Goal: Transaction & Acquisition: Purchase product/service

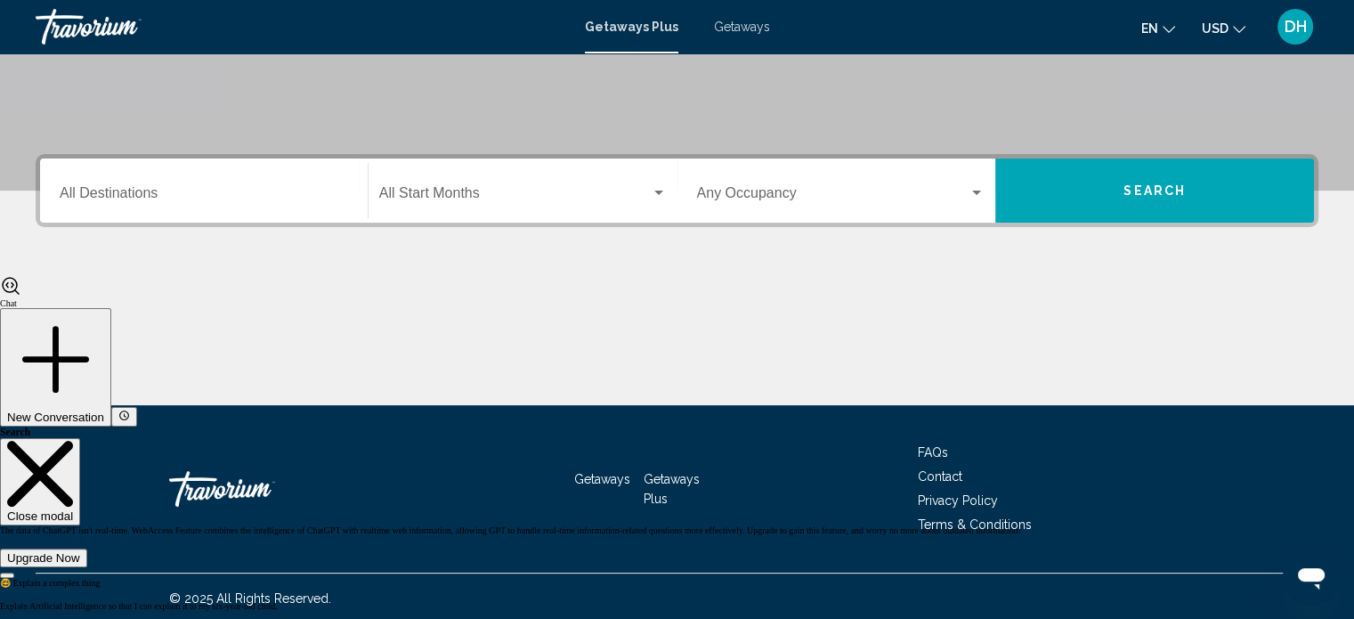
scroll to position [347, 0]
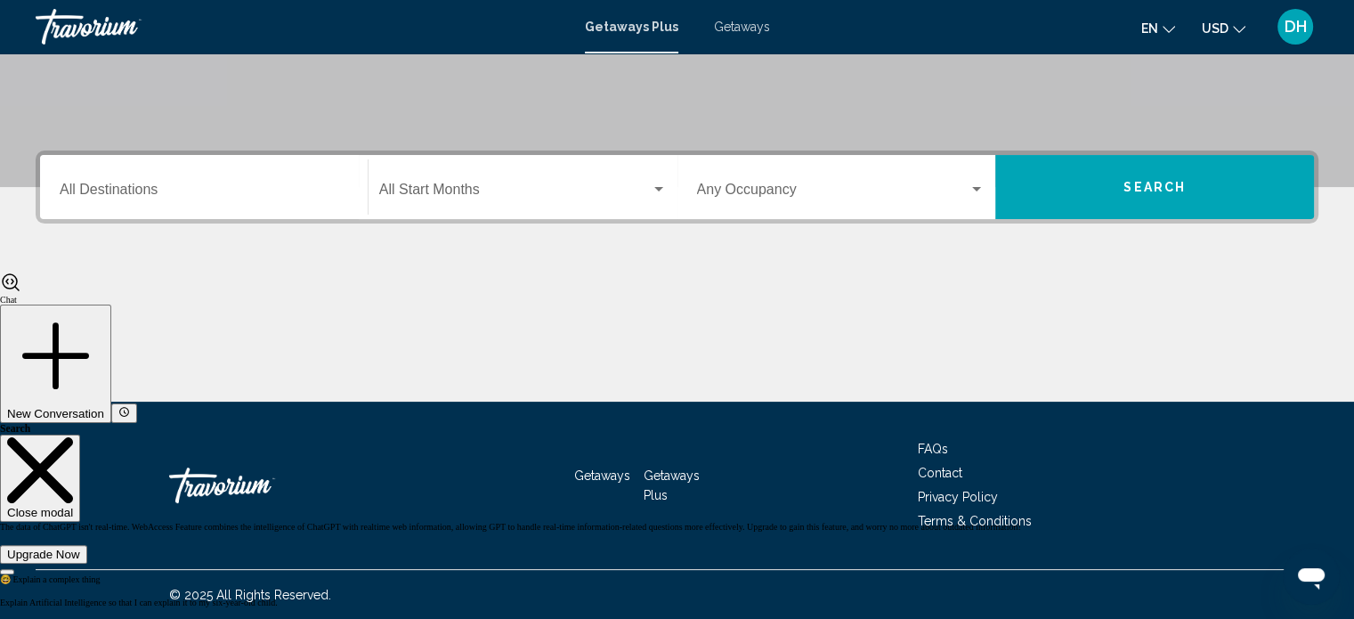
click at [459, 202] on div "Start Month All Start Months" at bounding box center [523, 187] width 288 height 56
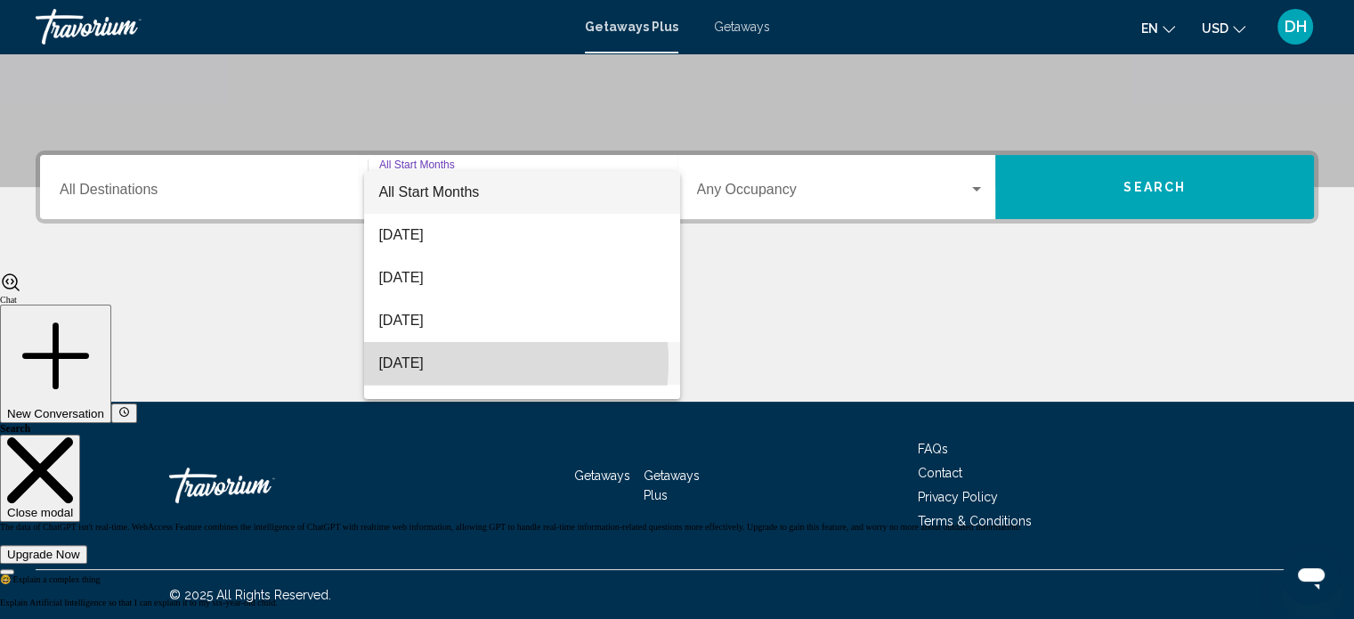
click at [462, 361] on span "December 2025" at bounding box center [522, 363] width 288 height 43
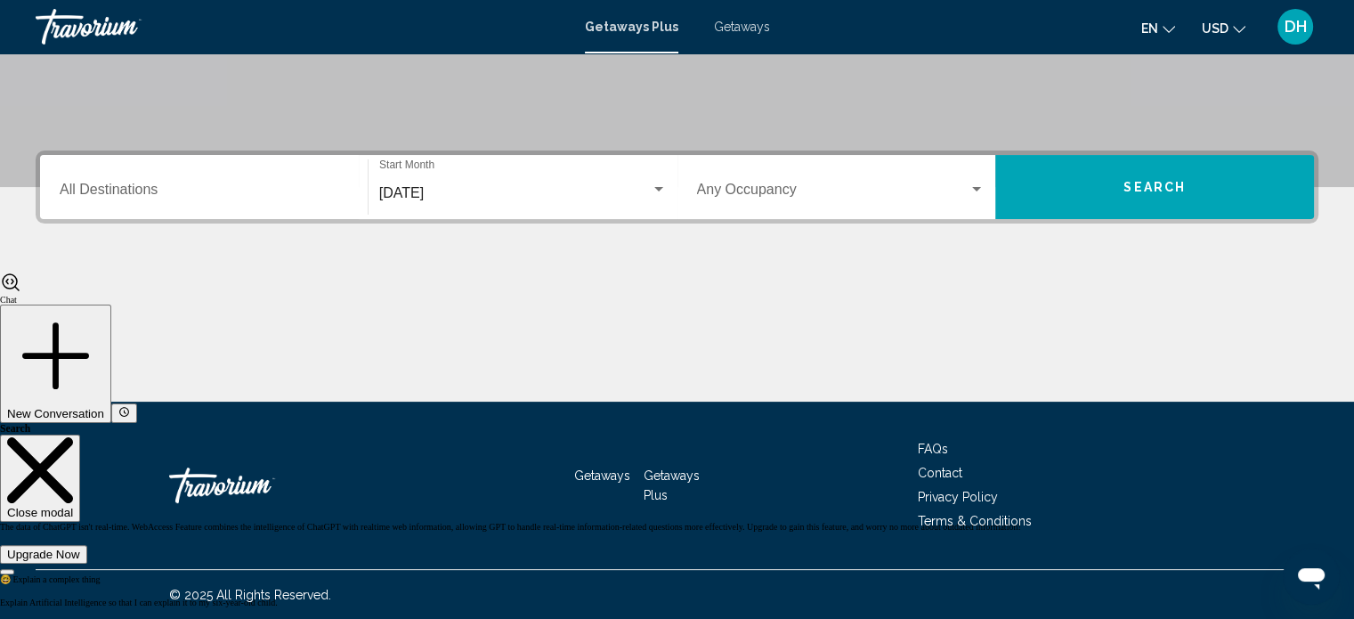
click at [993, 197] on div "Occupancy Any Occupancy" at bounding box center [841, 187] width 310 height 56
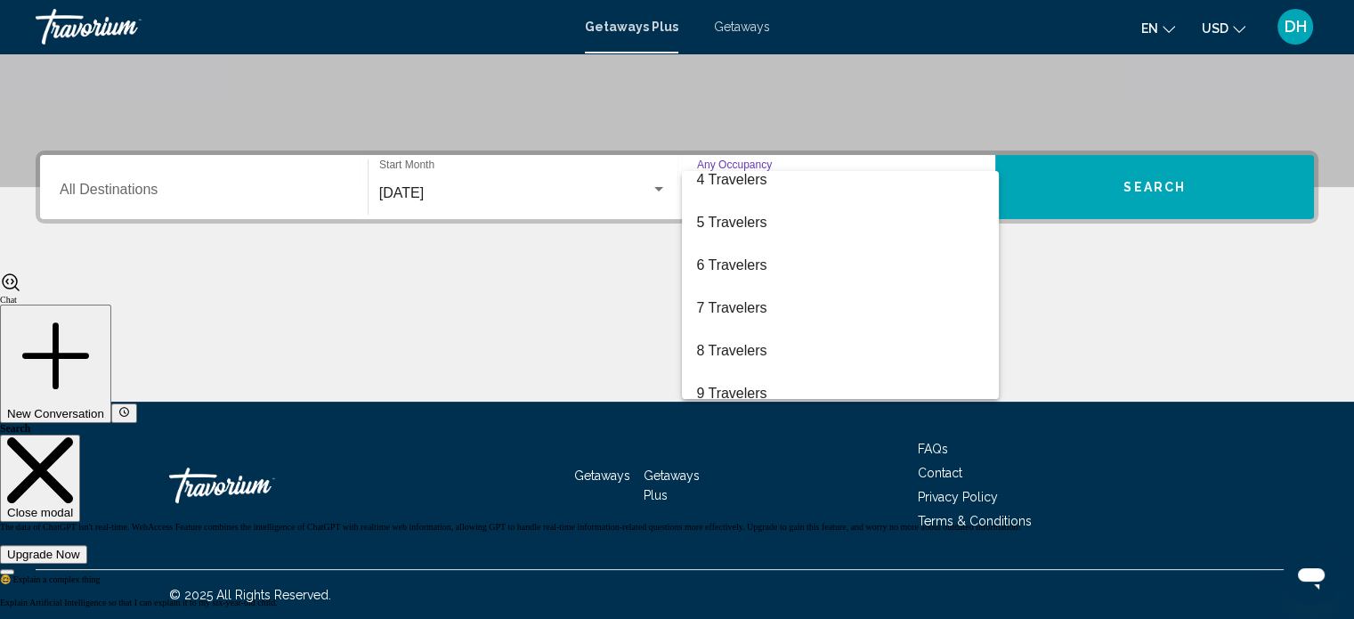
scroll to position [142, 0]
click at [746, 268] on span "6 Travelers" at bounding box center [840, 263] width 288 height 43
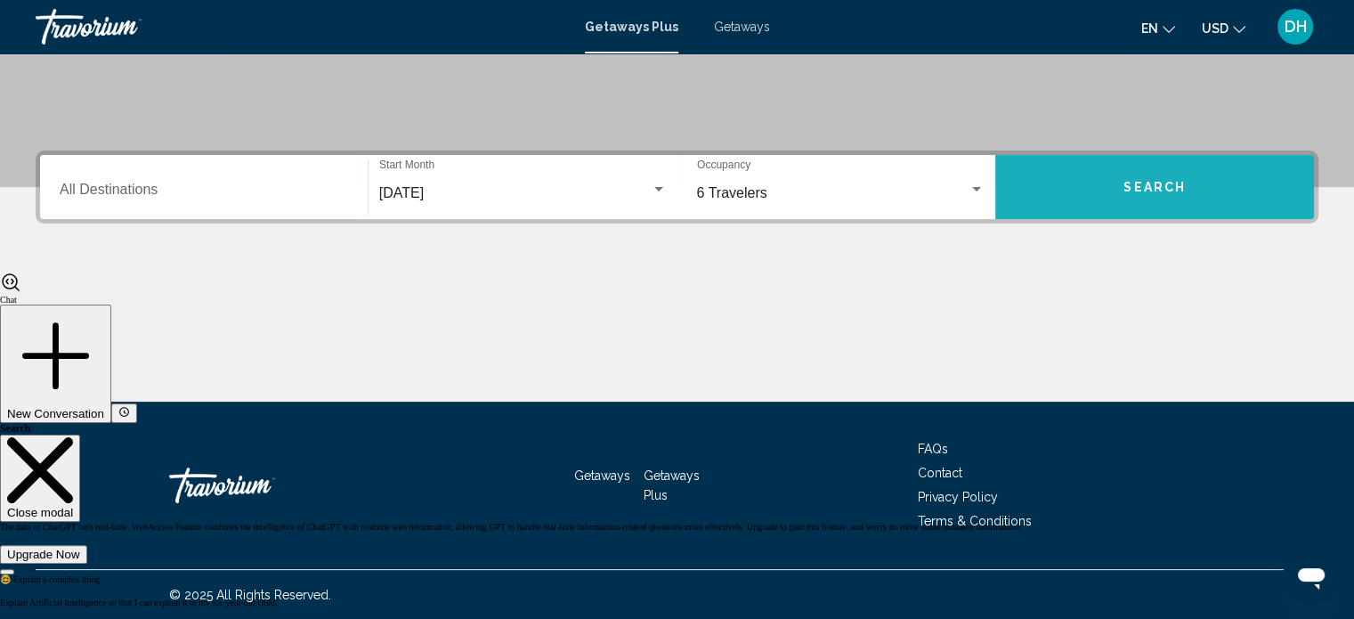
click at [1125, 191] on span "Search" at bounding box center [1154, 188] width 62 height 14
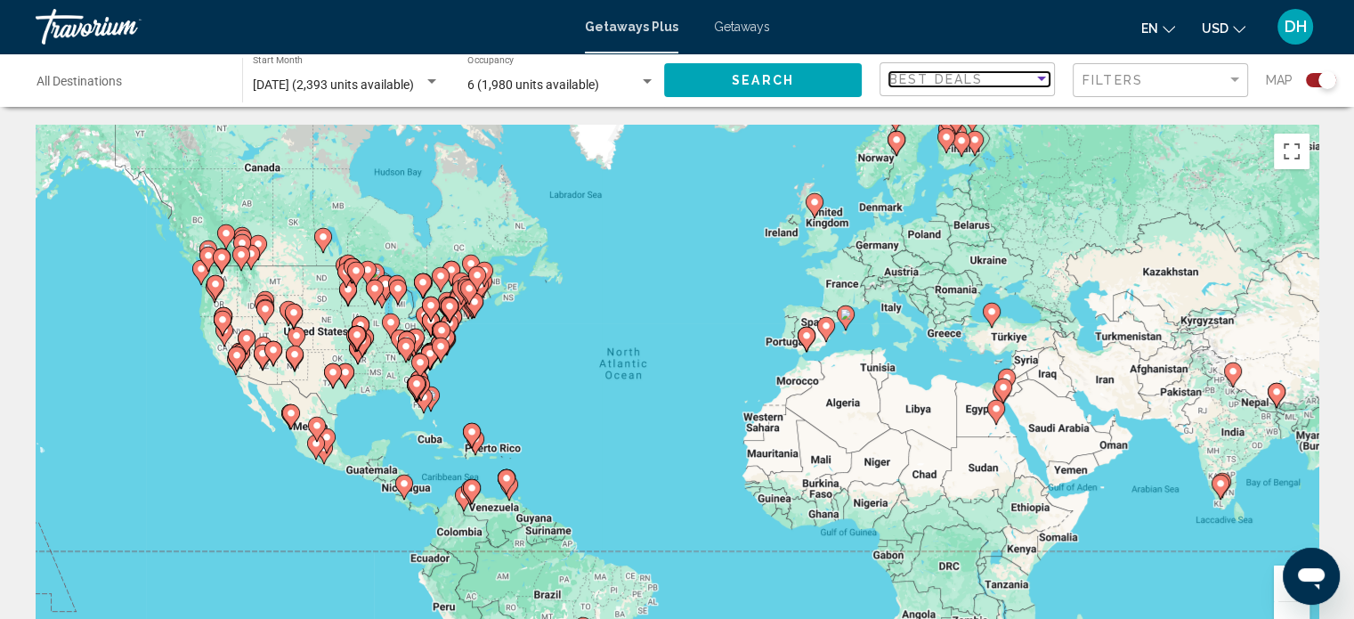
click at [1029, 85] on div "Best Deals" at bounding box center [961, 79] width 144 height 14
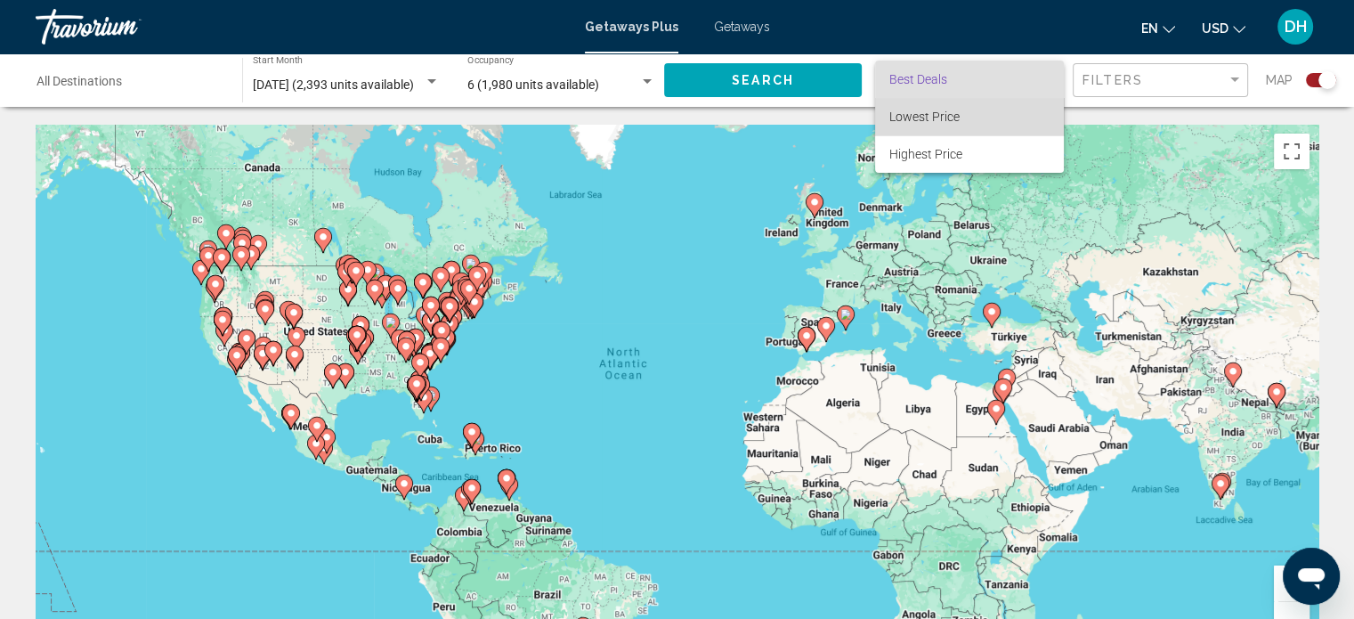
click at [985, 113] on span "Lowest Price" at bounding box center [969, 116] width 160 height 37
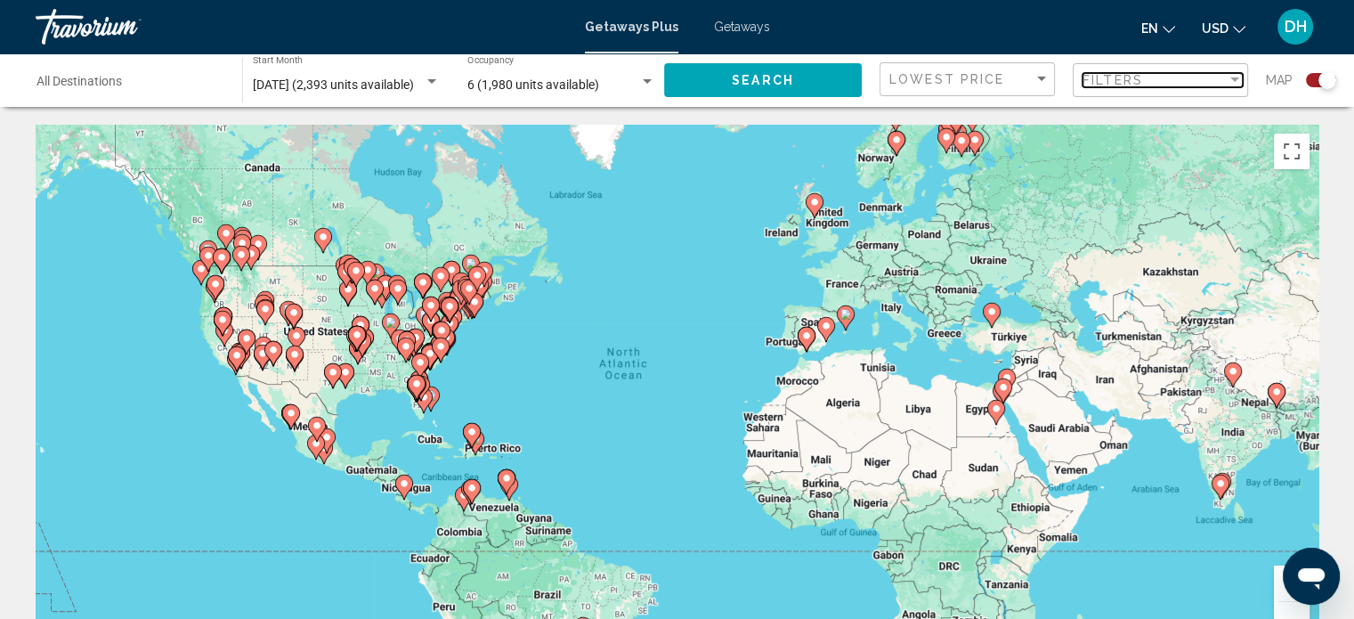
click at [1176, 77] on div "Filters" at bounding box center [1154, 80] width 144 height 14
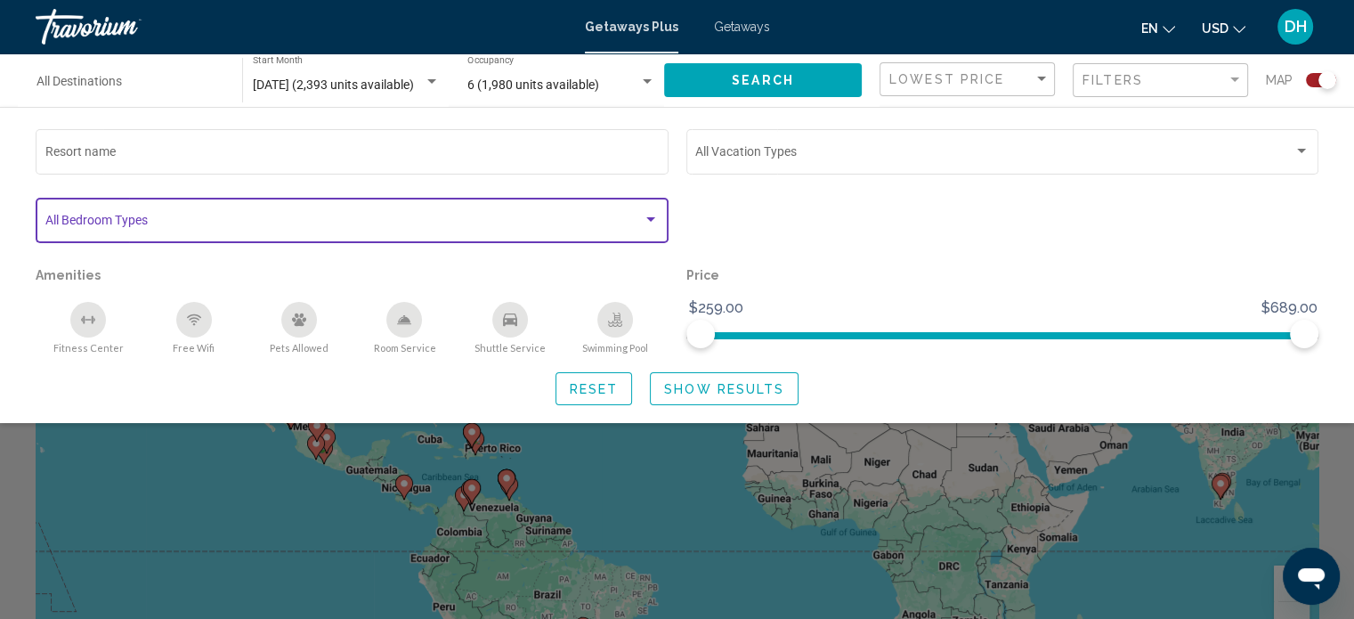
click at [652, 225] on div "Search widget" at bounding box center [651, 220] width 16 height 14
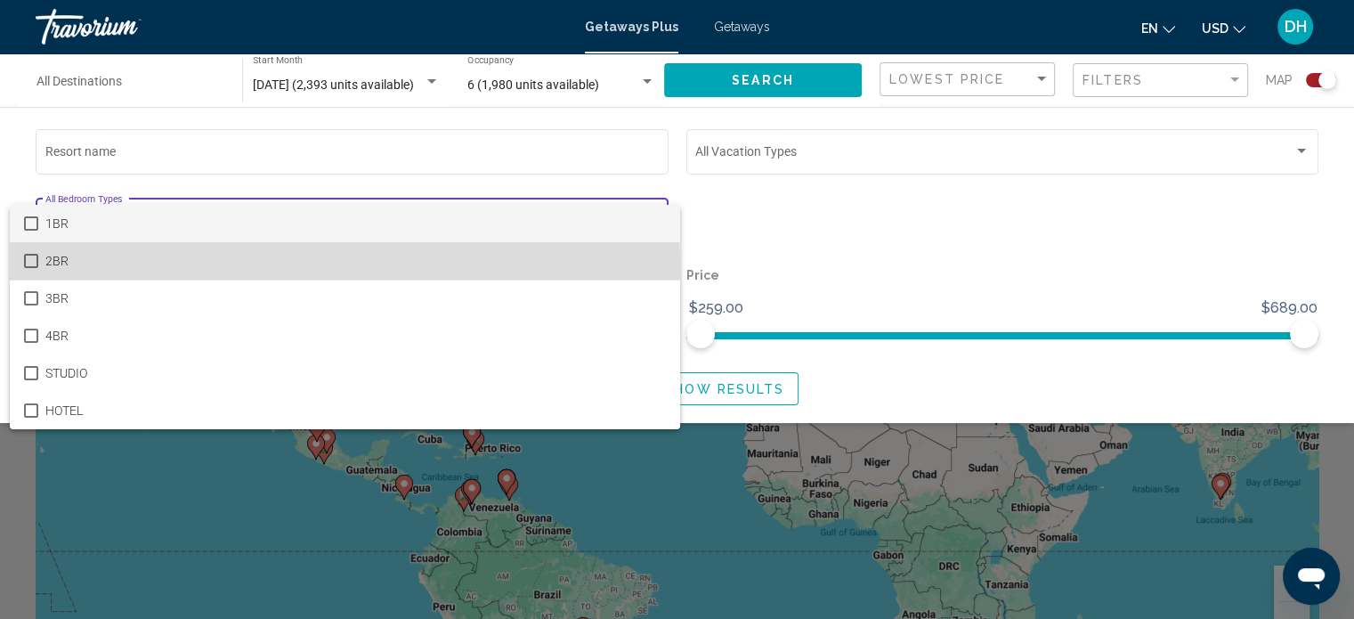
click at [35, 264] on mat-pseudo-checkbox at bounding box center [31, 261] width 14 height 14
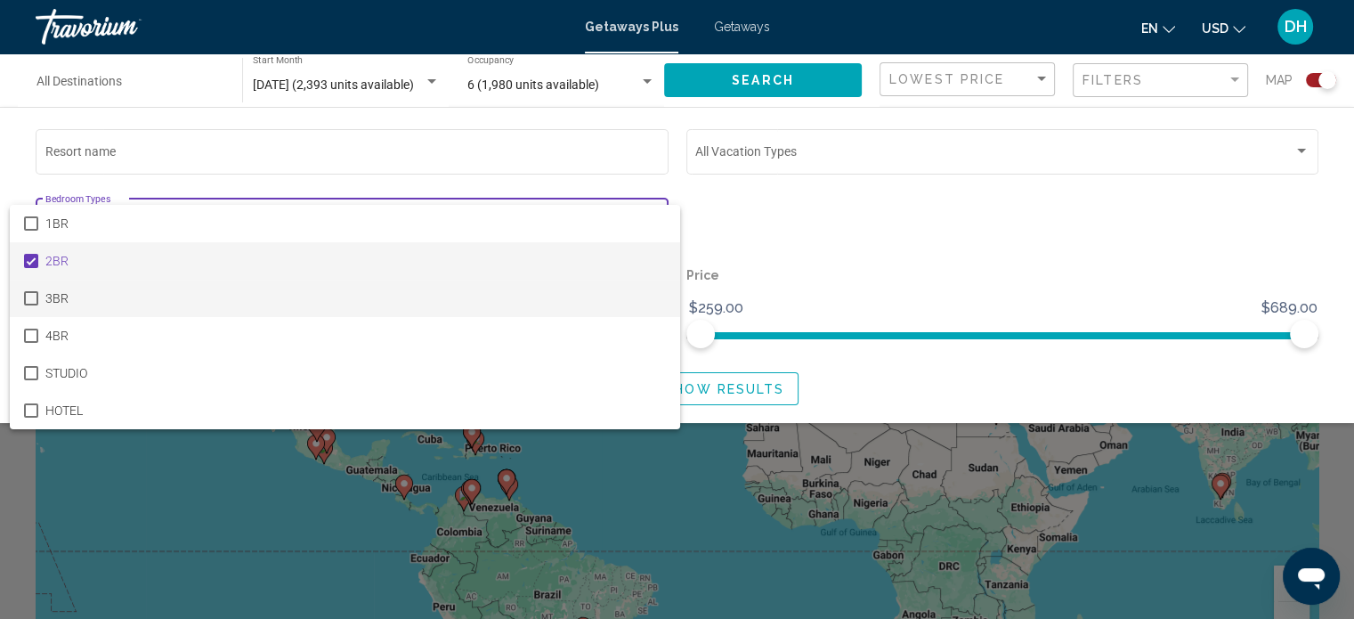
click at [35, 290] on mat-option "3BR" at bounding box center [345, 298] width 670 height 37
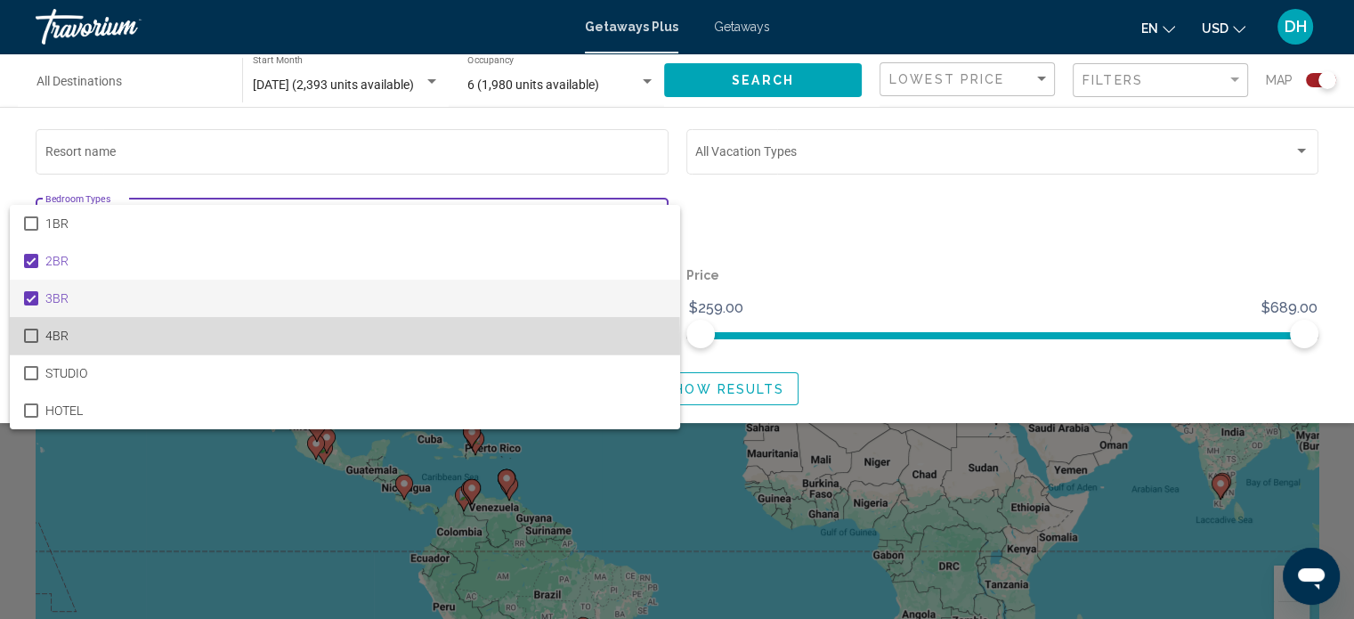
click at [33, 341] on mat-pseudo-checkbox at bounding box center [31, 335] width 14 height 14
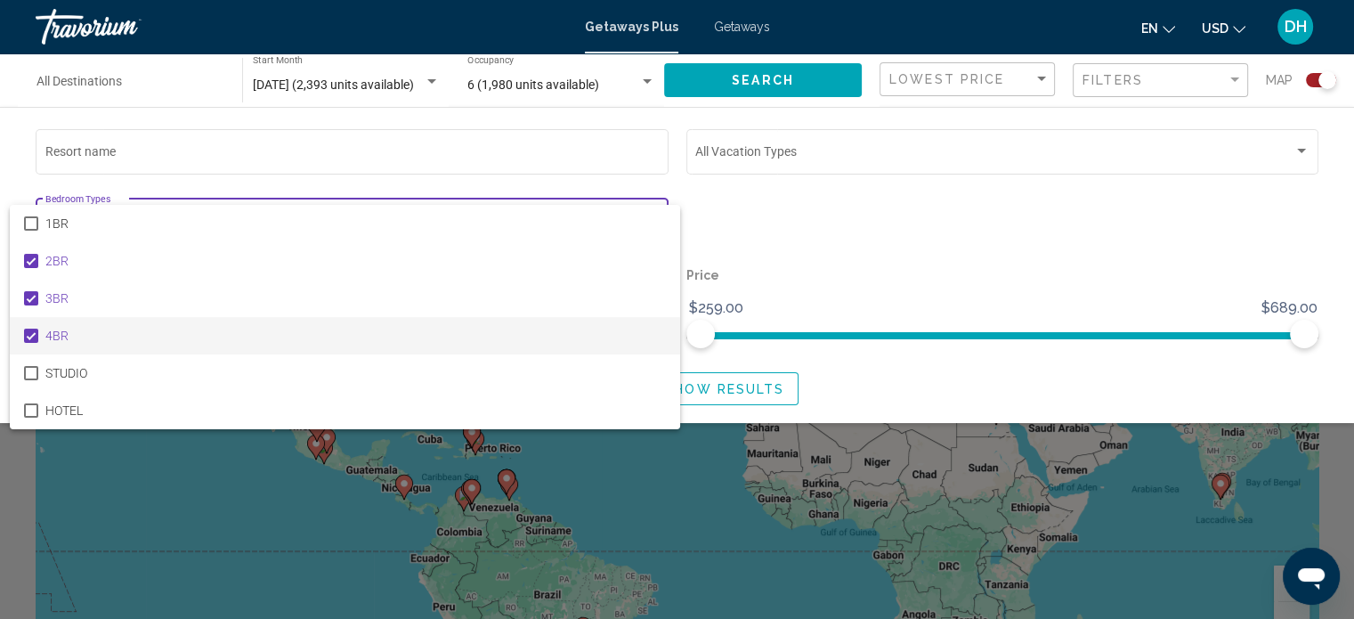
click at [993, 273] on div at bounding box center [677, 309] width 1354 height 619
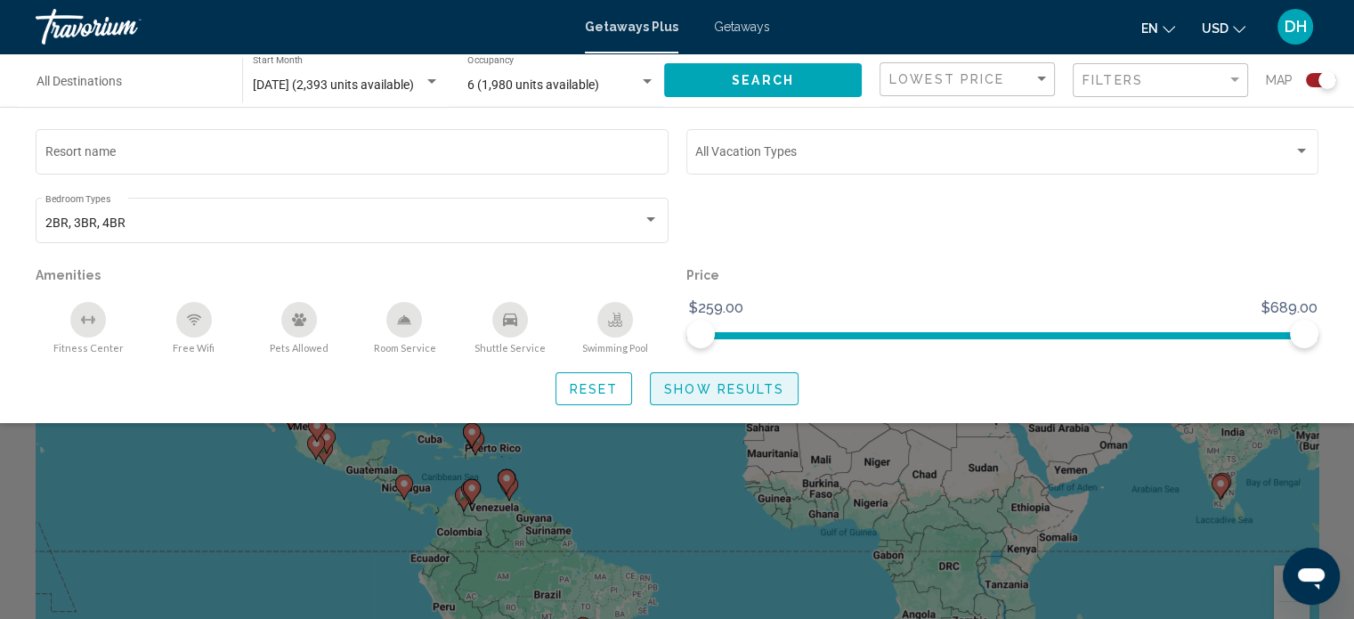
click at [697, 388] on span "Show Results" at bounding box center [724, 389] width 120 height 14
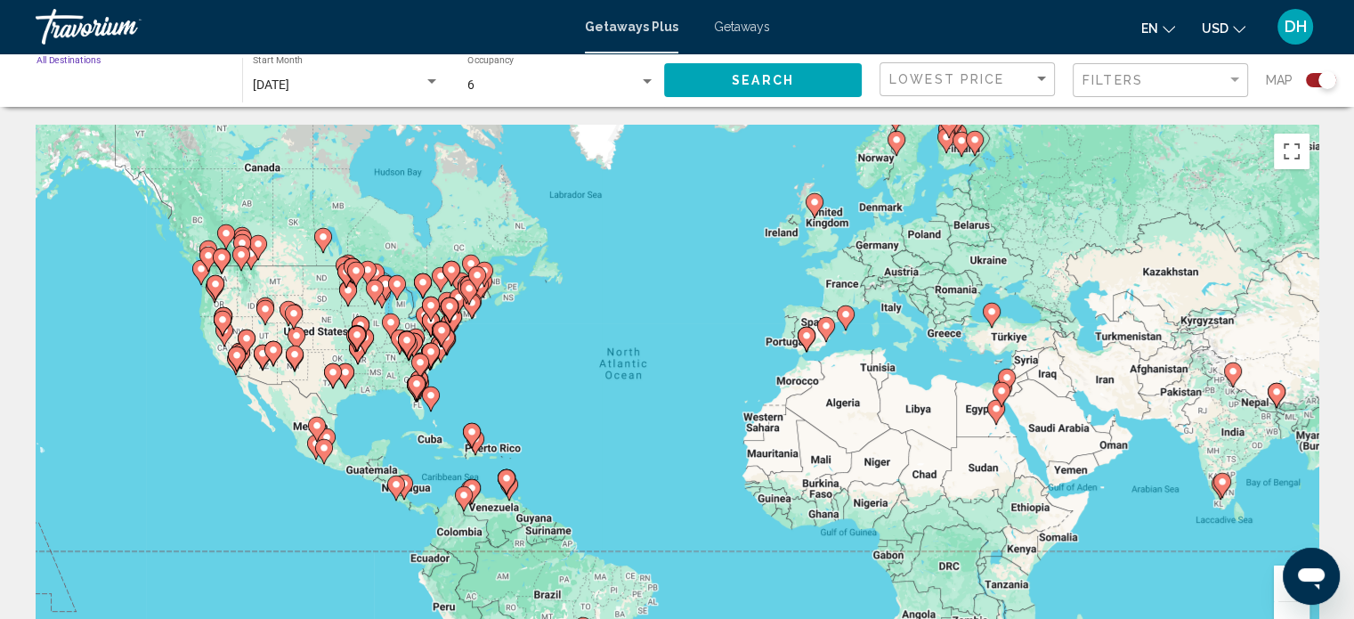
click at [192, 83] on input "Destination All Destinations" at bounding box center [130, 85] width 188 height 14
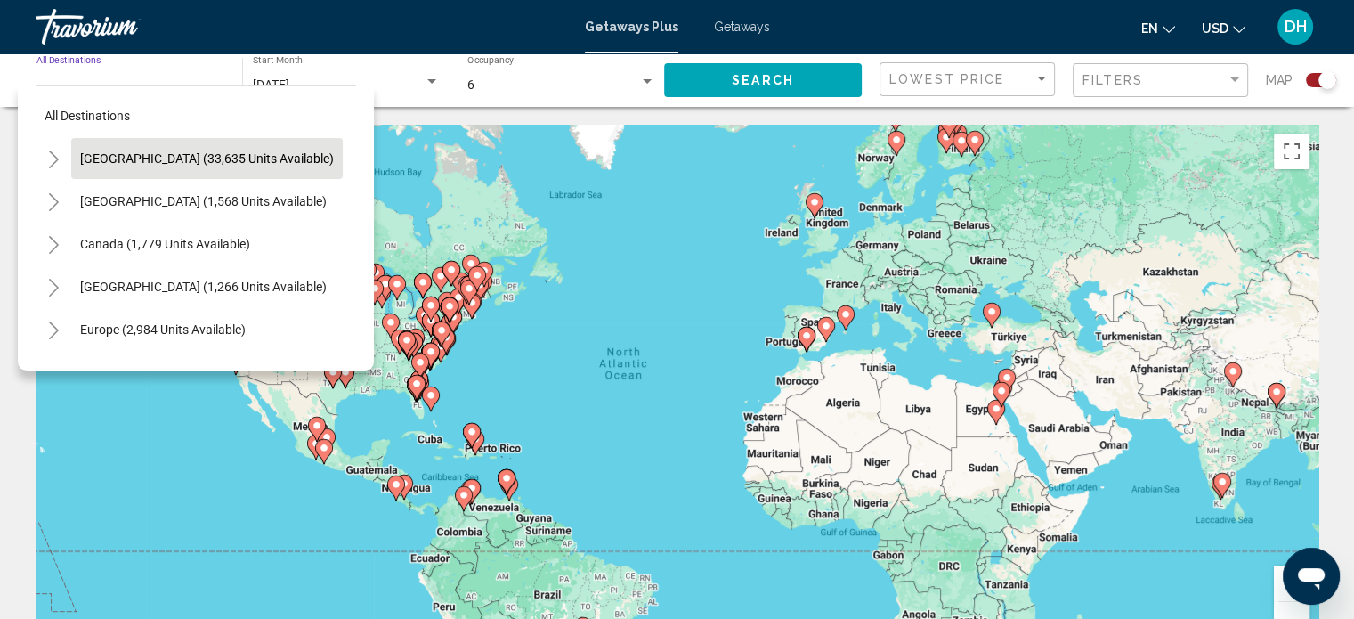
click at [242, 157] on span "United States (33,635 units available)" at bounding box center [207, 158] width 254 height 14
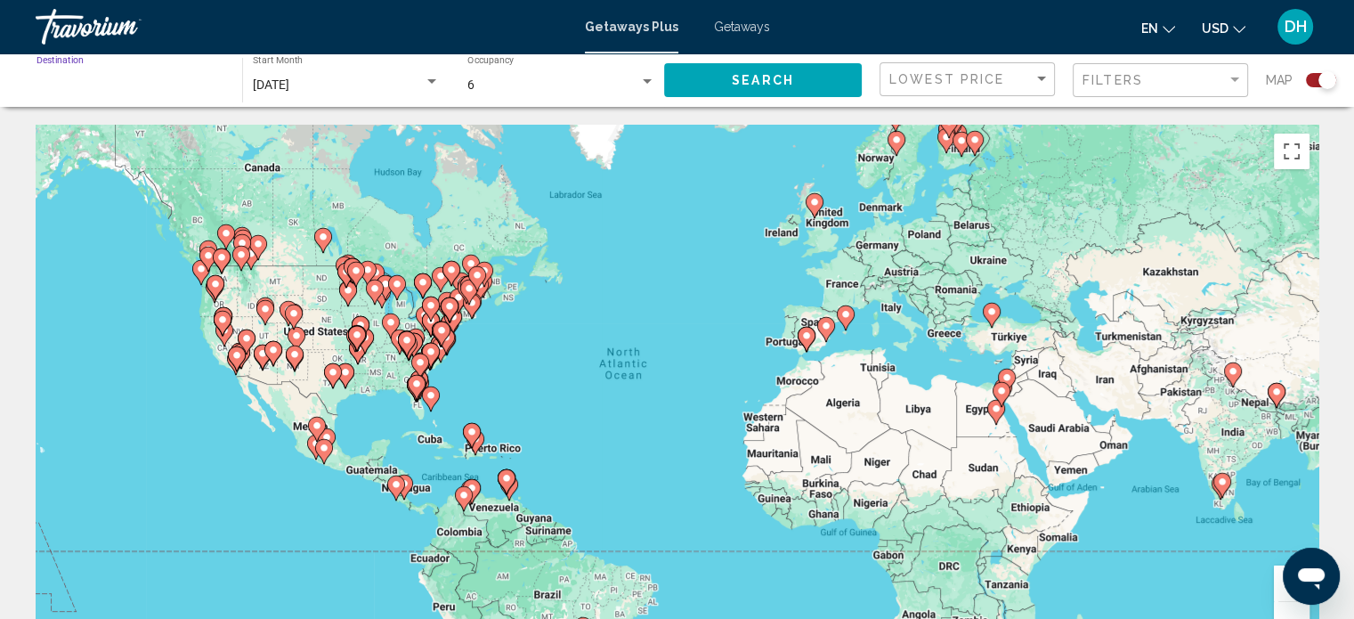
type input "**********"
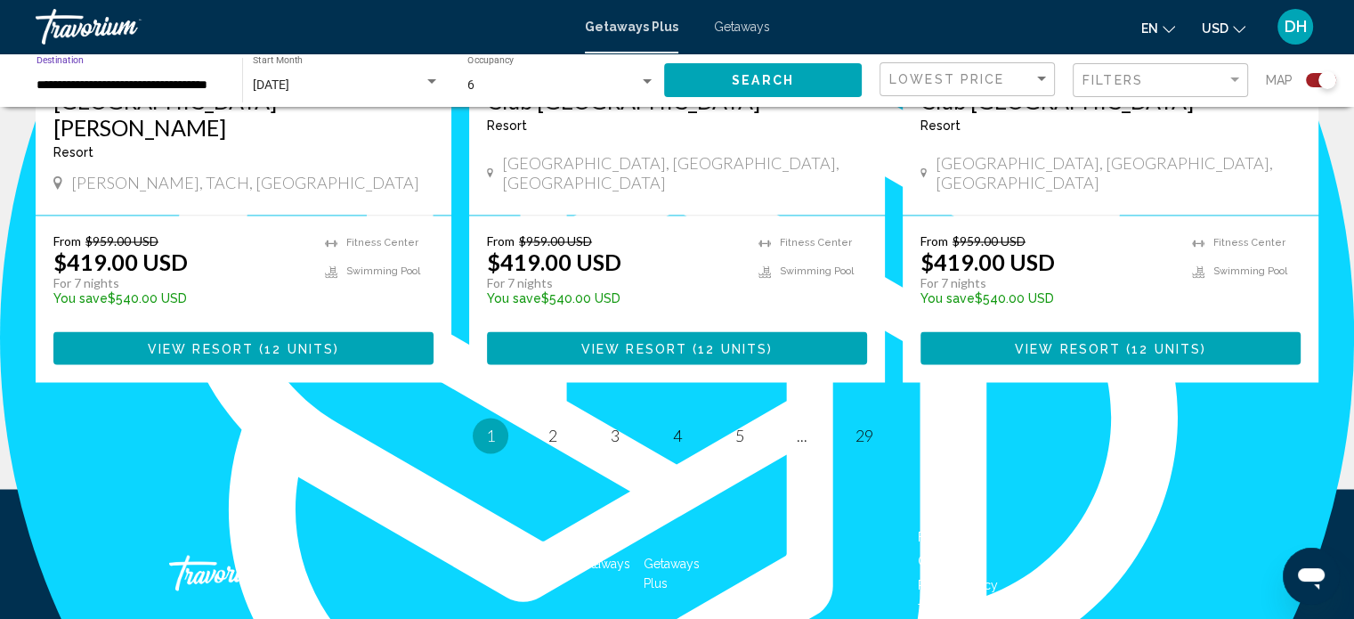
scroll to position [502, 0]
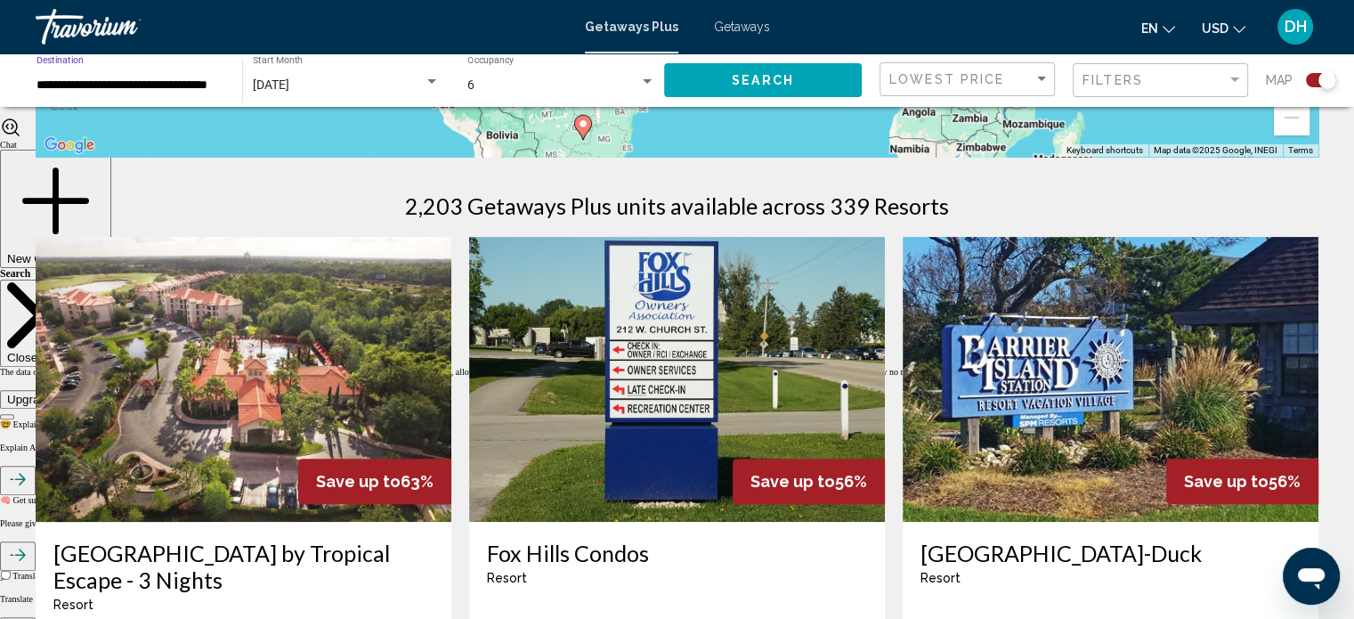
click at [185, 90] on input "**********" at bounding box center [130, 85] width 188 height 14
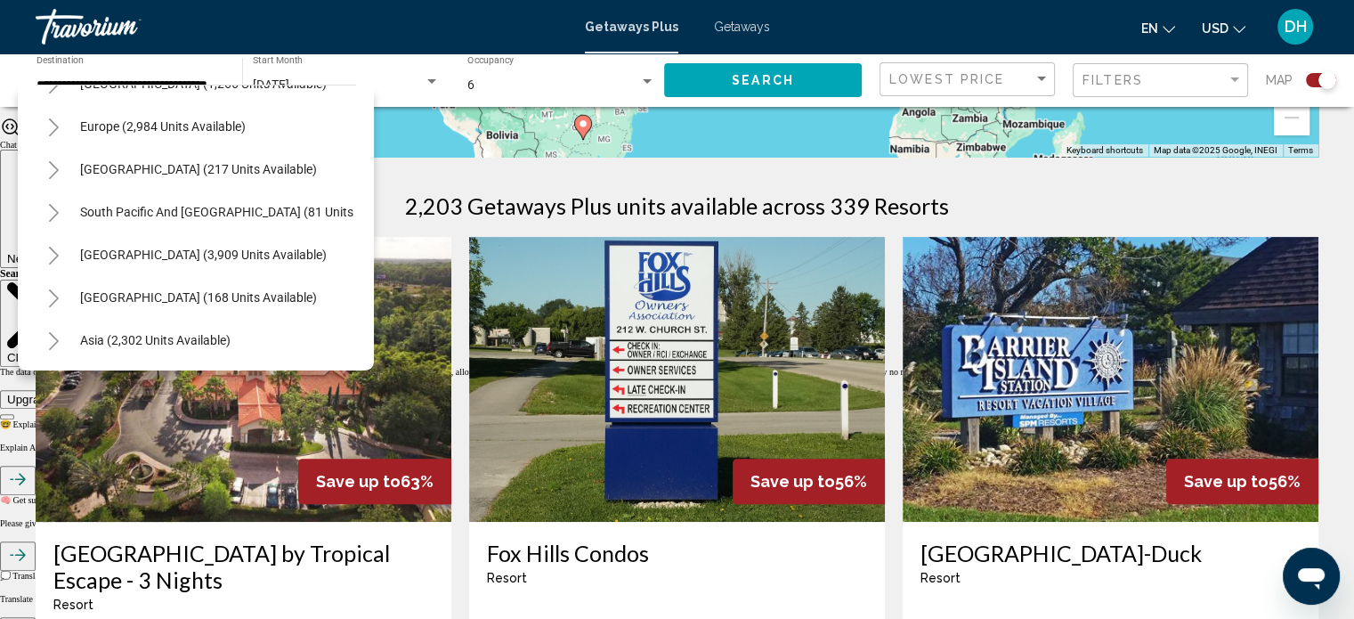
scroll to position [1812, 0]
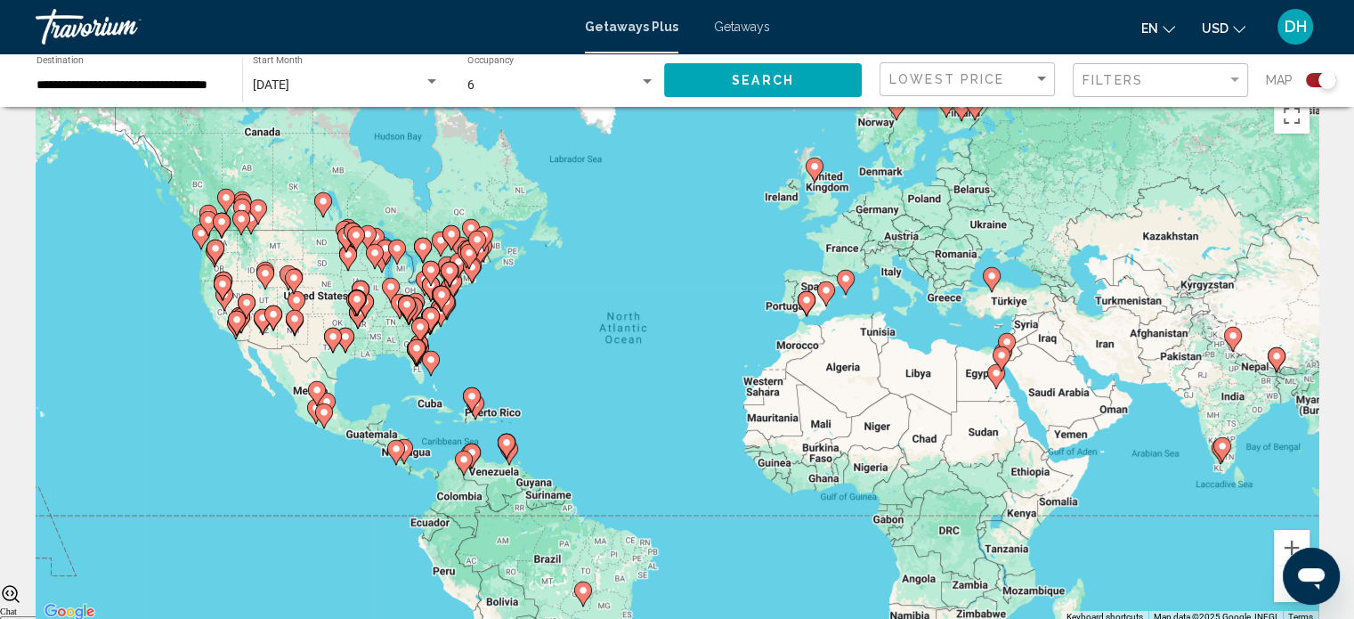
scroll to position [0, 0]
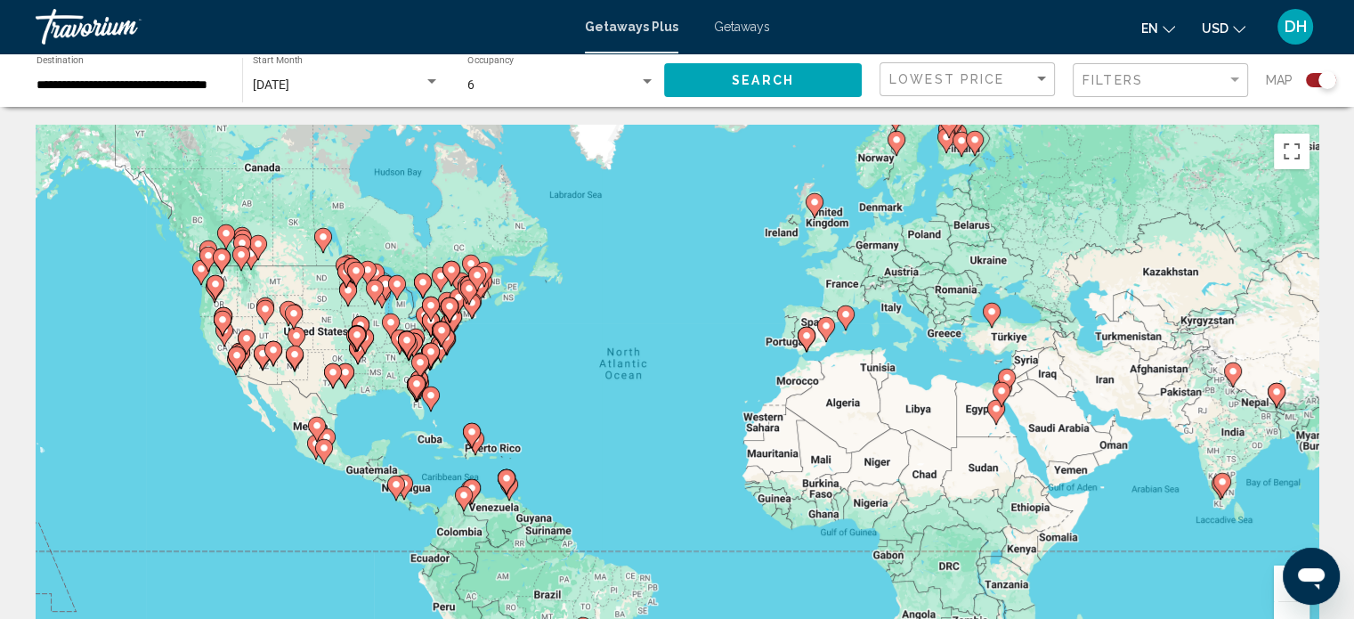
click at [742, 20] on span "Getaways" at bounding box center [742, 27] width 56 height 14
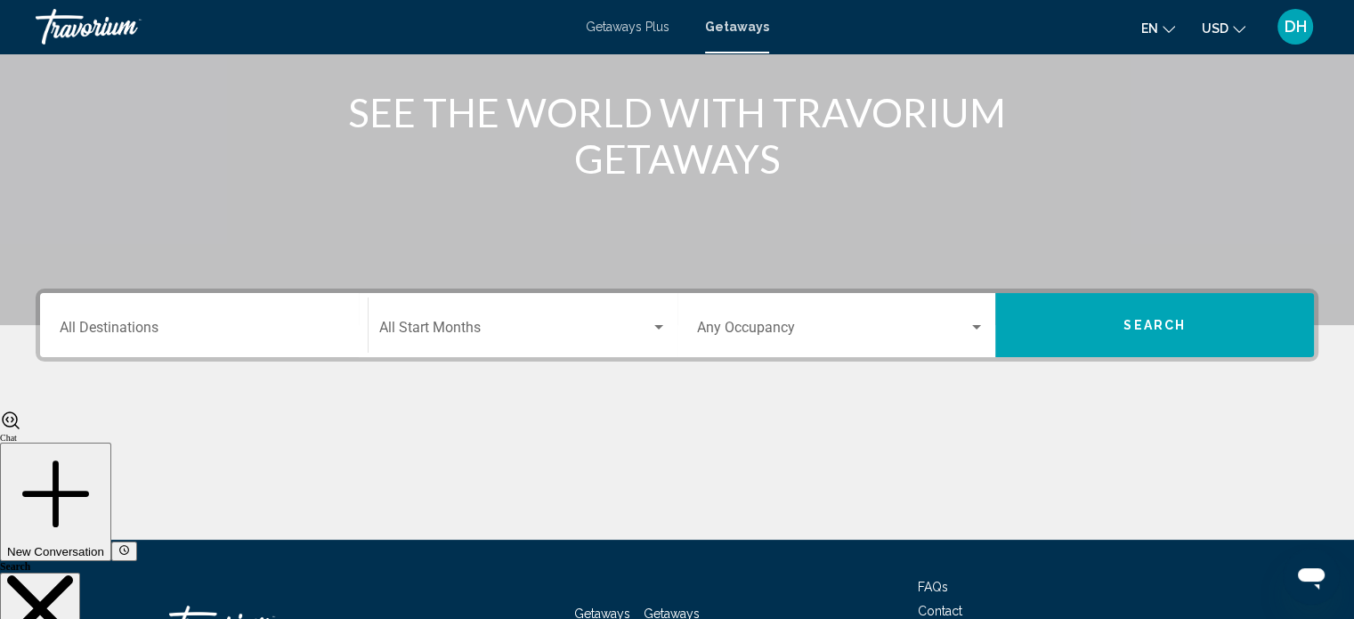
scroll to position [347, 0]
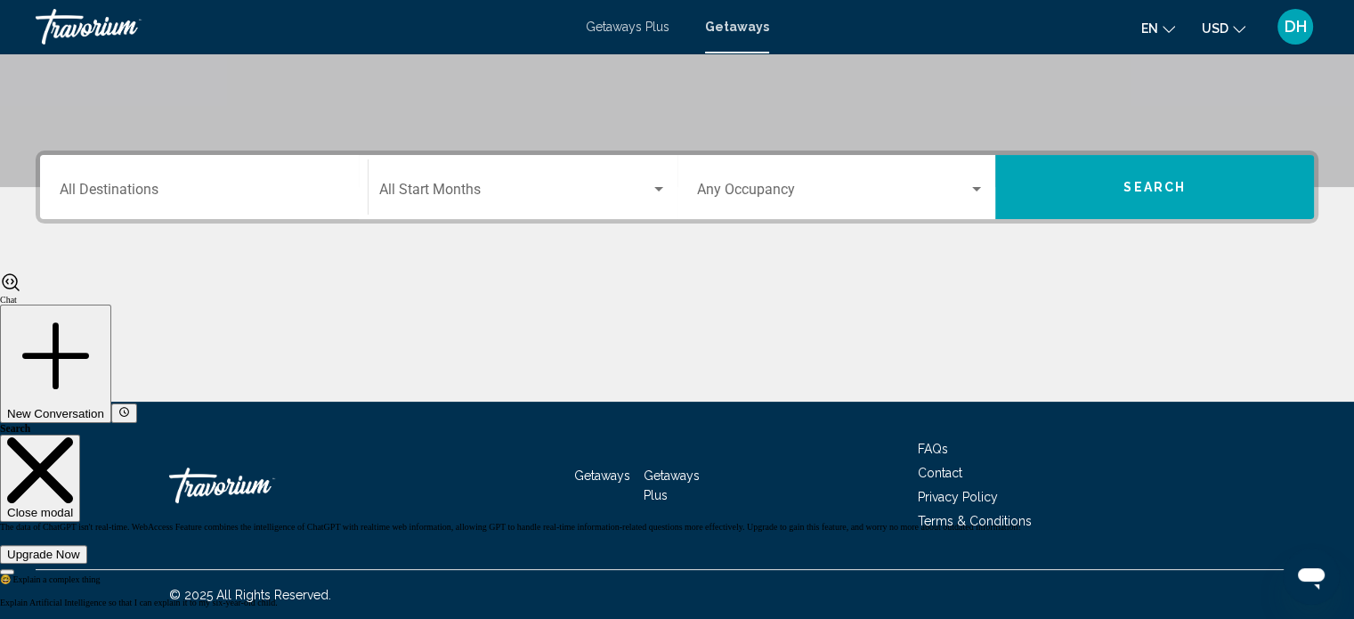
click at [677, 473] on span "Getaways Plus" at bounding box center [672, 485] width 56 height 34
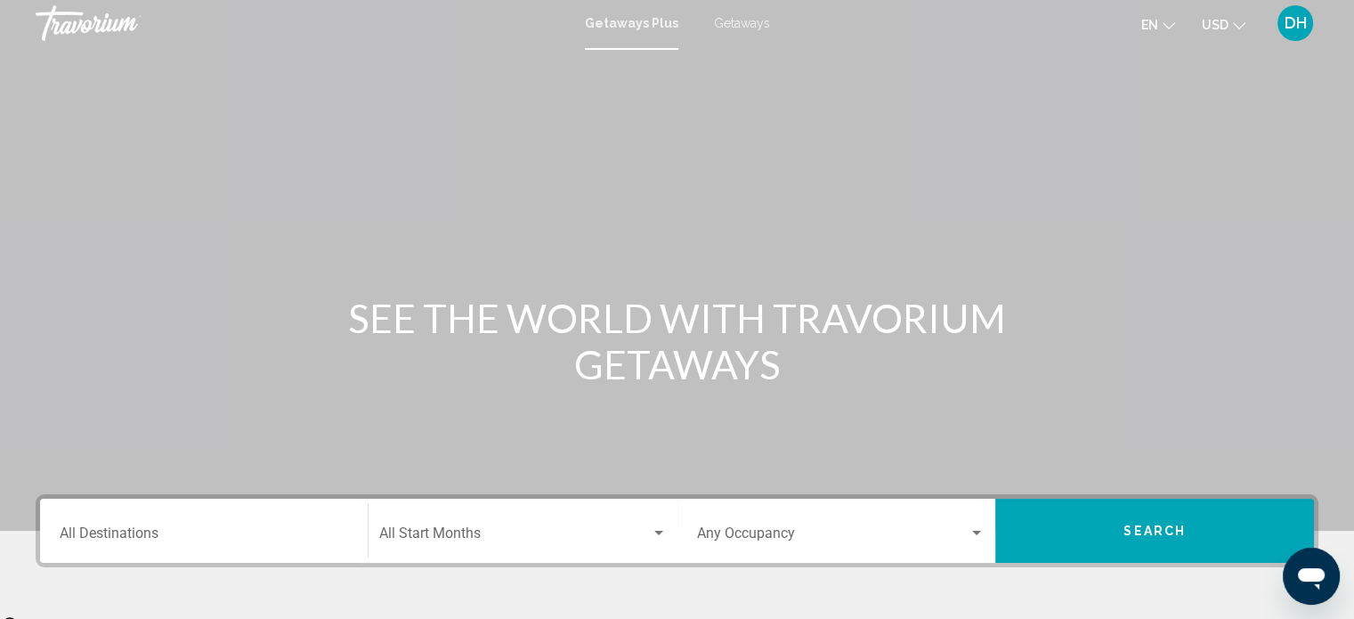
click at [765, 20] on span "Getaways" at bounding box center [742, 23] width 56 height 14
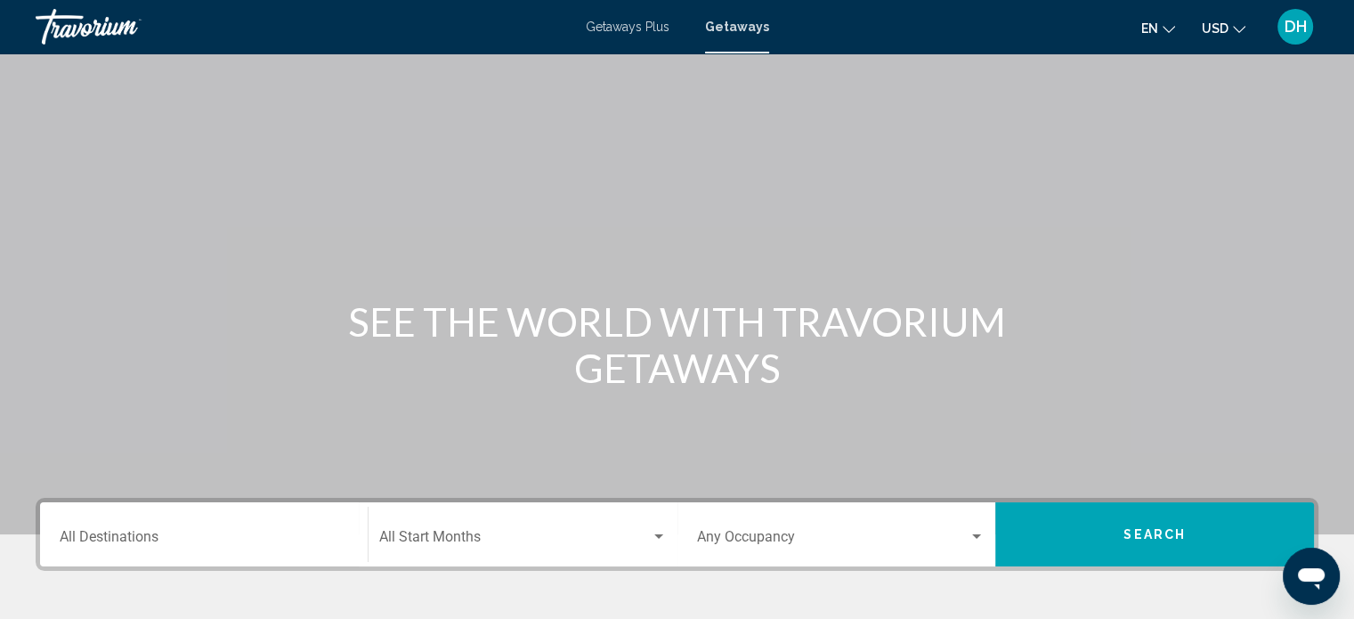
scroll to position [281, 0]
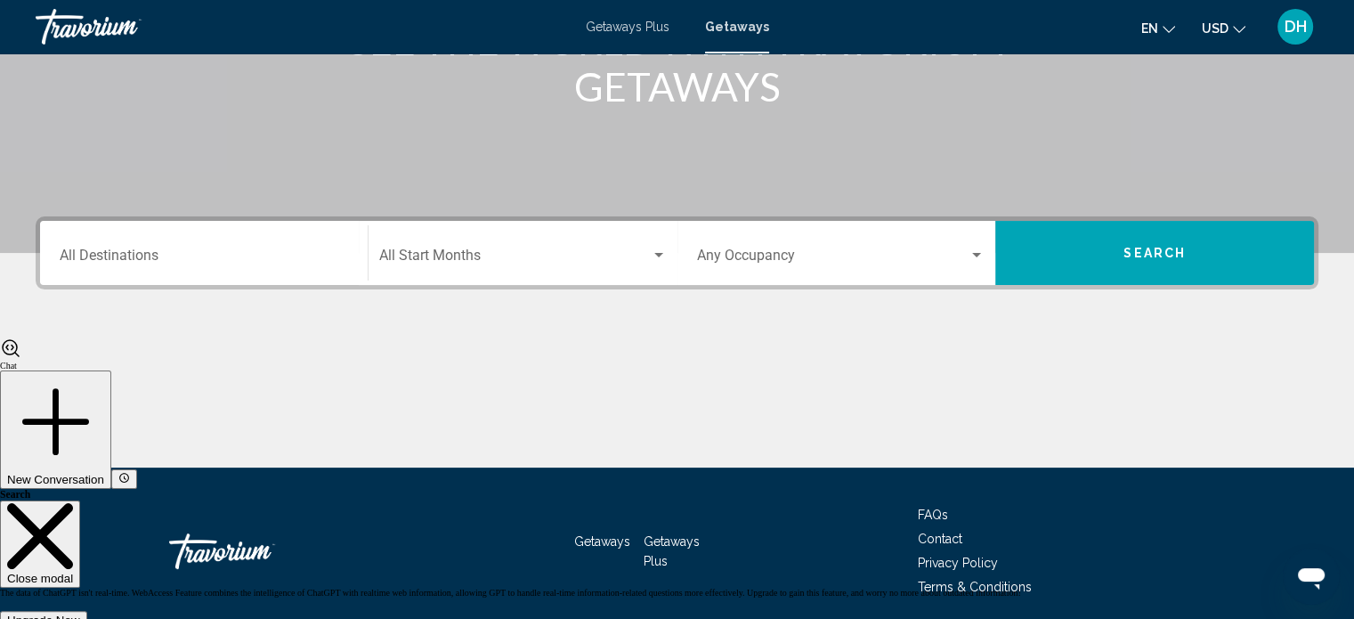
click at [235, 245] on div "Destination All Destinations" at bounding box center [204, 253] width 288 height 56
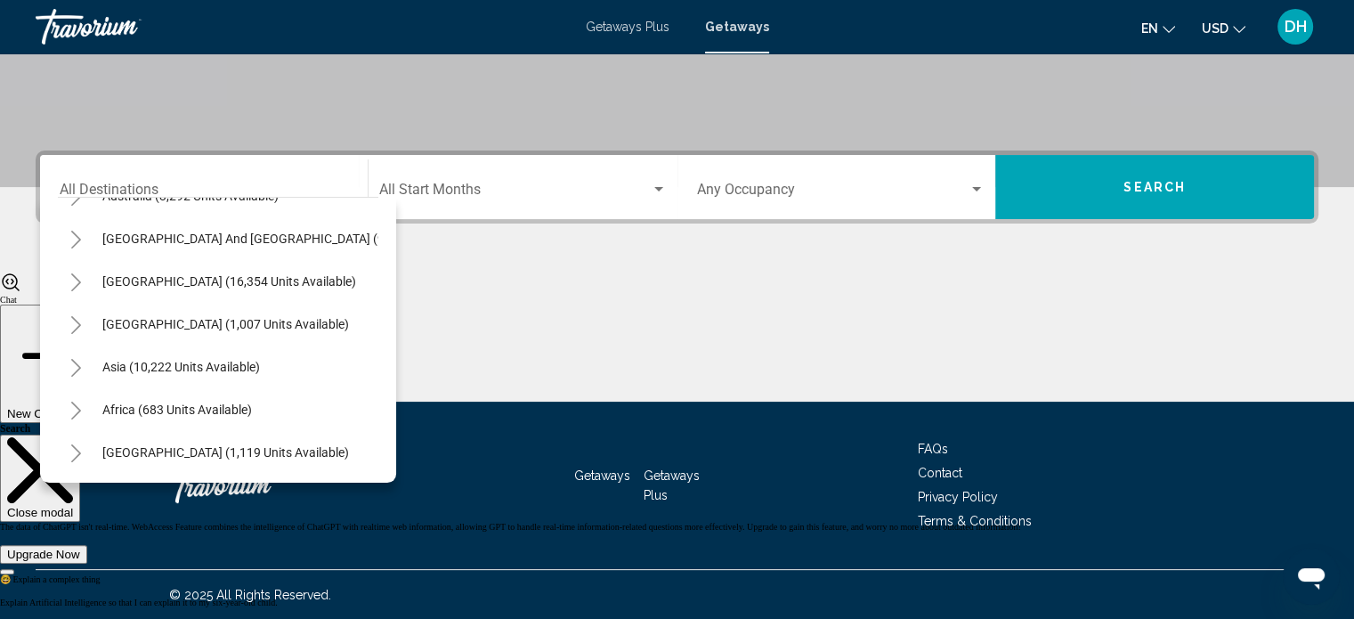
scroll to position [302, 0]
click at [536, 353] on div "Main content" at bounding box center [677, 335] width 1283 height 134
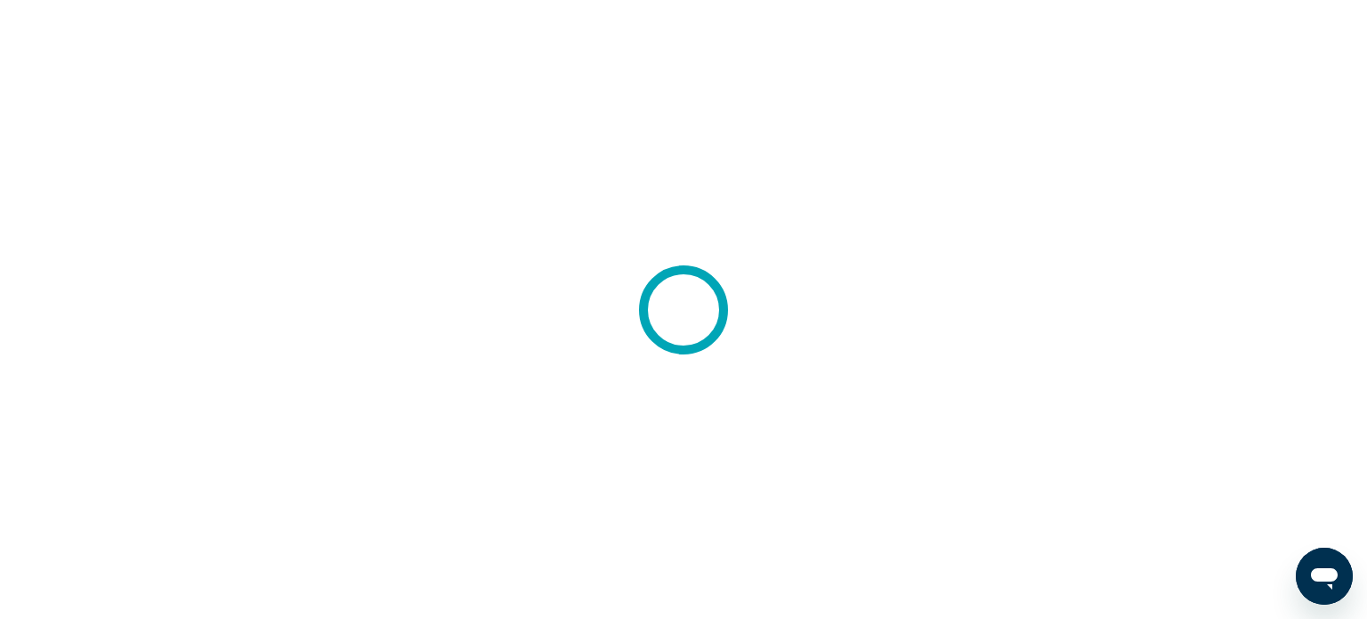
scroll to position [377, 0]
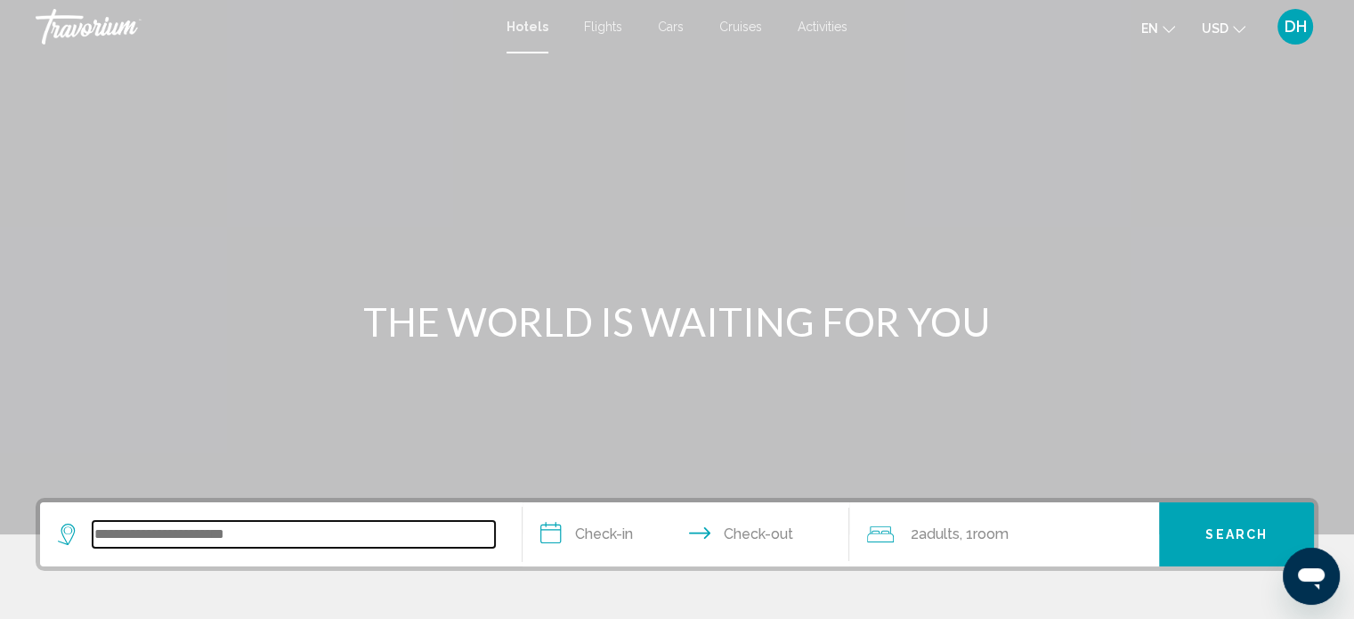
click at [310, 523] on input "Search widget" at bounding box center [294, 534] width 402 height 27
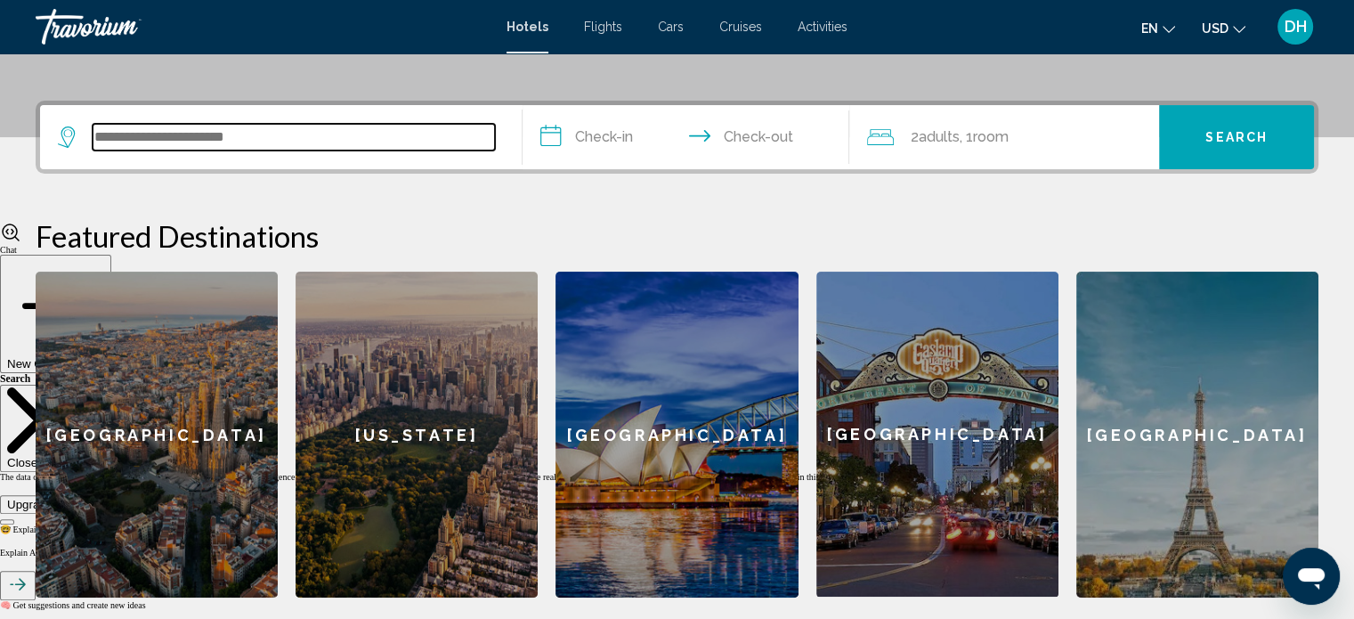
scroll to position [439, 0]
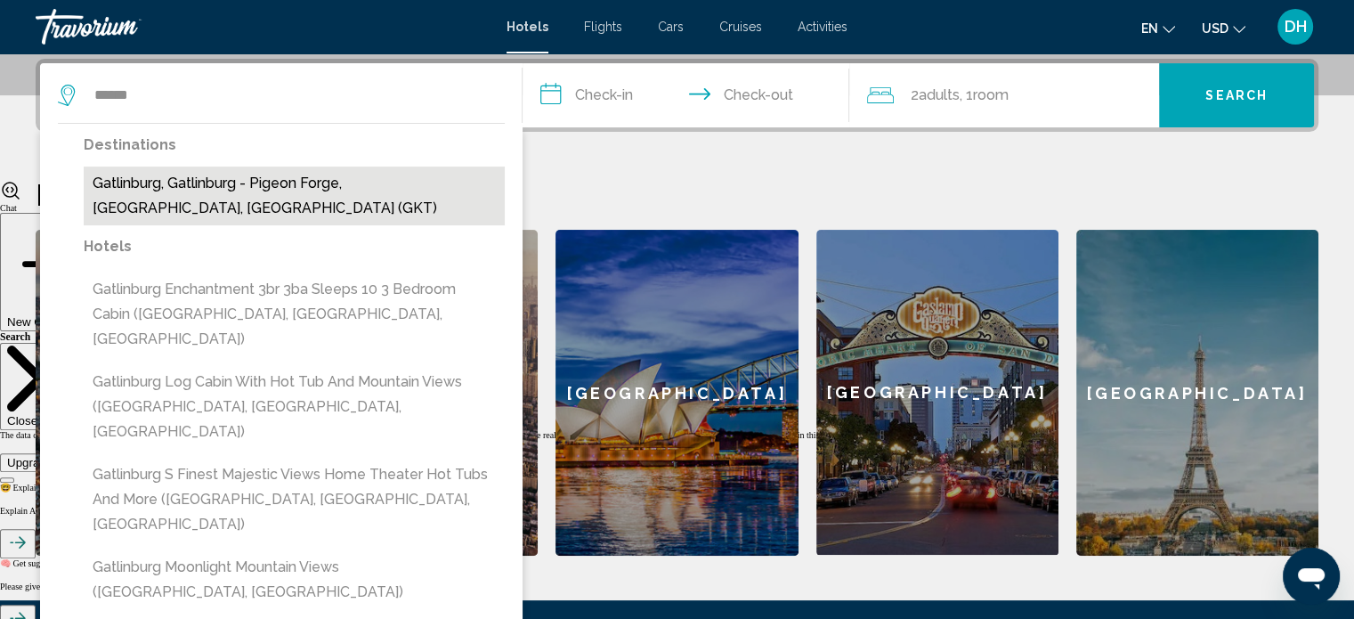
click at [259, 193] on button "Gatlinburg, Gatlinburg - Pigeon Forge, [GEOGRAPHIC_DATA], [GEOGRAPHIC_DATA] (GK…" at bounding box center [294, 195] width 421 height 59
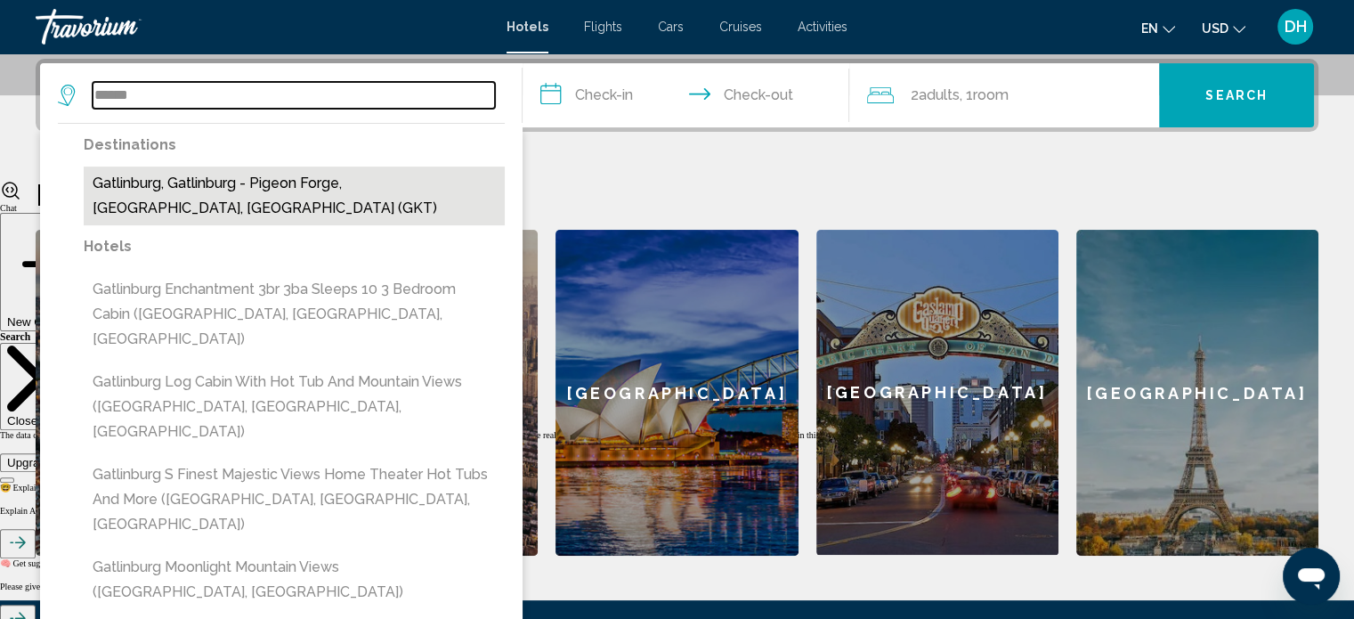
type input "**********"
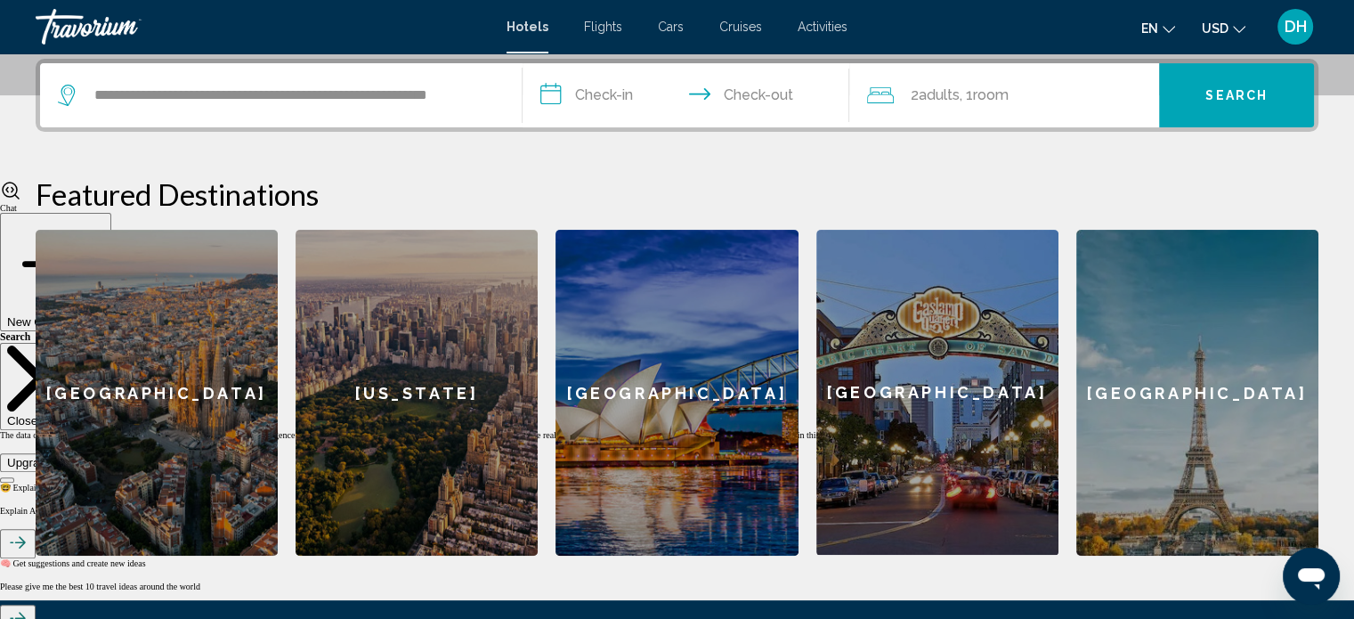
click at [590, 92] on input "**********" at bounding box center [690, 97] width 335 height 69
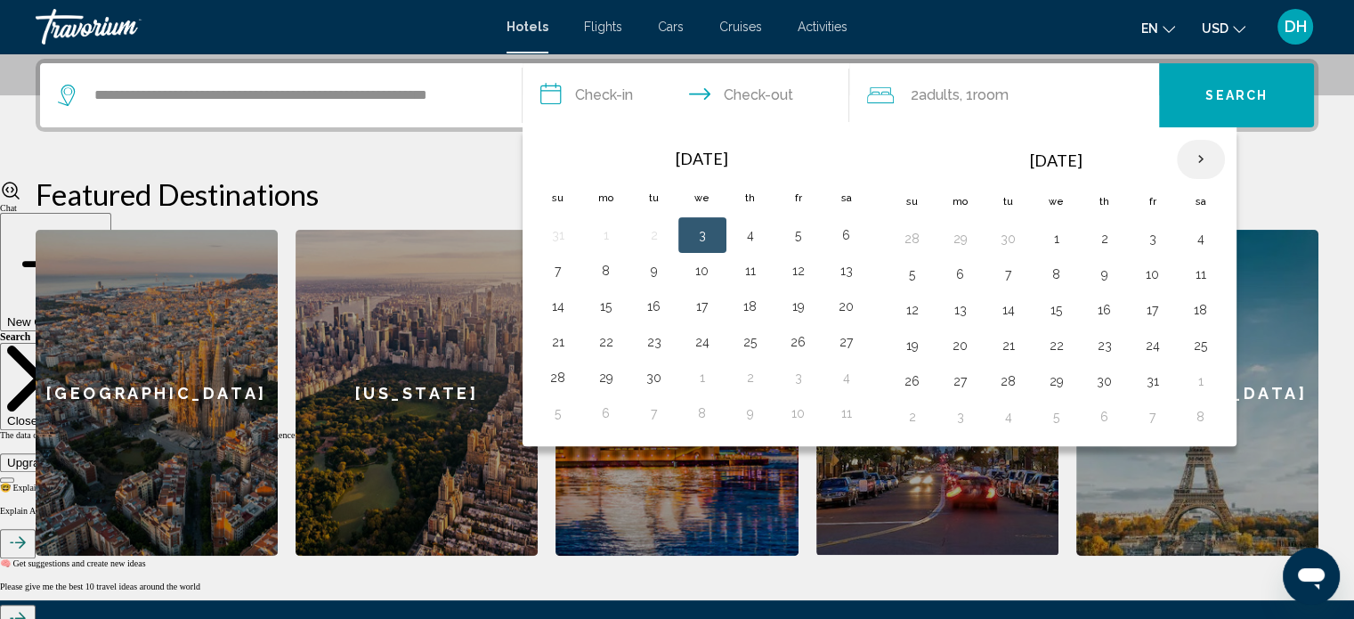
click at [1193, 164] on th "Next month" at bounding box center [1201, 159] width 48 height 39
click at [1003, 344] on button "23" at bounding box center [1008, 345] width 28 height 25
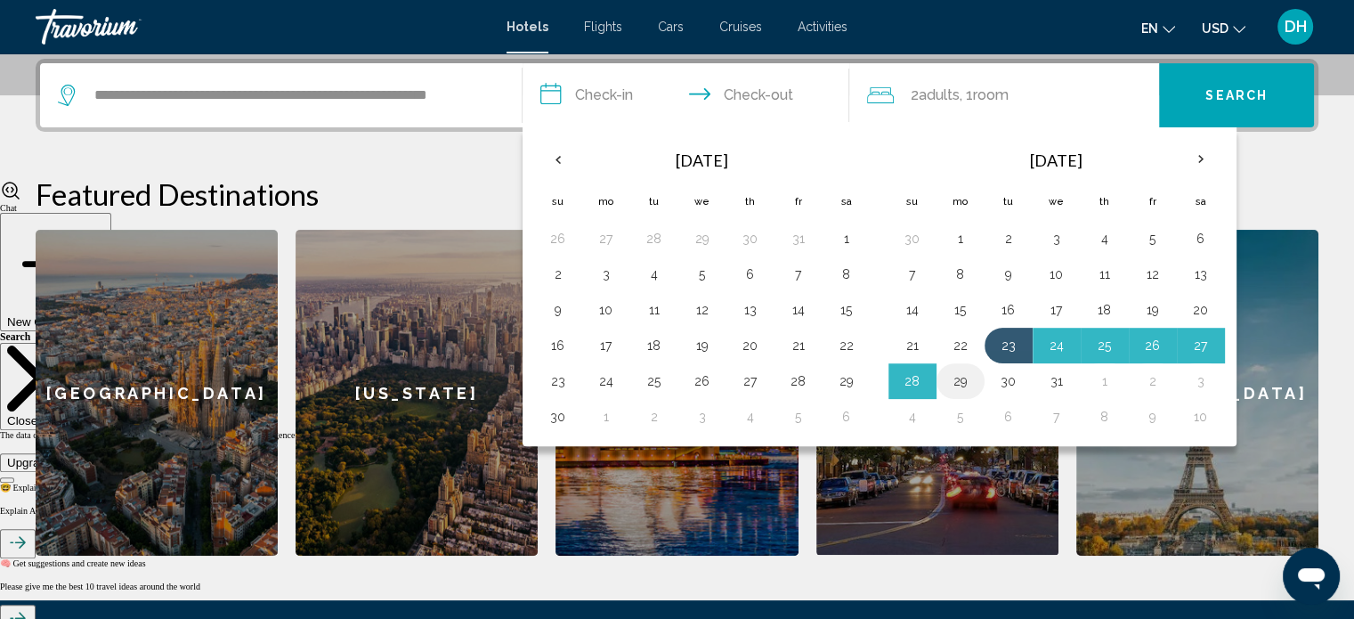
click at [957, 390] on button "29" at bounding box center [960, 381] width 28 height 25
type input "**********"
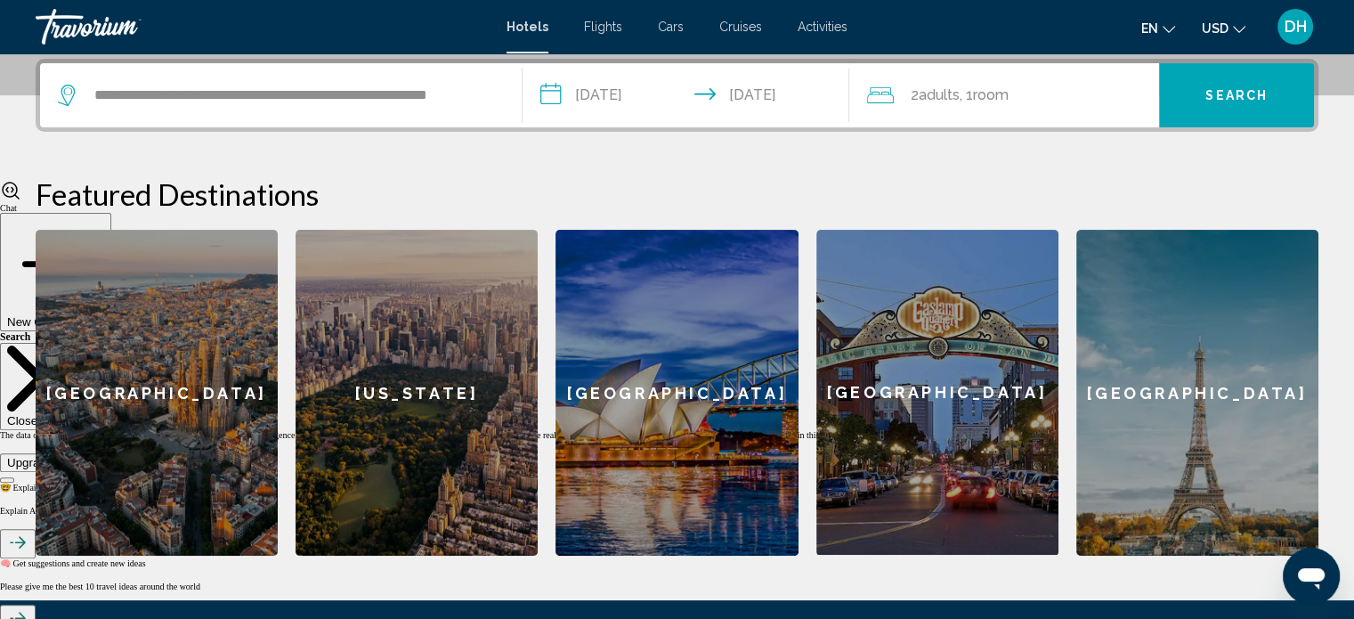
click at [1008, 98] on span "Room" at bounding box center [990, 94] width 36 height 17
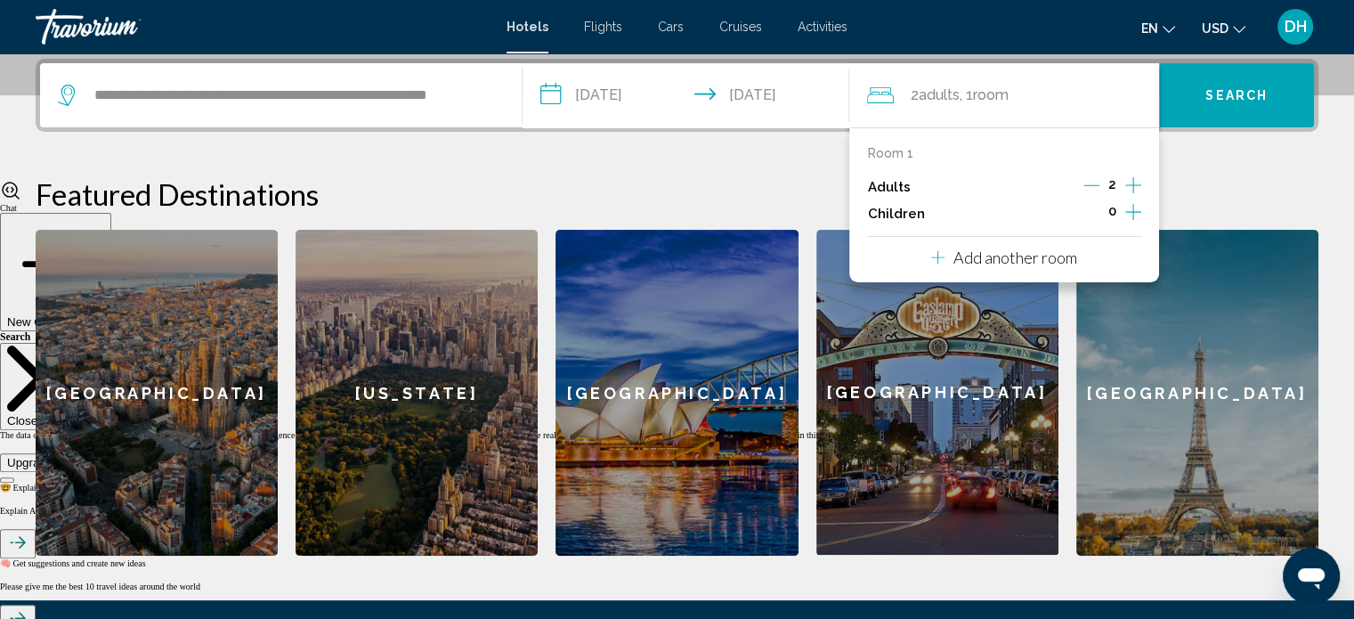
click at [1134, 182] on icon "Increment adults" at bounding box center [1133, 184] width 16 height 21
click at [1210, 186] on h2 "Featured Destinations" at bounding box center [677, 194] width 1283 height 36
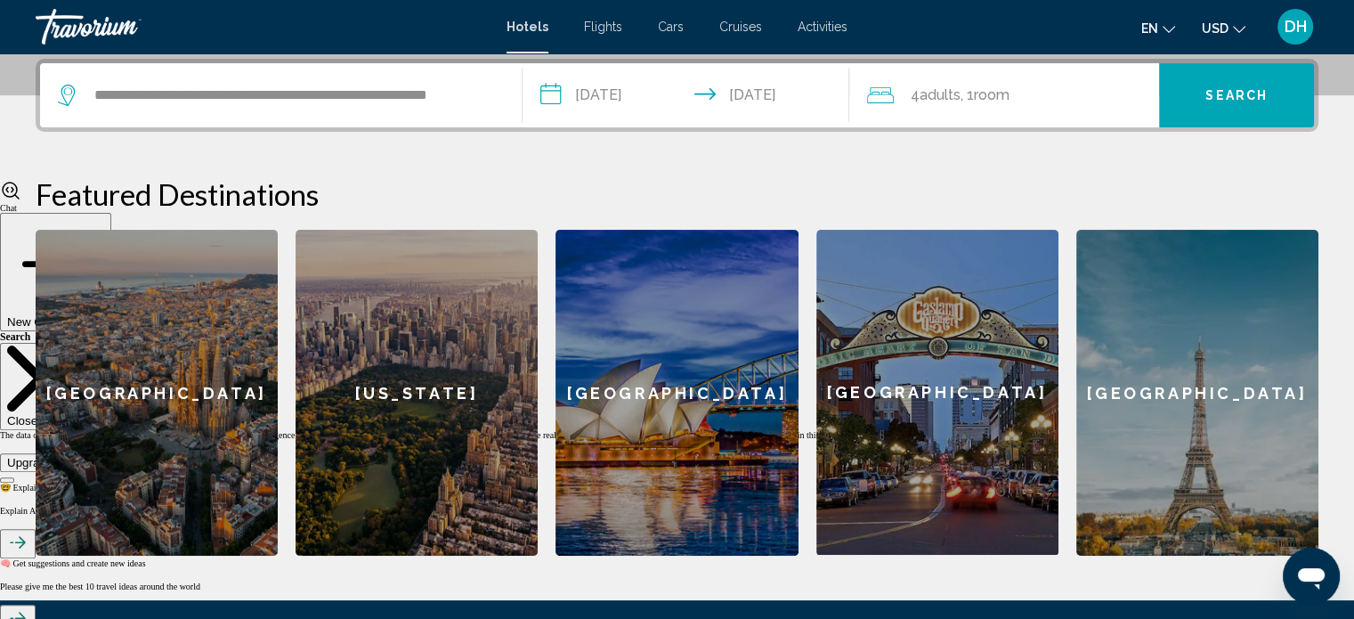
click at [1135, 96] on div "4 Adult Adults , 1 Room rooms" at bounding box center [1013, 95] width 292 height 25
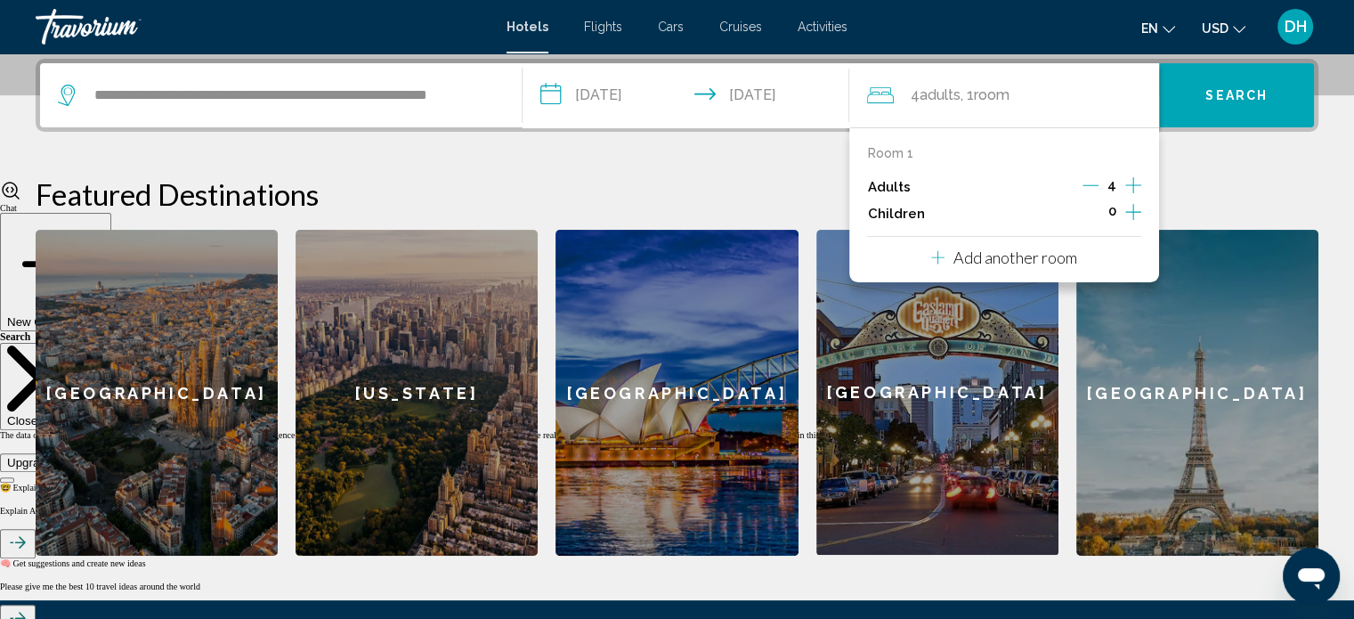
click at [1136, 184] on icon "Increment adults" at bounding box center [1133, 185] width 16 height 16
click at [1210, 180] on h2 "Featured Destinations" at bounding box center [677, 194] width 1283 height 36
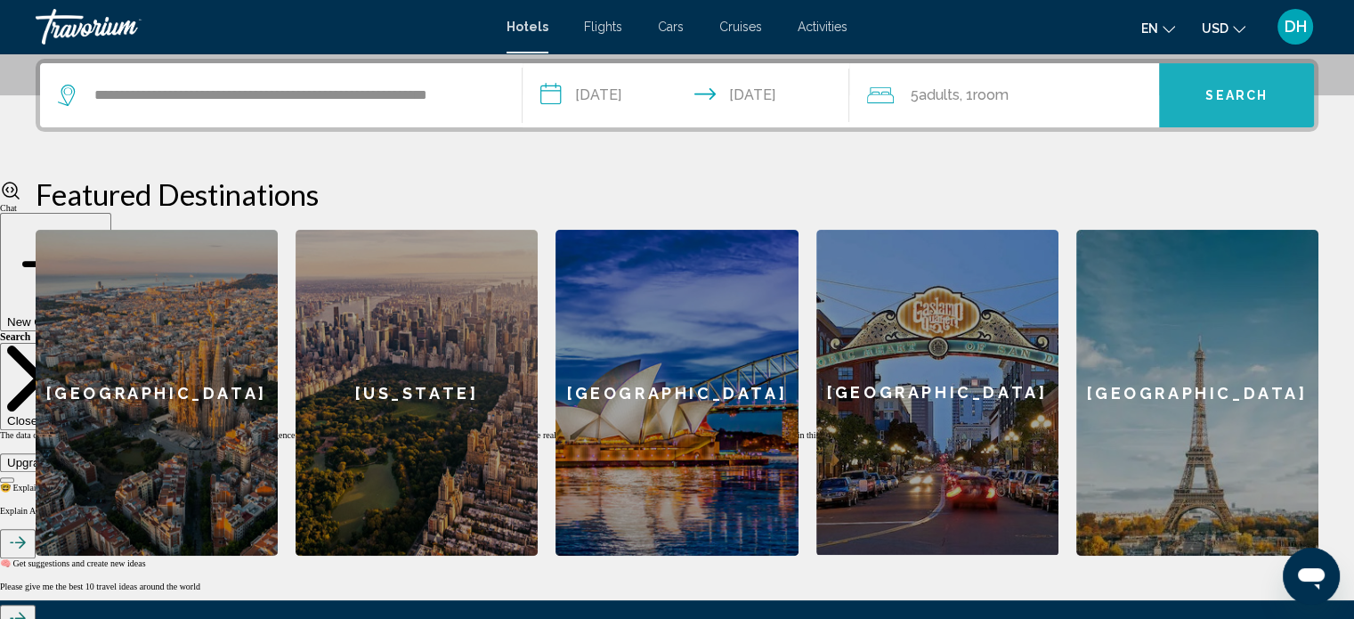
click at [1221, 74] on button "Search" at bounding box center [1236, 95] width 155 height 64
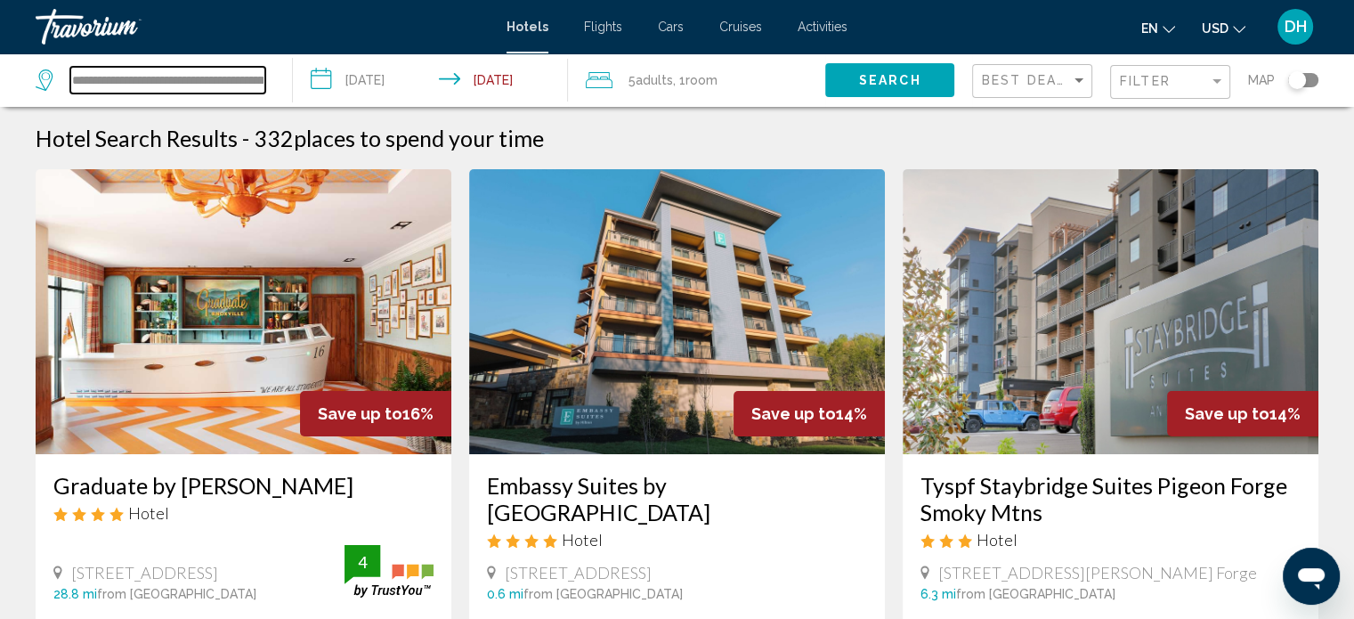
click at [245, 81] on input "**********" at bounding box center [167, 80] width 195 height 27
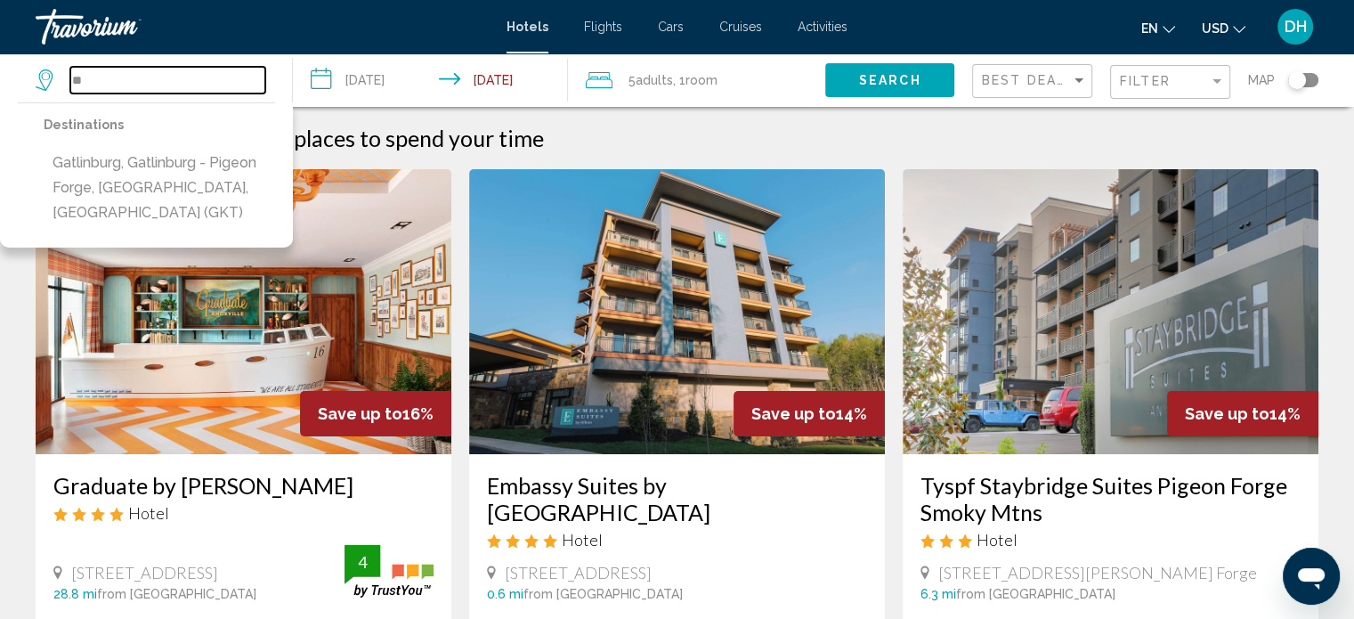
type input "*"
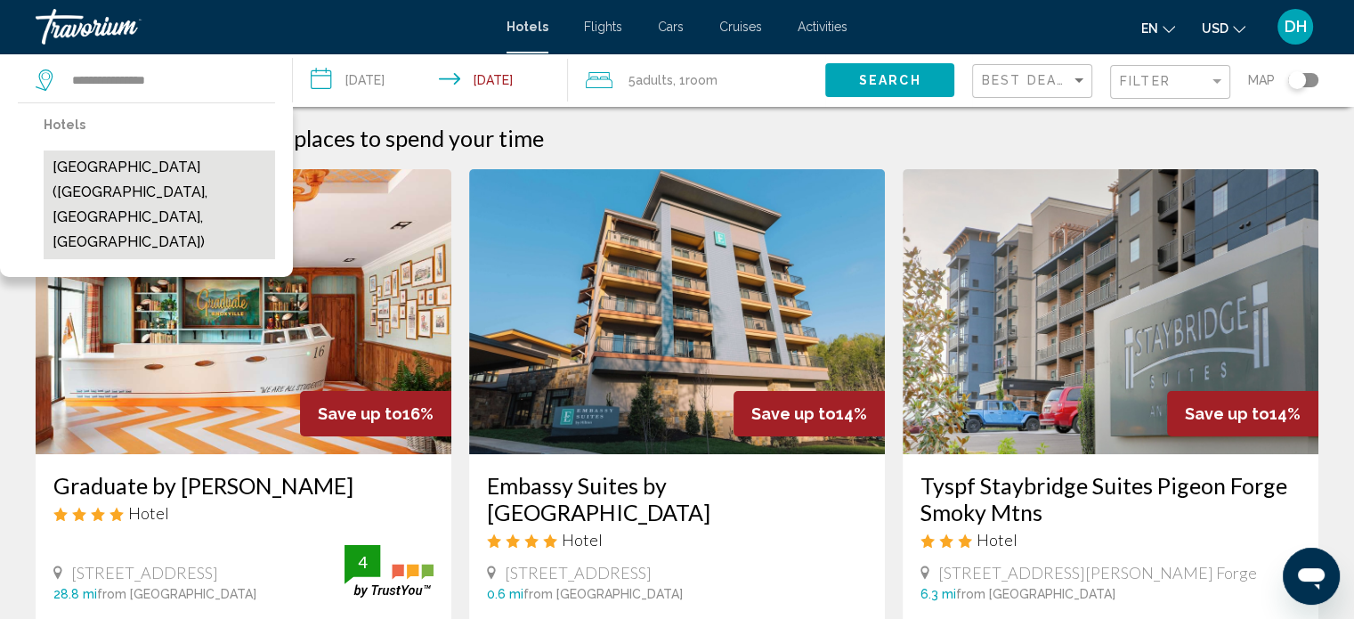
click at [178, 174] on button "[GEOGRAPHIC_DATA] ([GEOGRAPHIC_DATA], [GEOGRAPHIC_DATA], [GEOGRAPHIC_DATA])" at bounding box center [159, 204] width 231 height 109
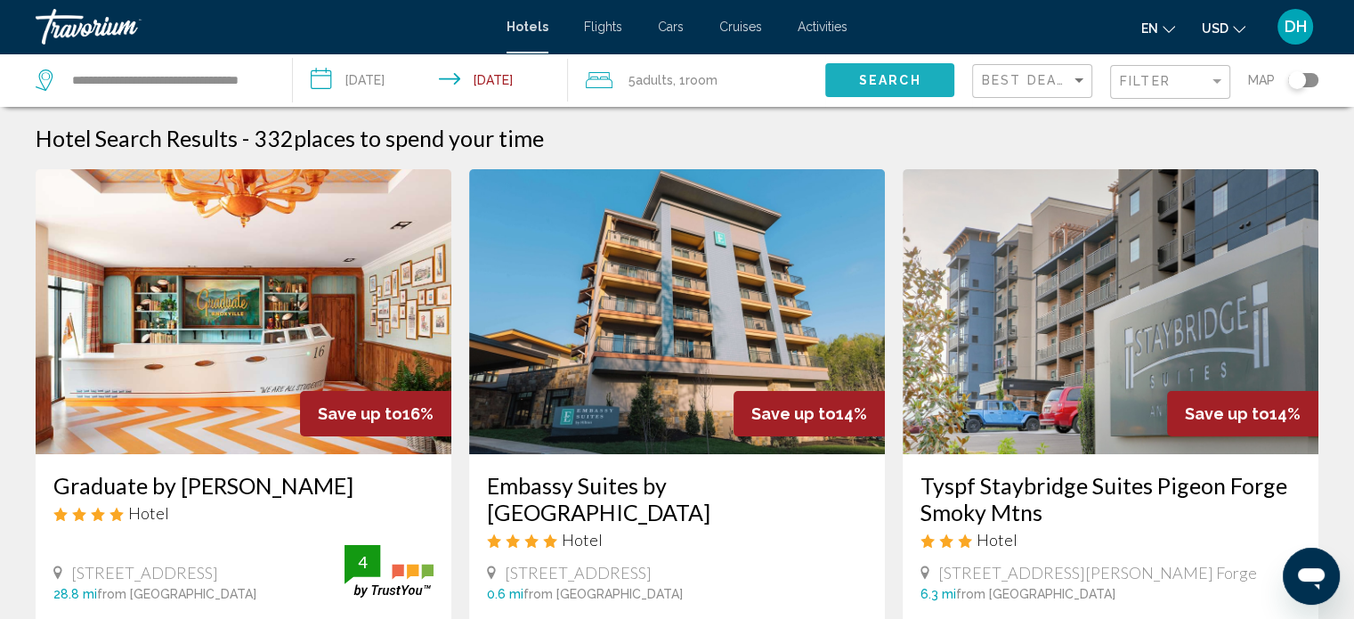
click at [856, 80] on button "Search" at bounding box center [889, 79] width 129 height 33
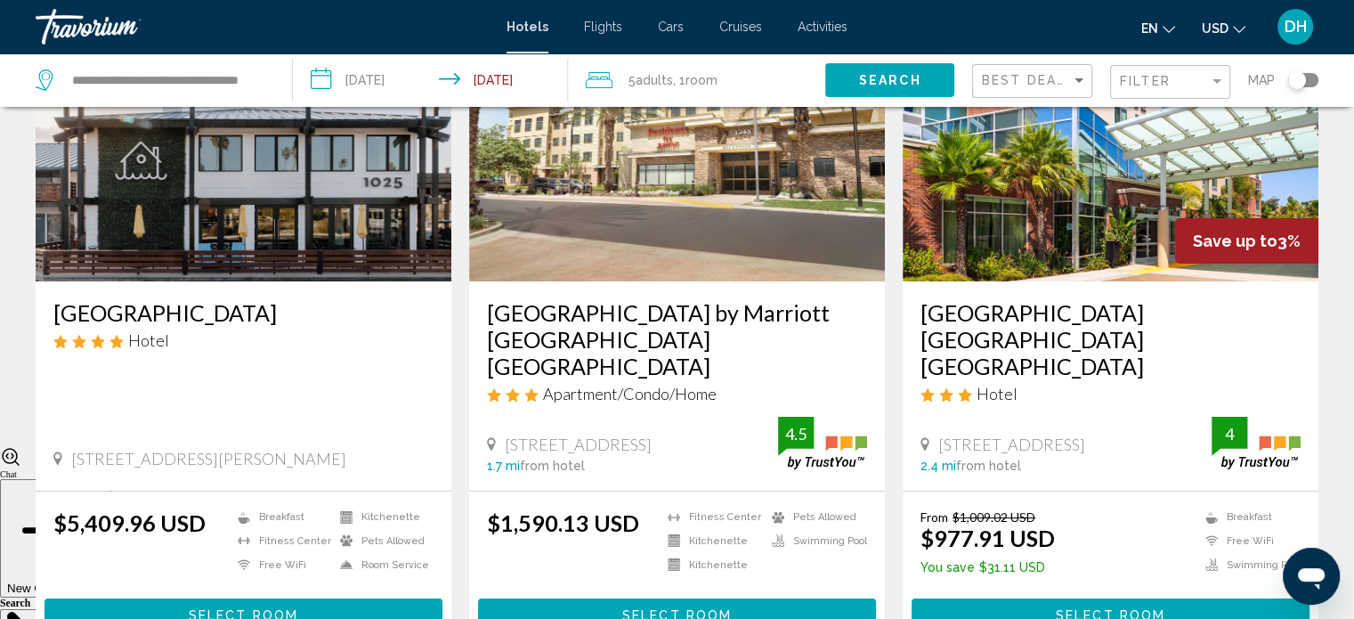
scroll to position [176, 0]
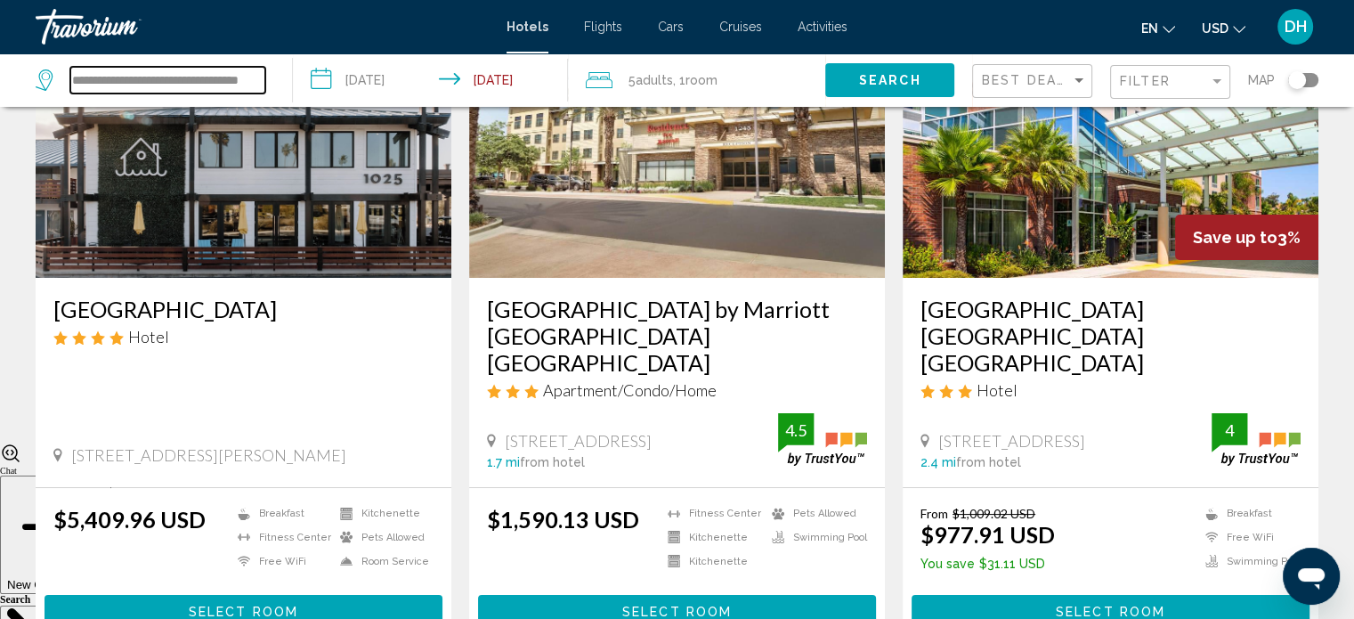
click at [214, 77] on input "**********" at bounding box center [167, 80] width 195 height 27
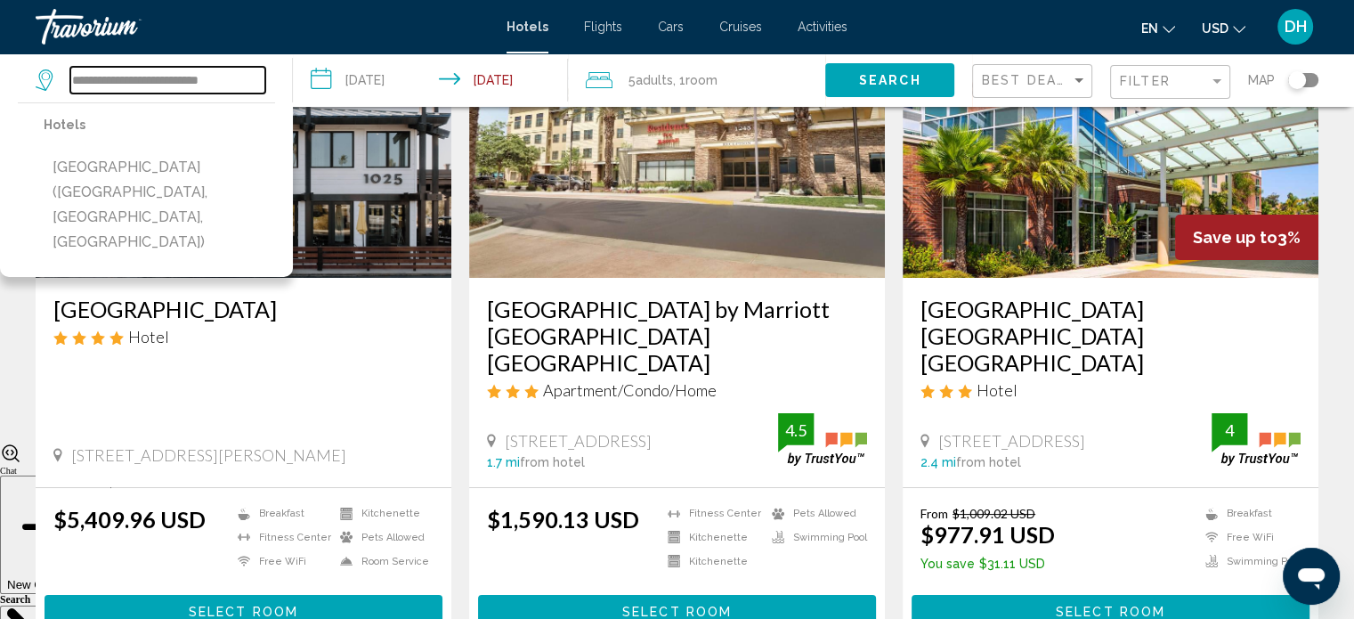
scroll to position [0, 0]
type input "*"
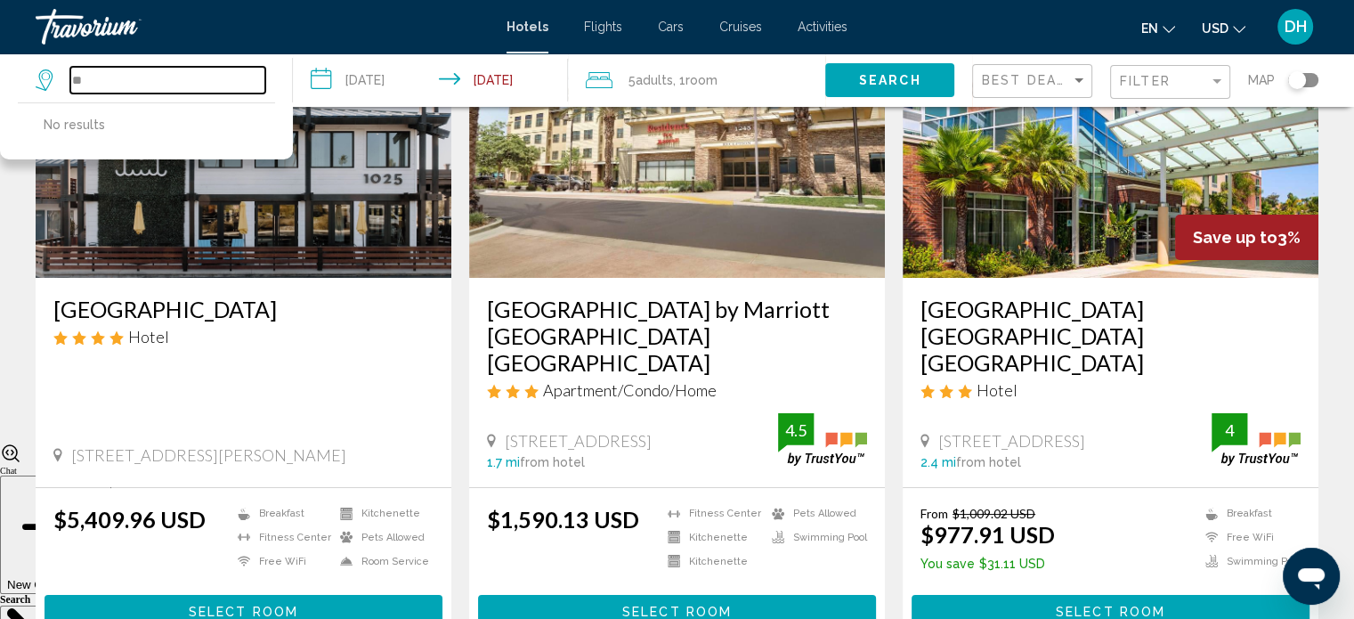
type input "*"
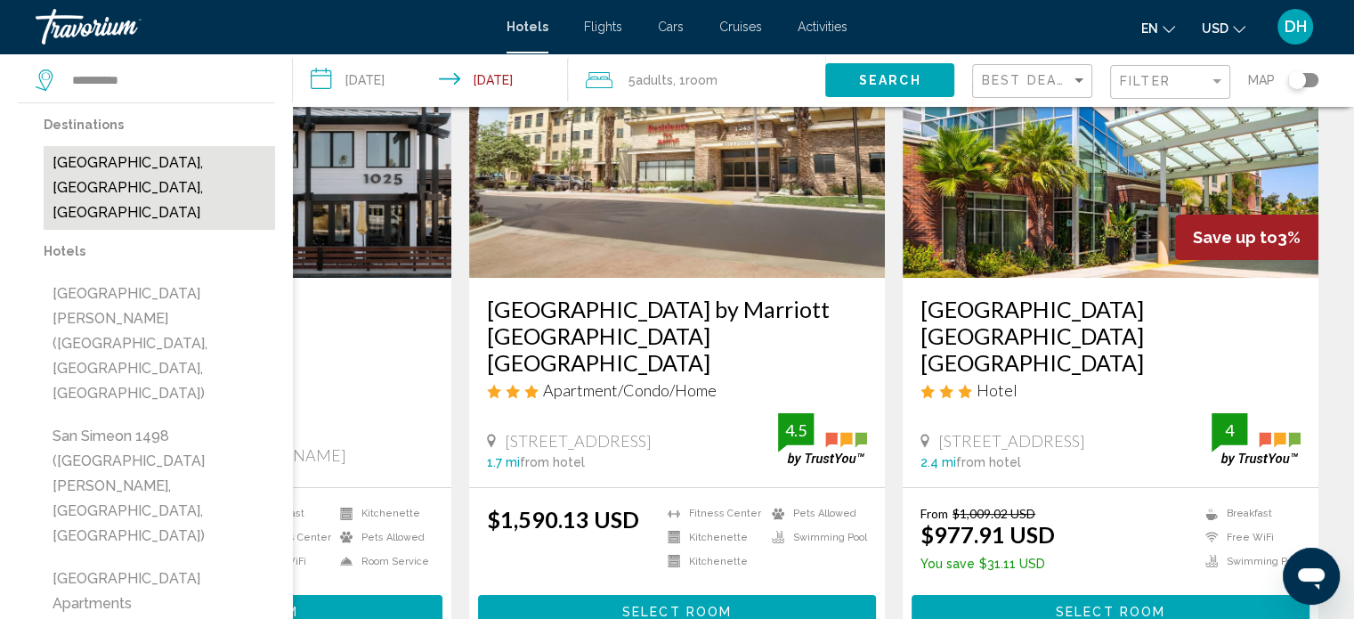
click at [216, 159] on button "[GEOGRAPHIC_DATA], [GEOGRAPHIC_DATA], [GEOGRAPHIC_DATA]" at bounding box center [159, 188] width 231 height 84
type input "**********"
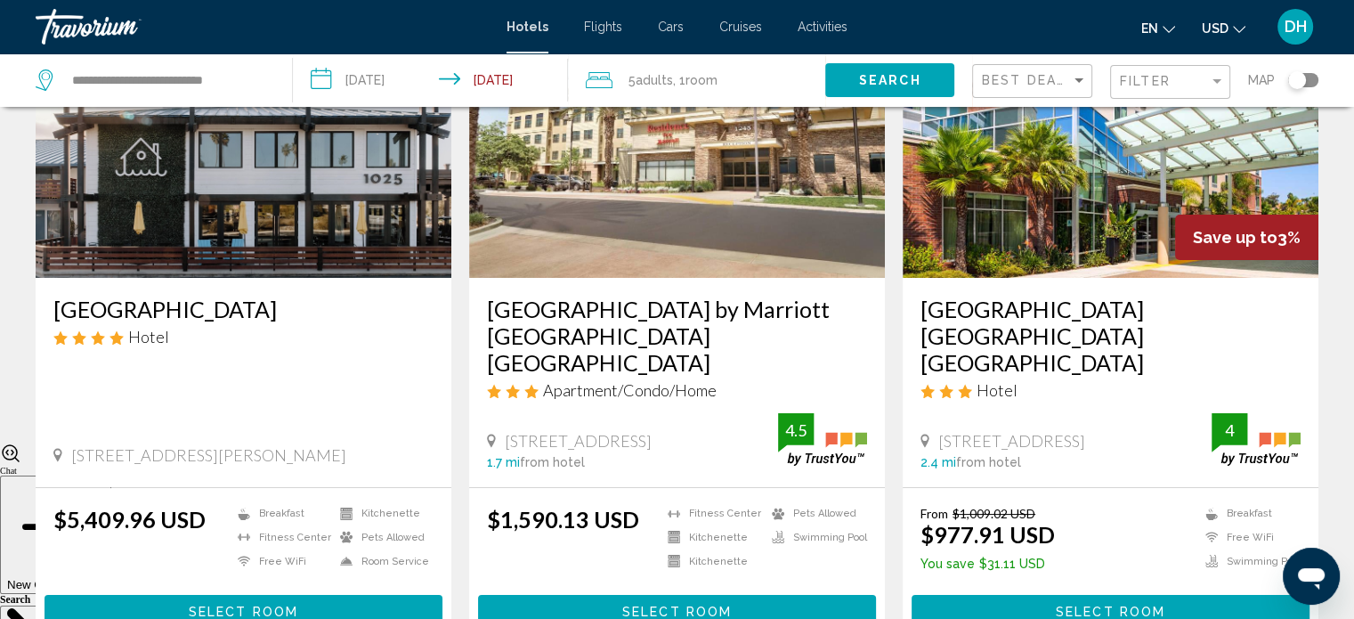
click at [395, 88] on input "**********" at bounding box center [434, 82] width 282 height 59
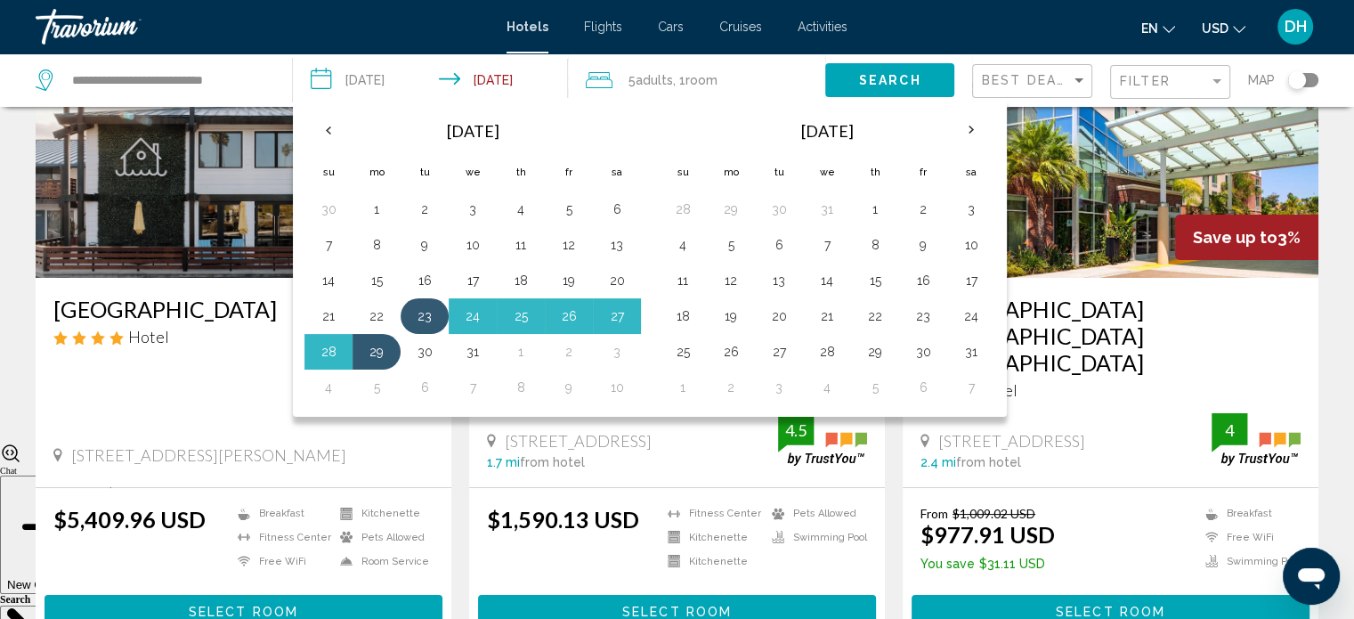
click at [406, 315] on td "23" at bounding box center [425, 316] width 48 height 36
click at [474, 313] on button "24" at bounding box center [472, 316] width 28 height 25
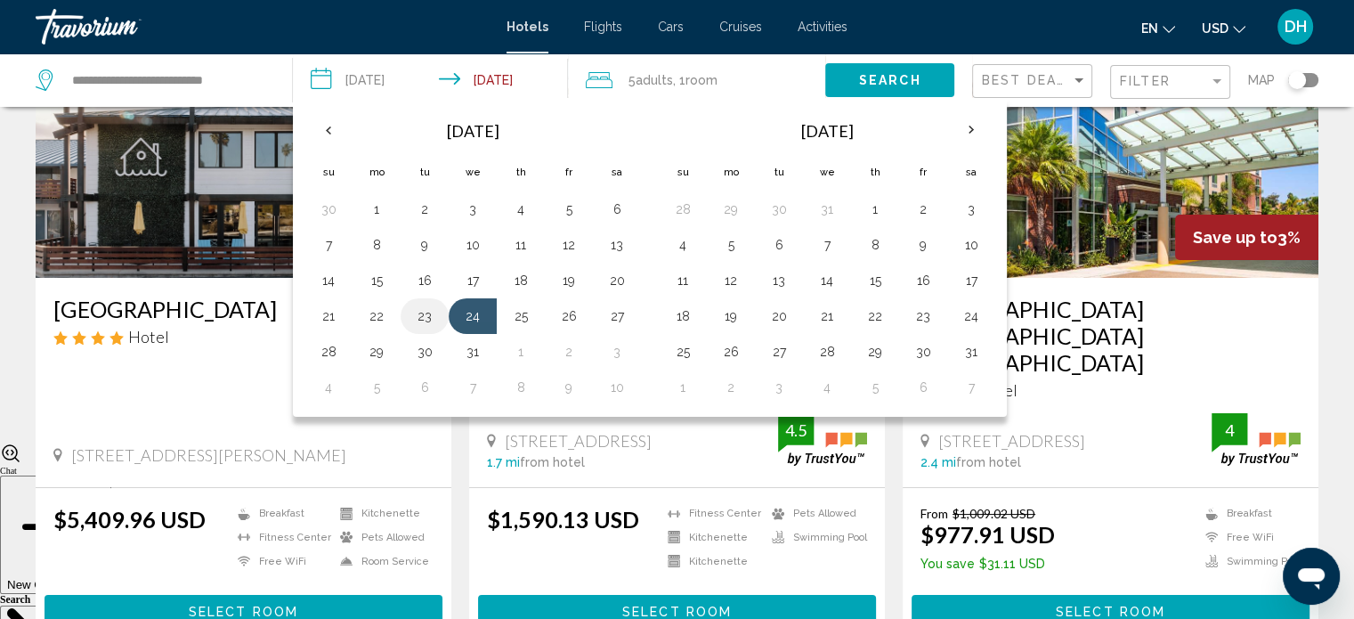
click at [413, 320] on button "23" at bounding box center [424, 316] width 28 height 25
type input "**********"
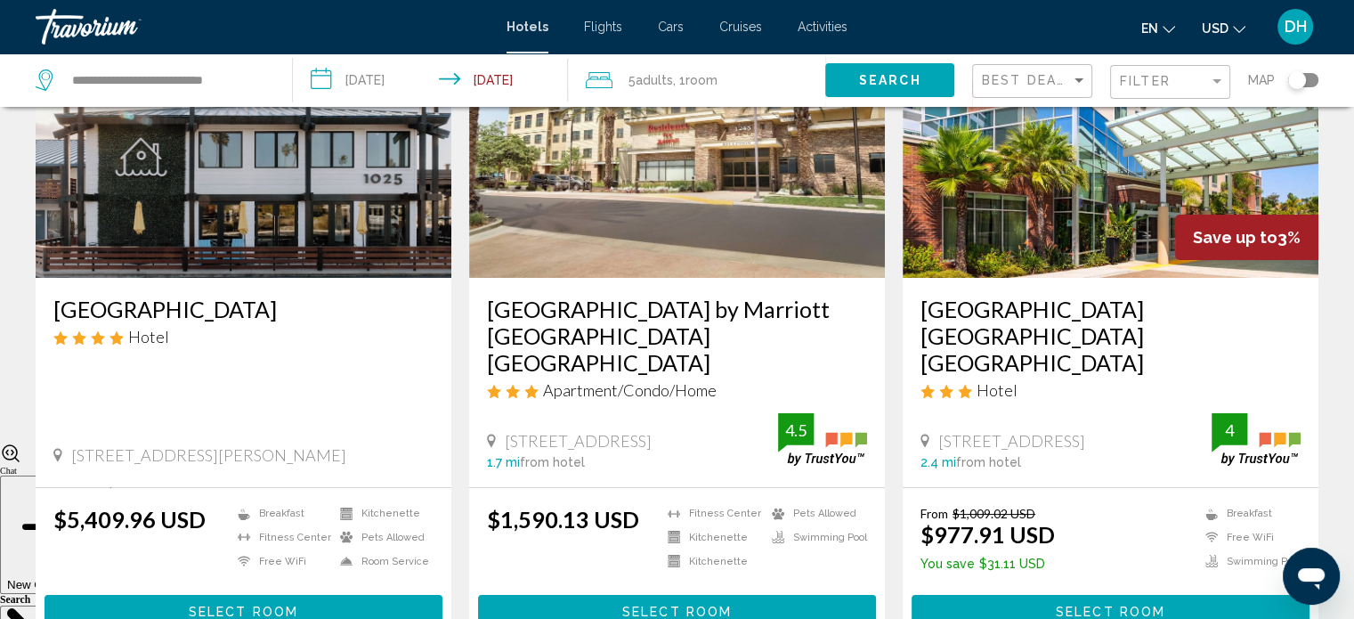
click at [709, 82] on span "Room" at bounding box center [701, 80] width 32 height 14
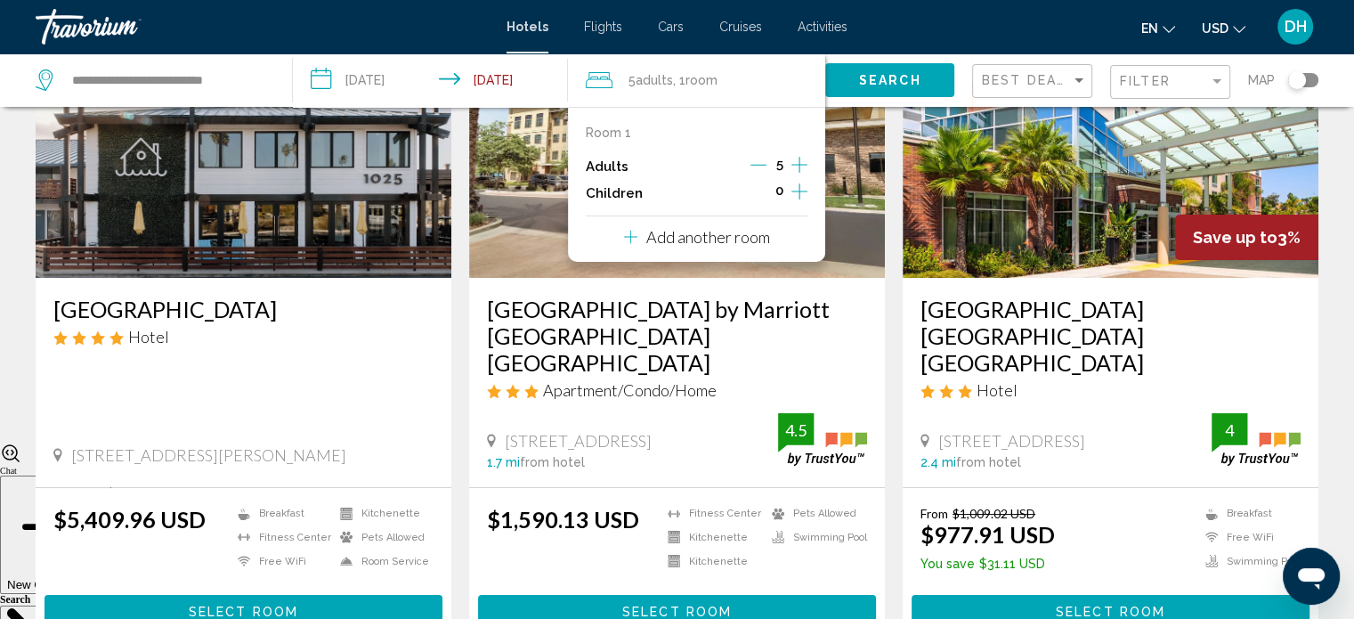
click at [758, 162] on icon "Decrement adults" at bounding box center [758, 165] width 16 height 16
click at [758, 162] on icon "Decrement adults" at bounding box center [757, 165] width 16 height 16
click at [758, 162] on icon "Decrement adults" at bounding box center [758, 165] width 16 height 16
click at [889, 76] on span "Search" at bounding box center [890, 81] width 62 height 14
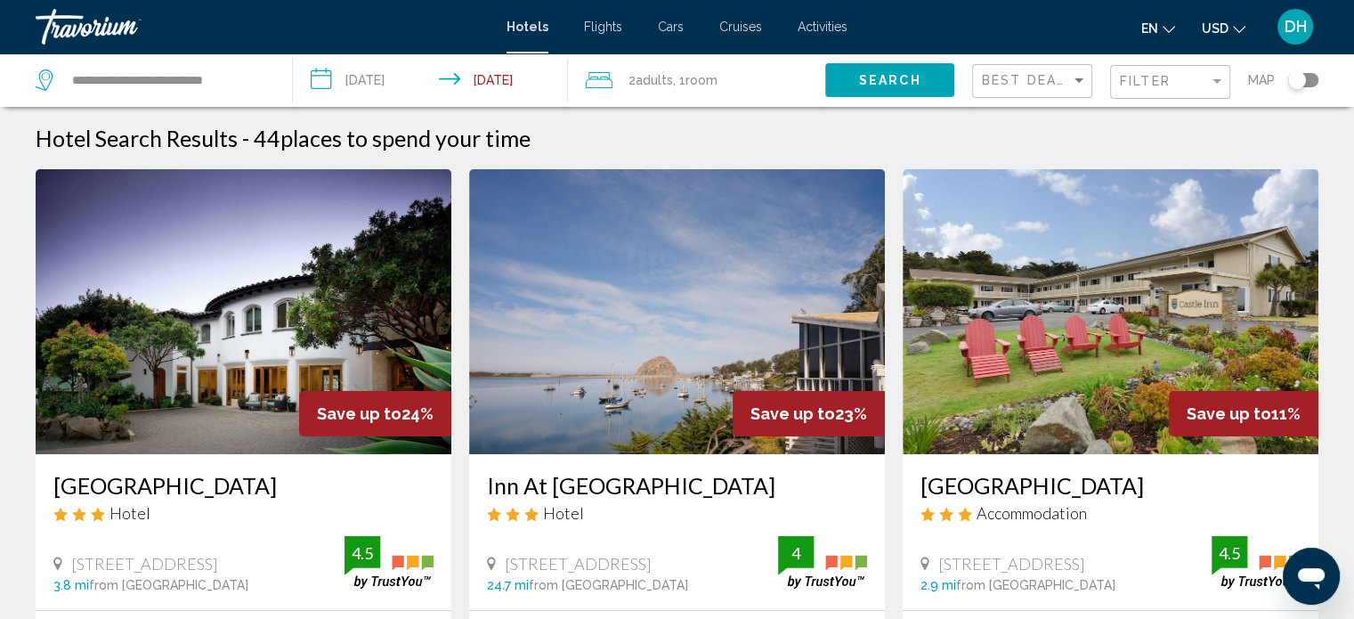
click at [1168, 88] on div "Filter" at bounding box center [1172, 82] width 105 height 33
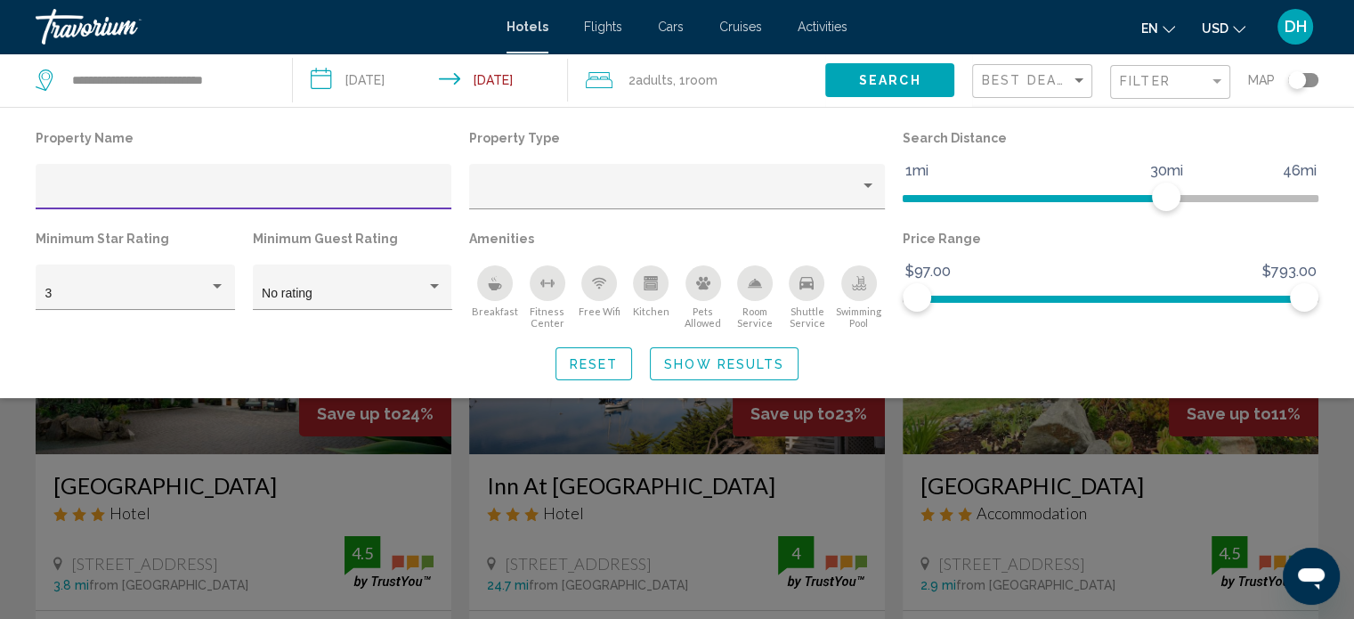
scroll to position [4, 0]
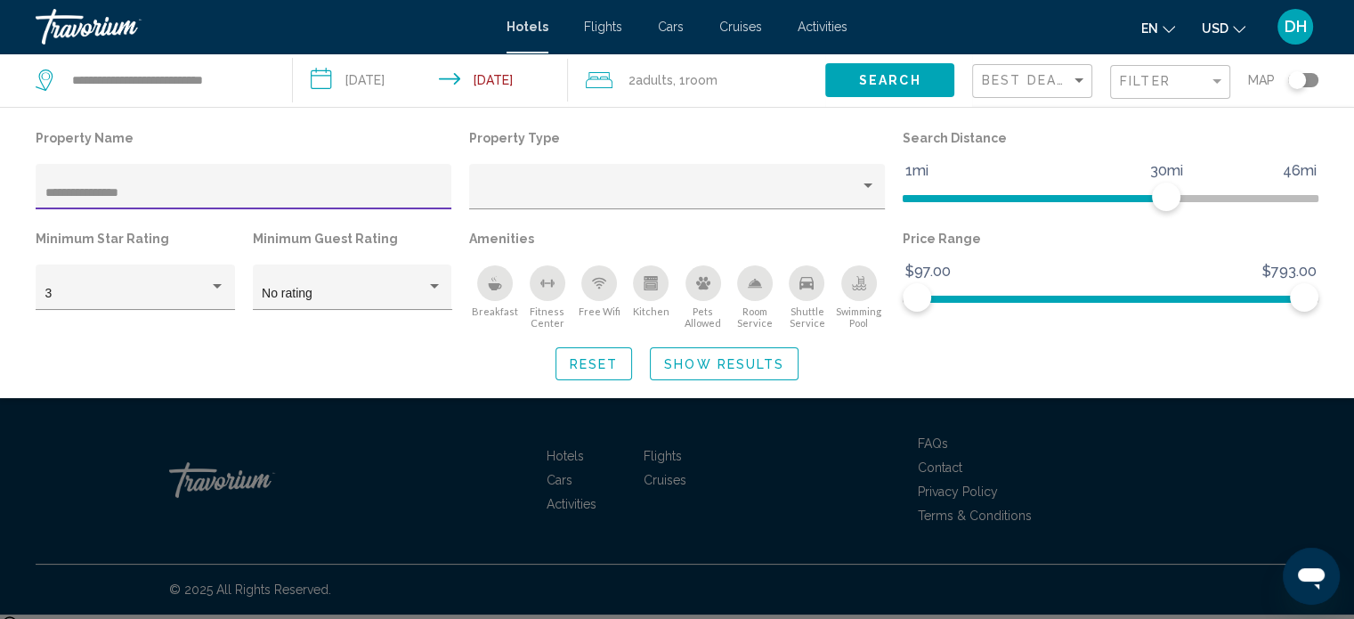
type input "**********"
click at [762, 365] on span "Show Results" at bounding box center [724, 364] width 120 height 14
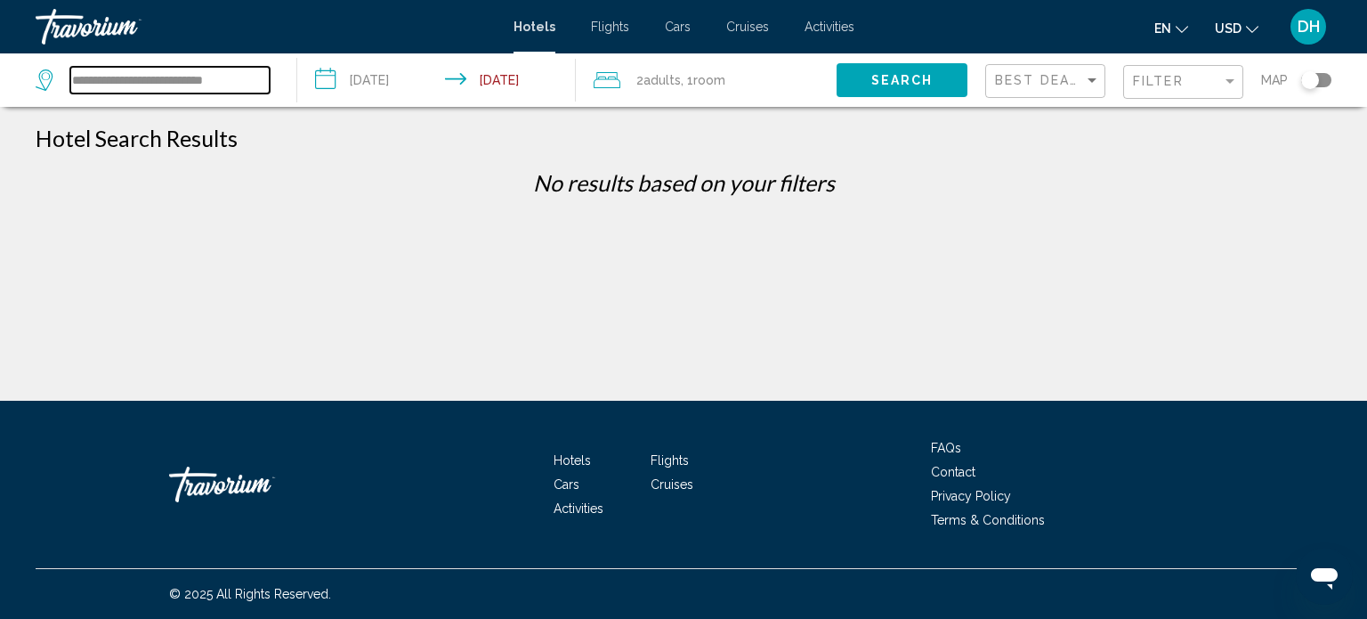
click at [234, 85] on input "**********" at bounding box center [169, 80] width 199 height 27
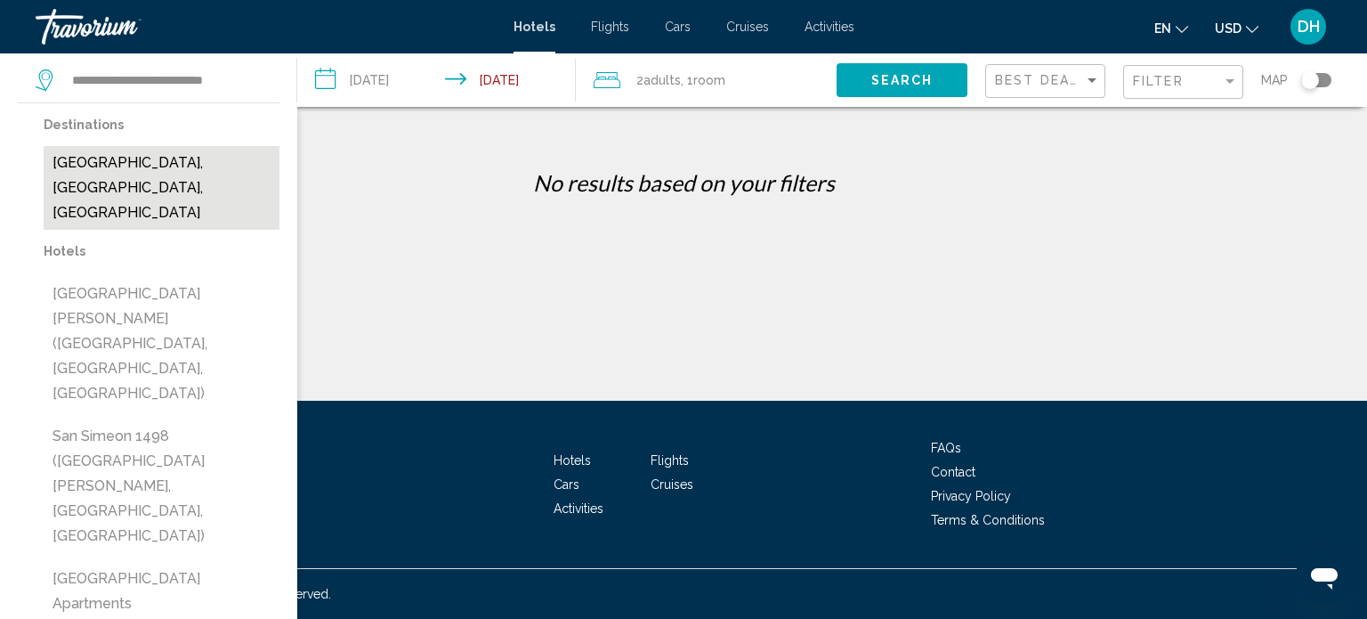
click at [217, 158] on button "[GEOGRAPHIC_DATA], [GEOGRAPHIC_DATA], [GEOGRAPHIC_DATA]" at bounding box center [162, 188] width 236 height 84
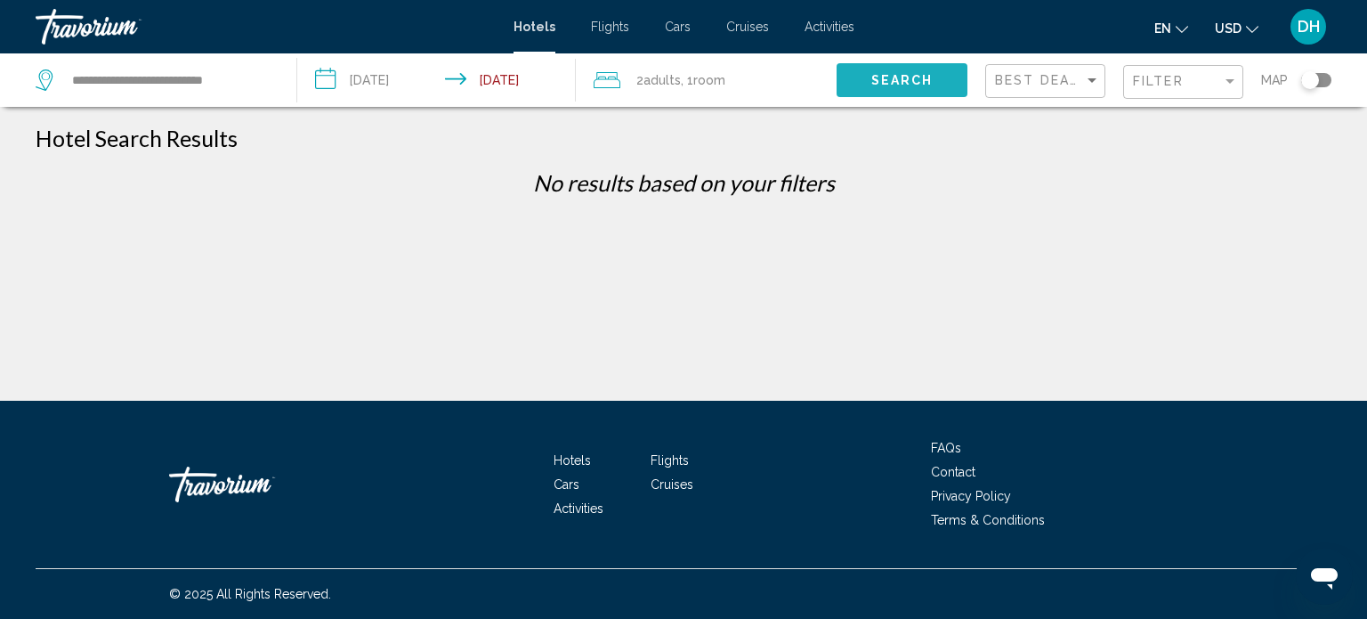
click at [887, 83] on span "Search" at bounding box center [903, 81] width 62 height 14
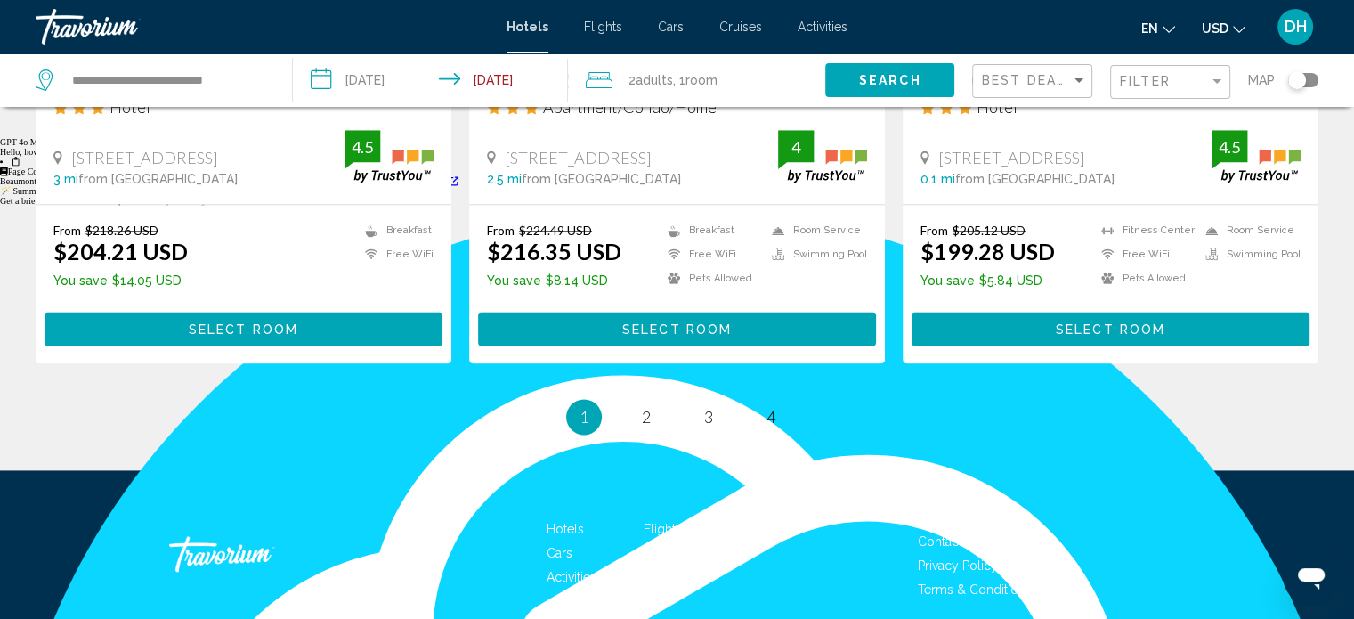
scroll to position [2371, 0]
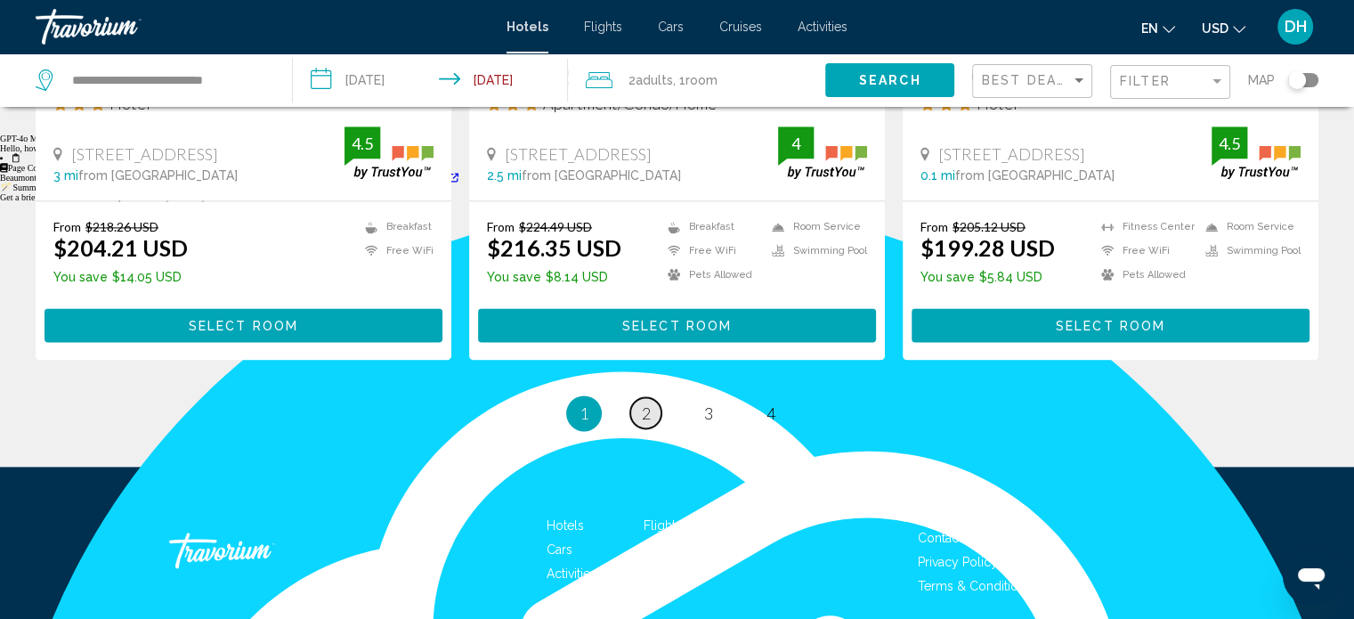
click at [643, 414] on span "2" at bounding box center [646, 413] width 9 height 20
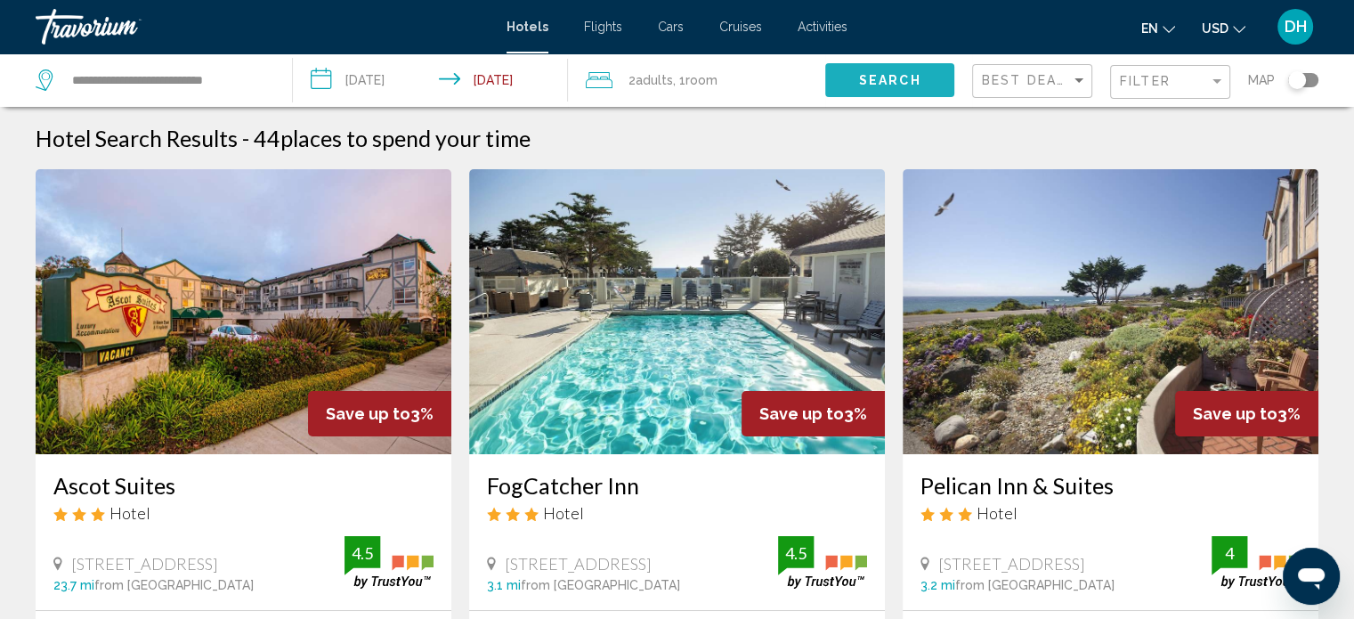
click at [886, 90] on button "Search" at bounding box center [889, 79] width 129 height 33
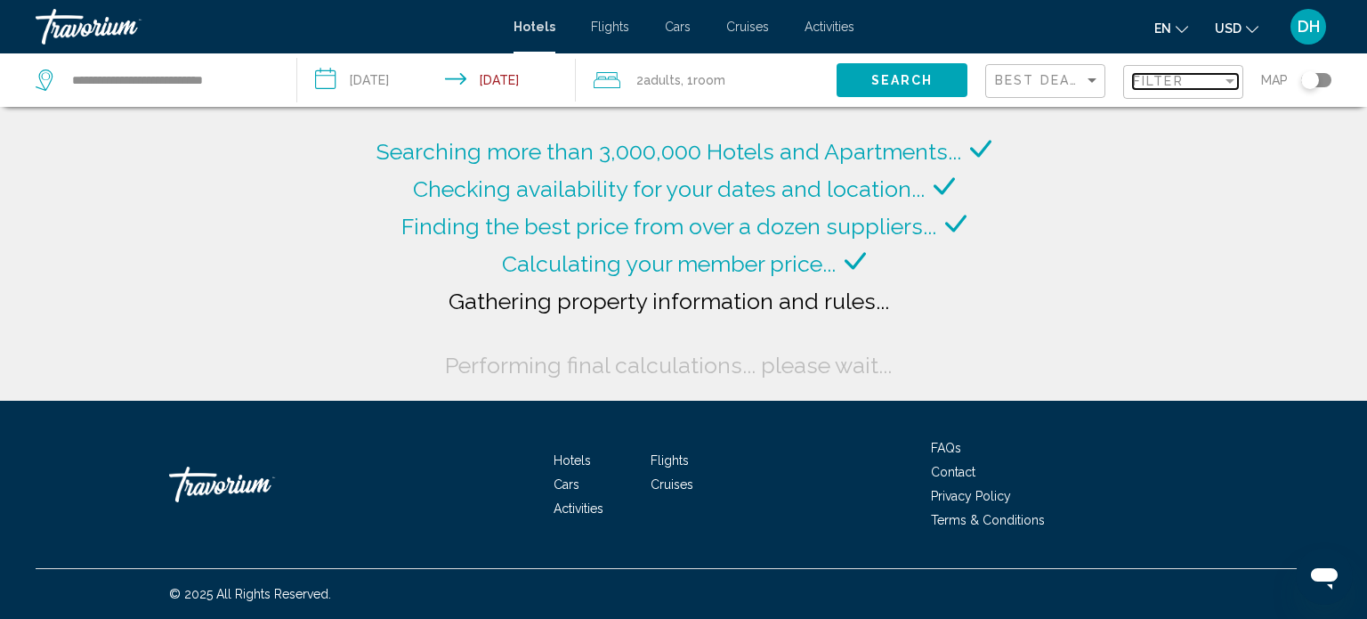
click at [1157, 88] on span "Filter" at bounding box center [1158, 81] width 51 height 14
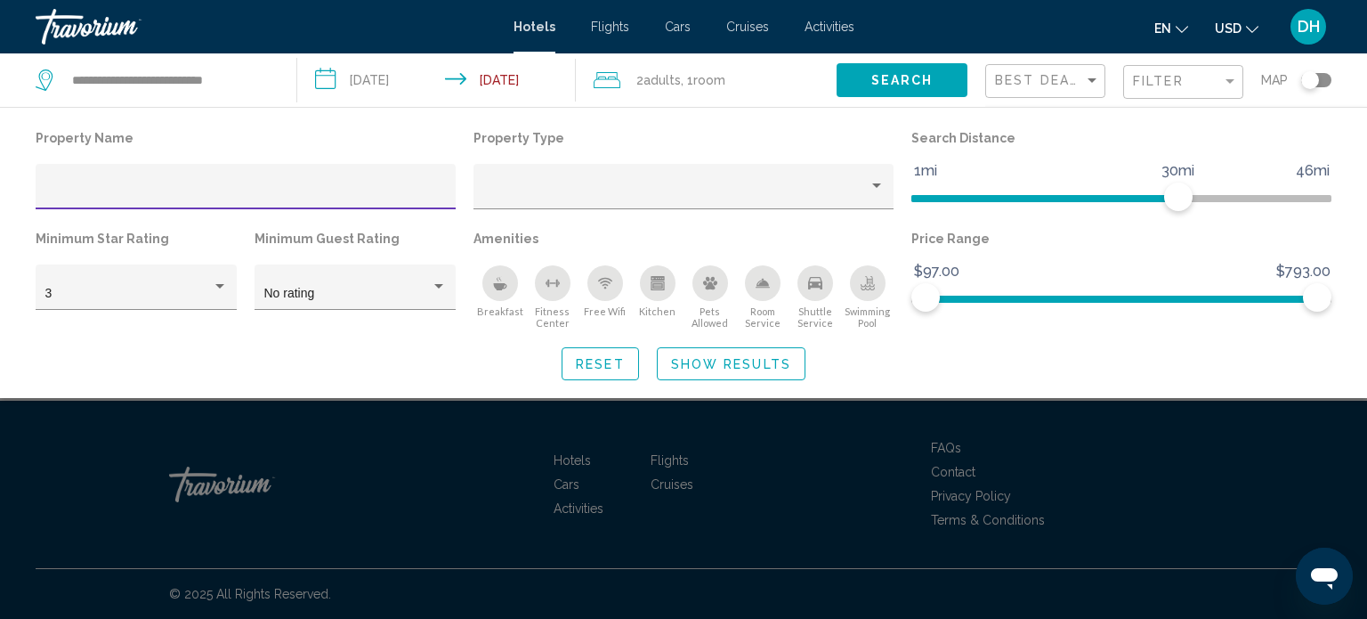
click at [324, 199] on input "Hotel Filters" at bounding box center [245, 193] width 401 height 14
type input "**********"
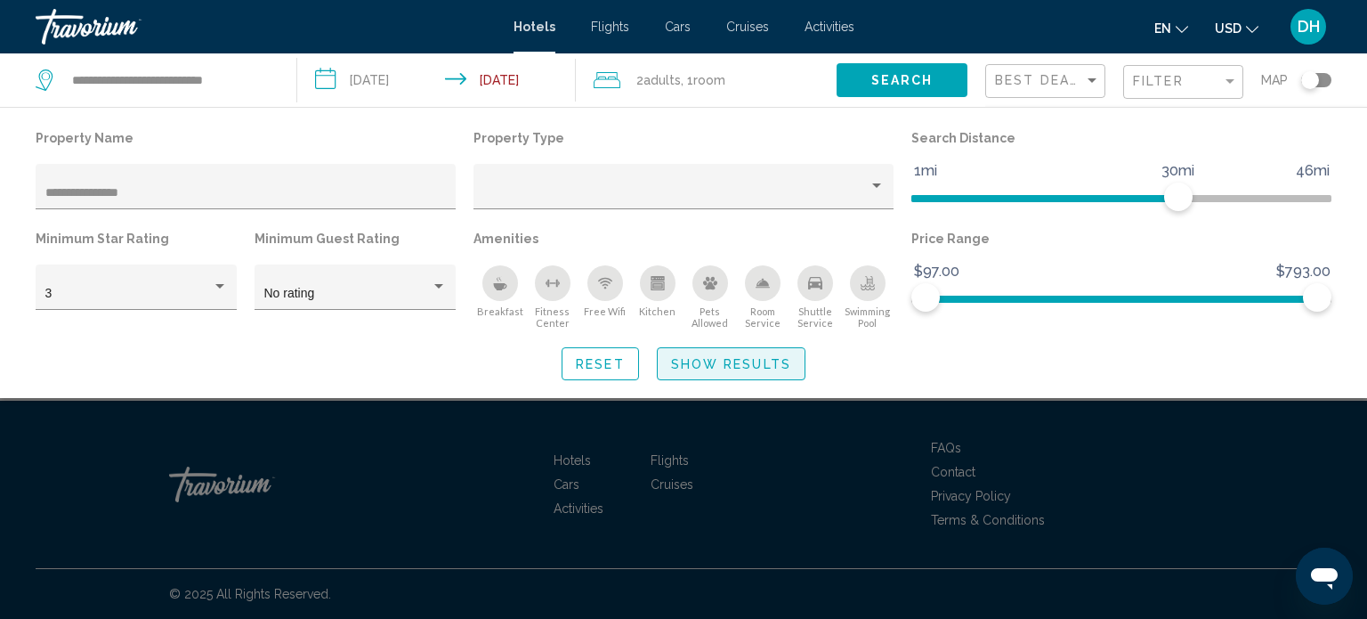
click at [717, 368] on span "Show Results" at bounding box center [731, 364] width 120 height 14
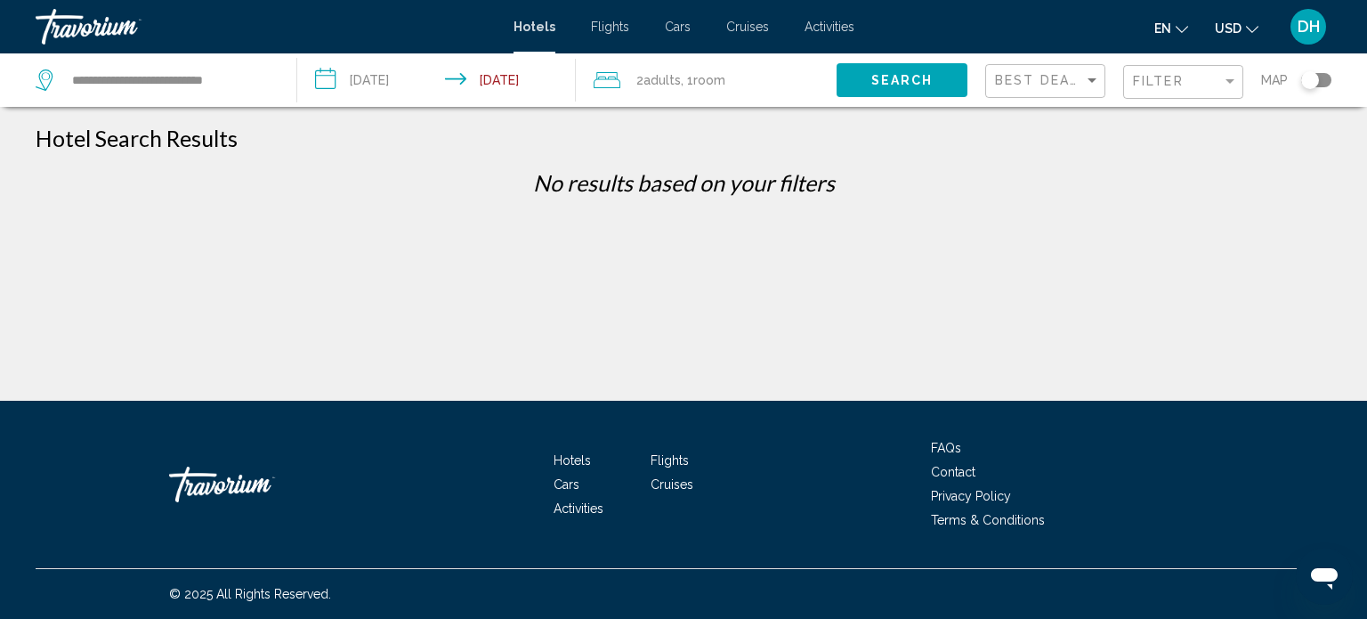
click at [407, 85] on input "**********" at bounding box center [440, 82] width 286 height 59
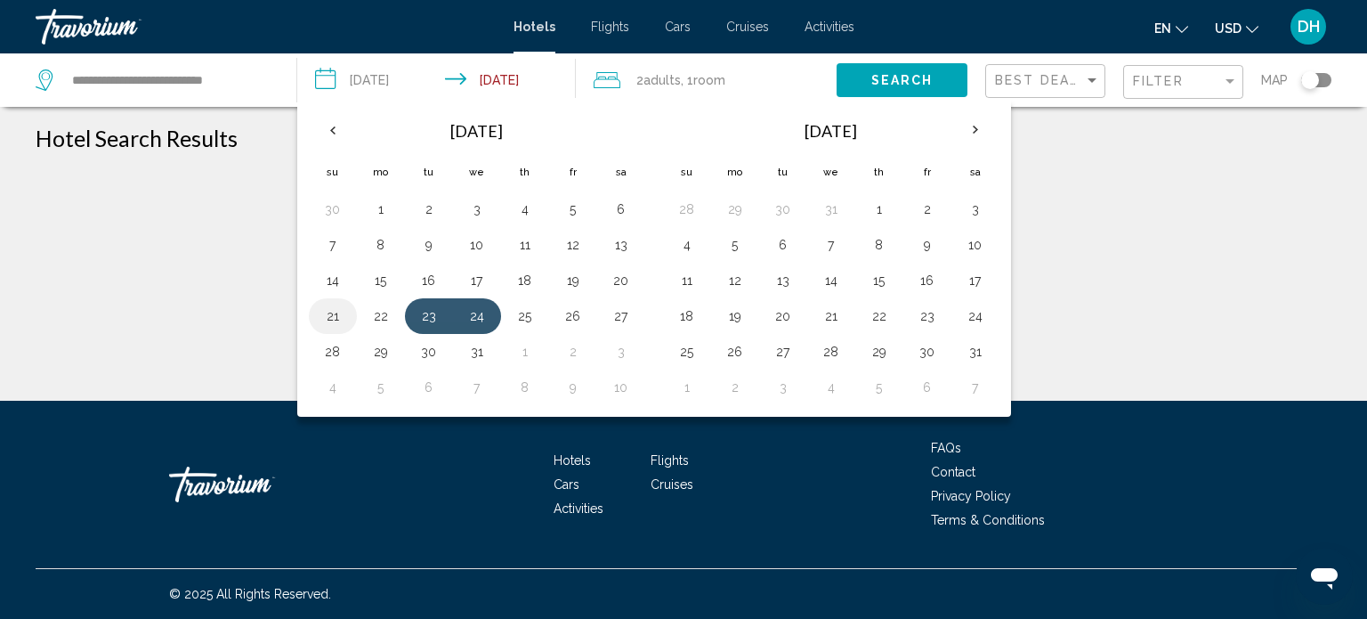
click at [342, 319] on button "21" at bounding box center [333, 316] width 28 height 25
click at [393, 319] on button "22" at bounding box center [381, 316] width 28 height 25
type input "**********"
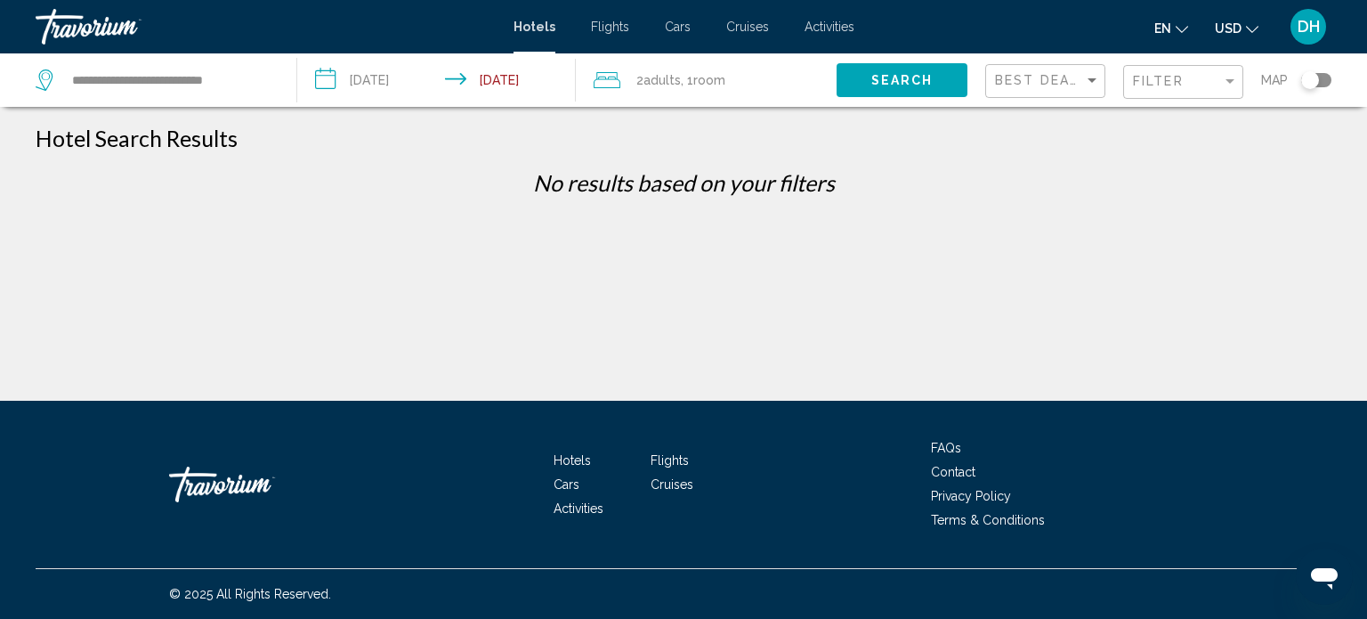
click at [887, 74] on span "Search" at bounding box center [903, 81] width 62 height 14
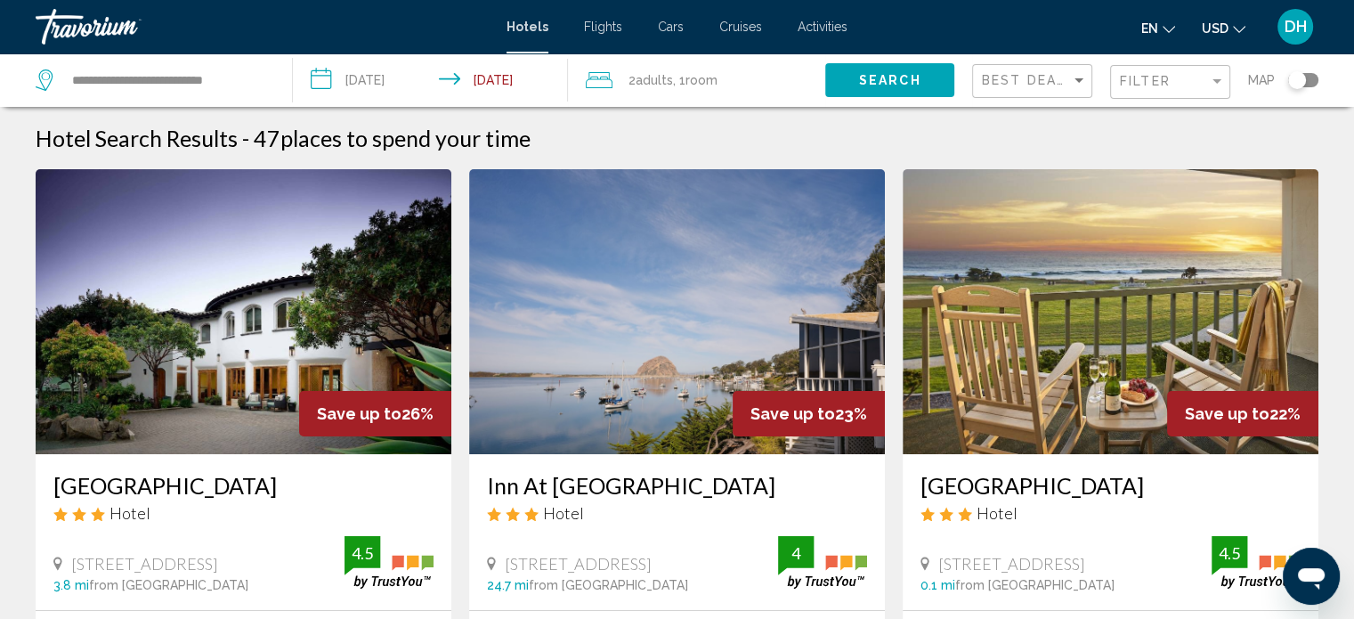
click at [1311, 81] on div "Toggle map" at bounding box center [1303, 80] width 30 height 14
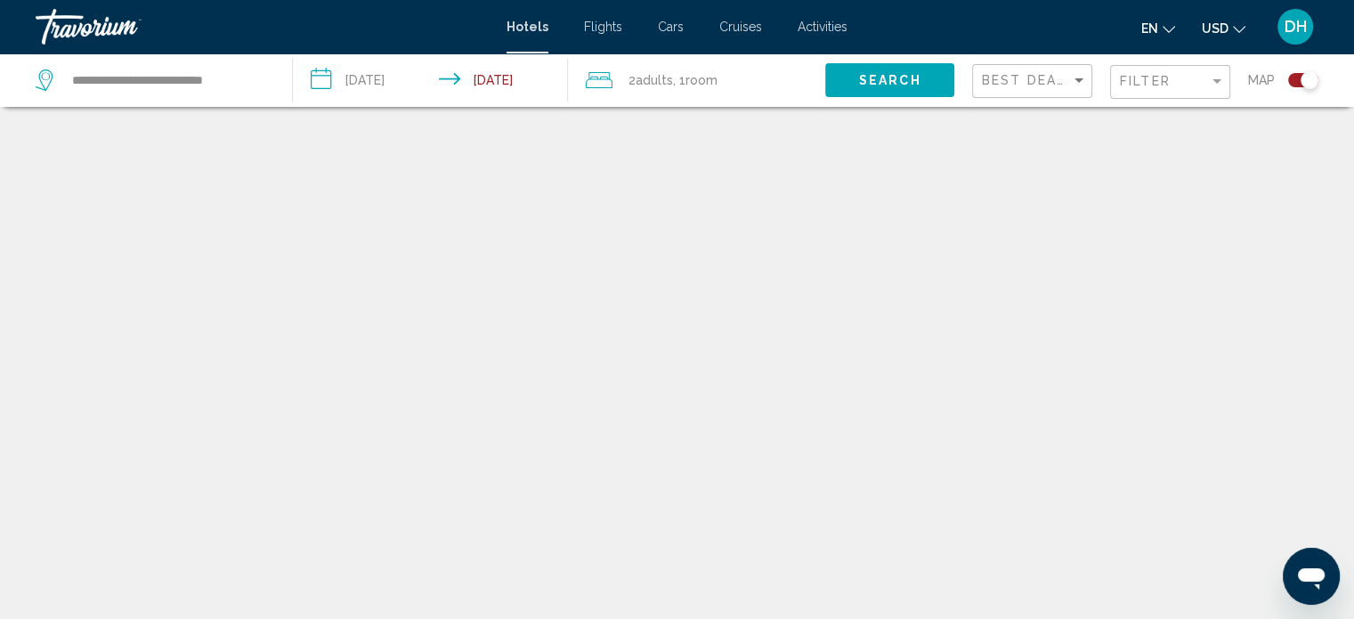
scroll to position [107, 0]
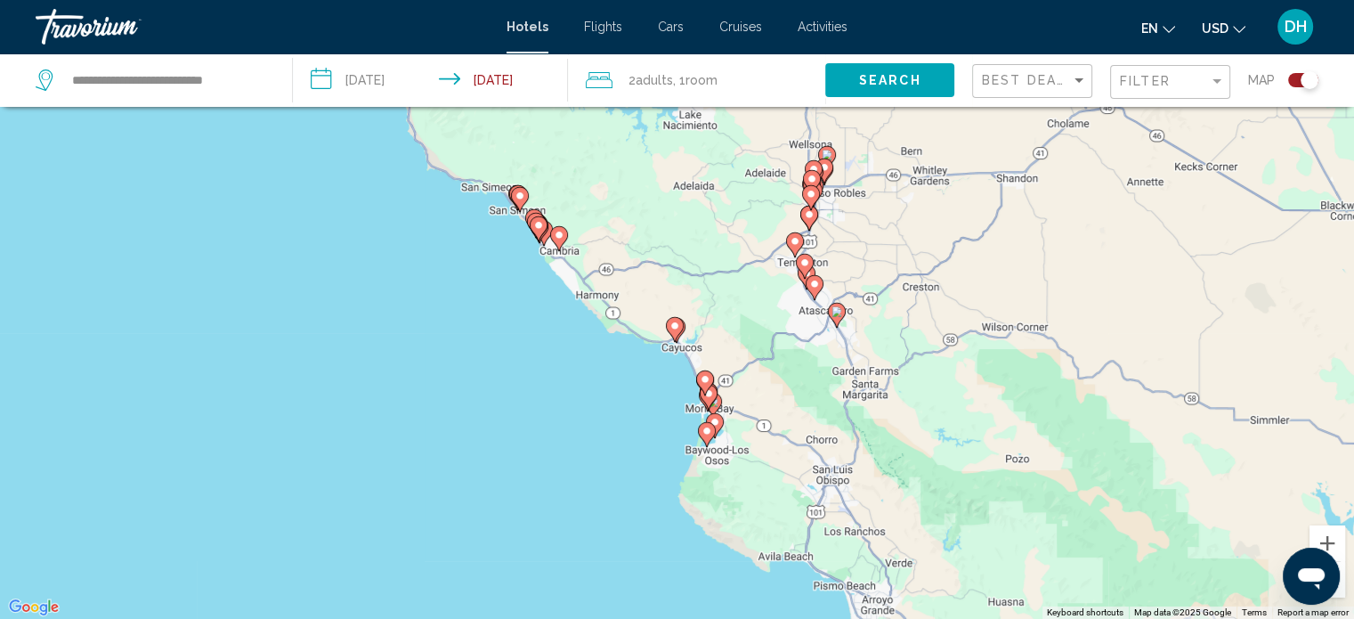
click at [705, 437] on icon "Main content" at bounding box center [706, 433] width 16 height 23
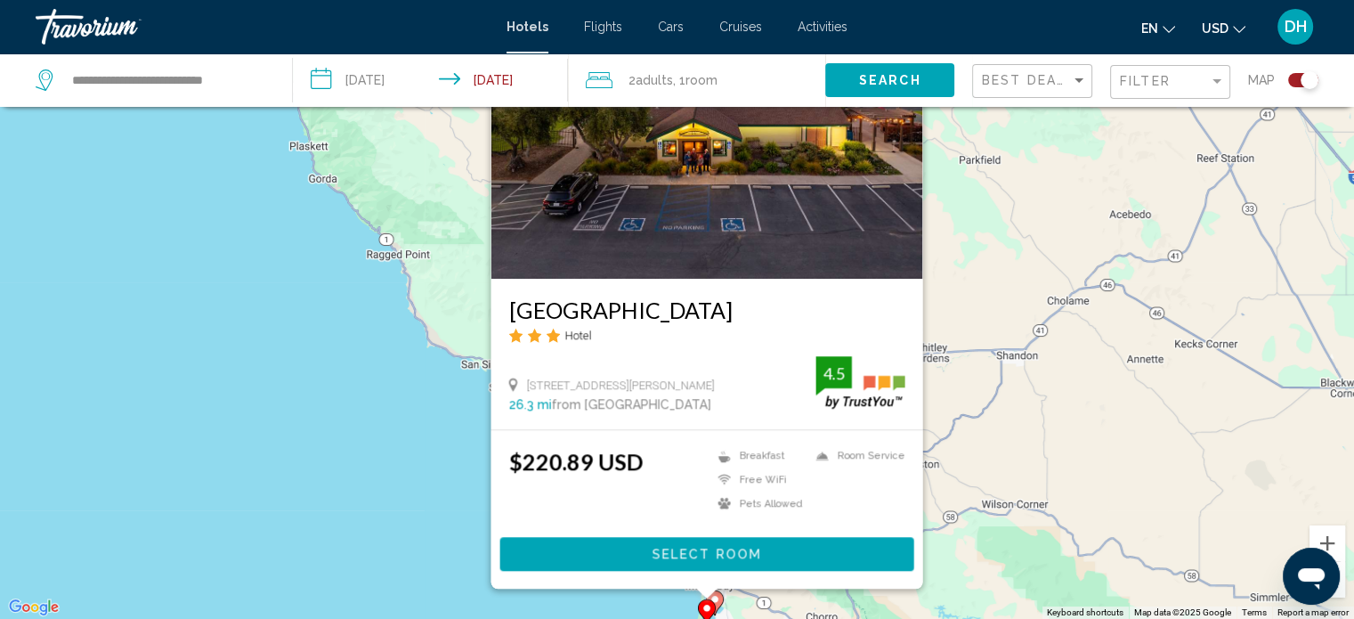
click at [427, 532] on div "To activate drag with keyboard, press Alt + Enter. Once in keyboard drag state,…" at bounding box center [677, 309] width 1354 height 619
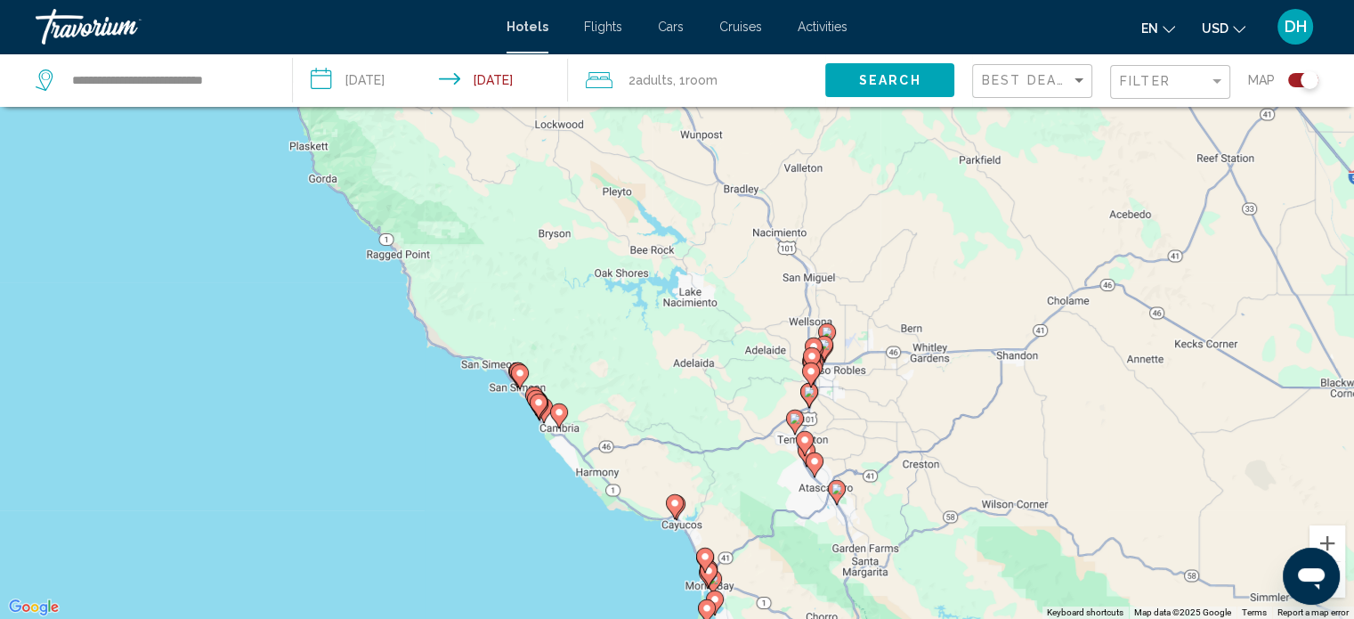
click at [523, 372] on image "Main content" at bounding box center [520, 373] width 11 height 11
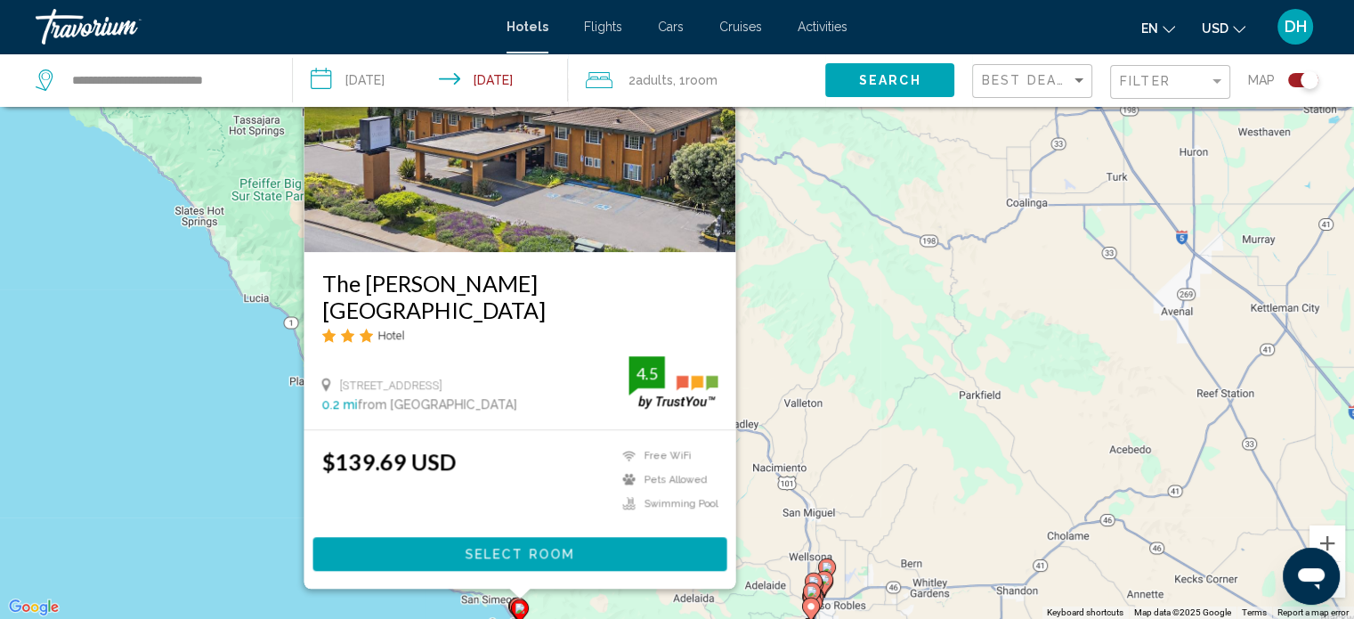
click at [214, 515] on div "To activate drag with keyboard, press Alt + Enter. Once in keyboard drag state,…" at bounding box center [677, 309] width 1354 height 619
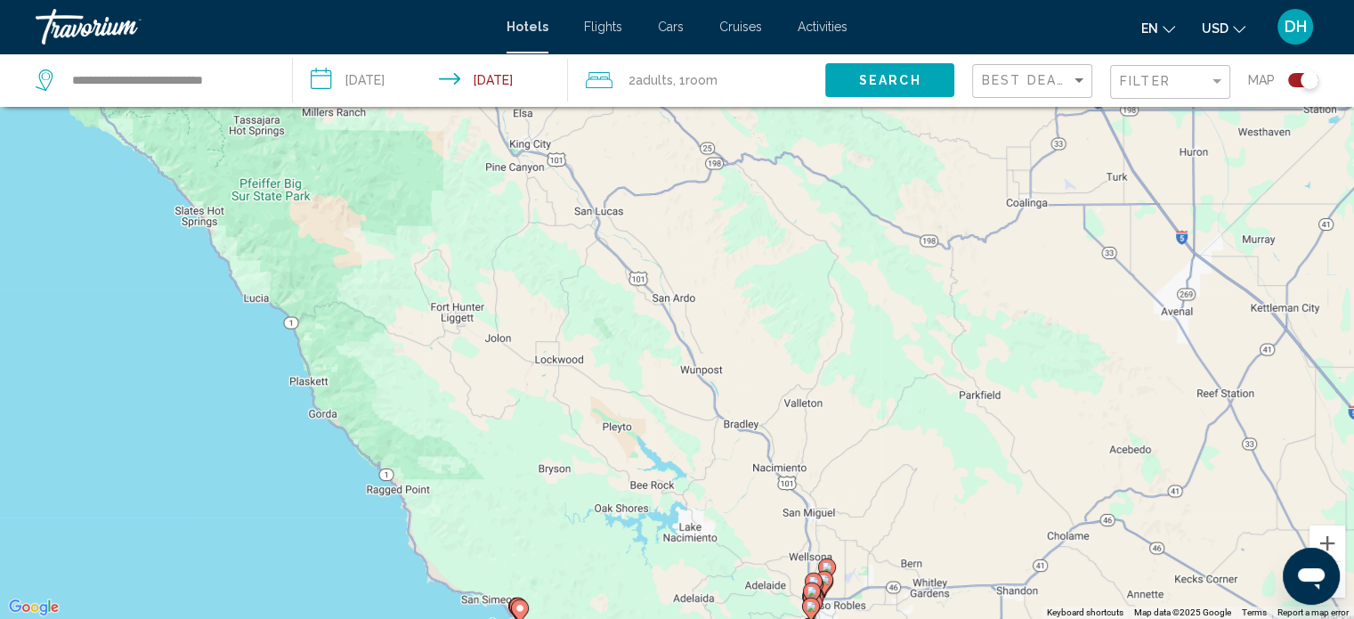
click at [509, 602] on icon "Main content" at bounding box center [518, 608] width 18 height 25
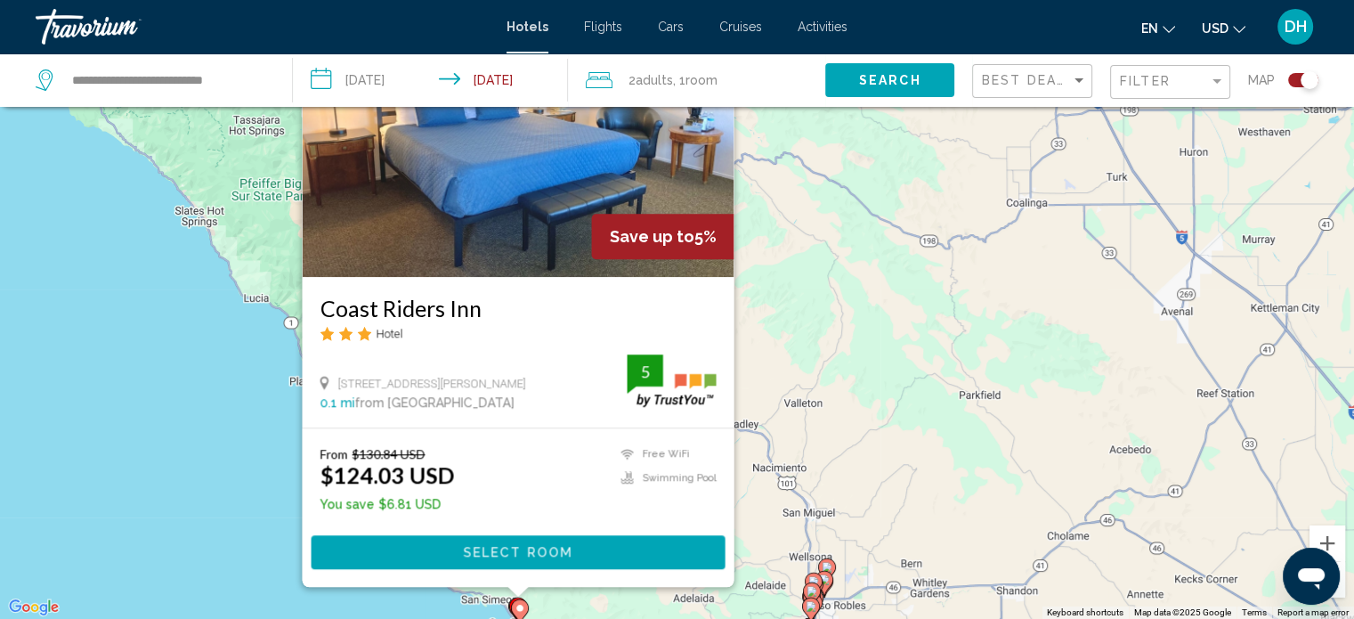
scroll to position [0, 0]
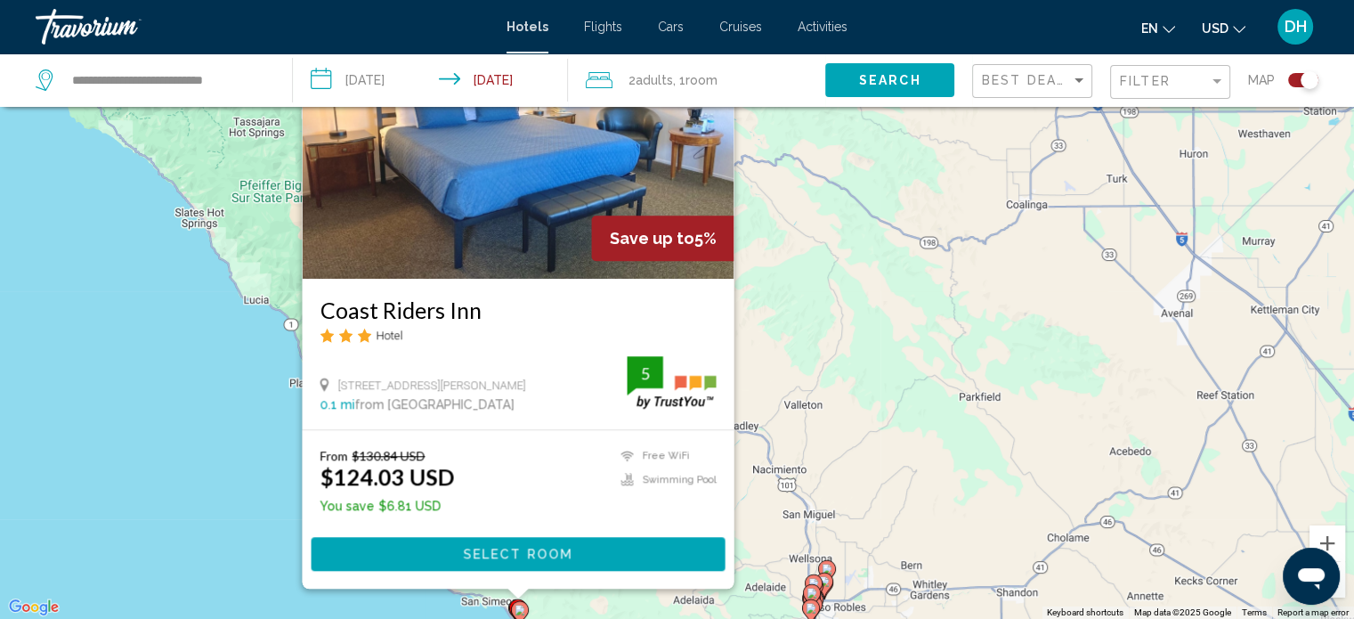
click at [172, 491] on div "To activate drag with keyboard, press Alt + Enter. Once in keyboard drag state,…" at bounding box center [677, 309] width 1354 height 619
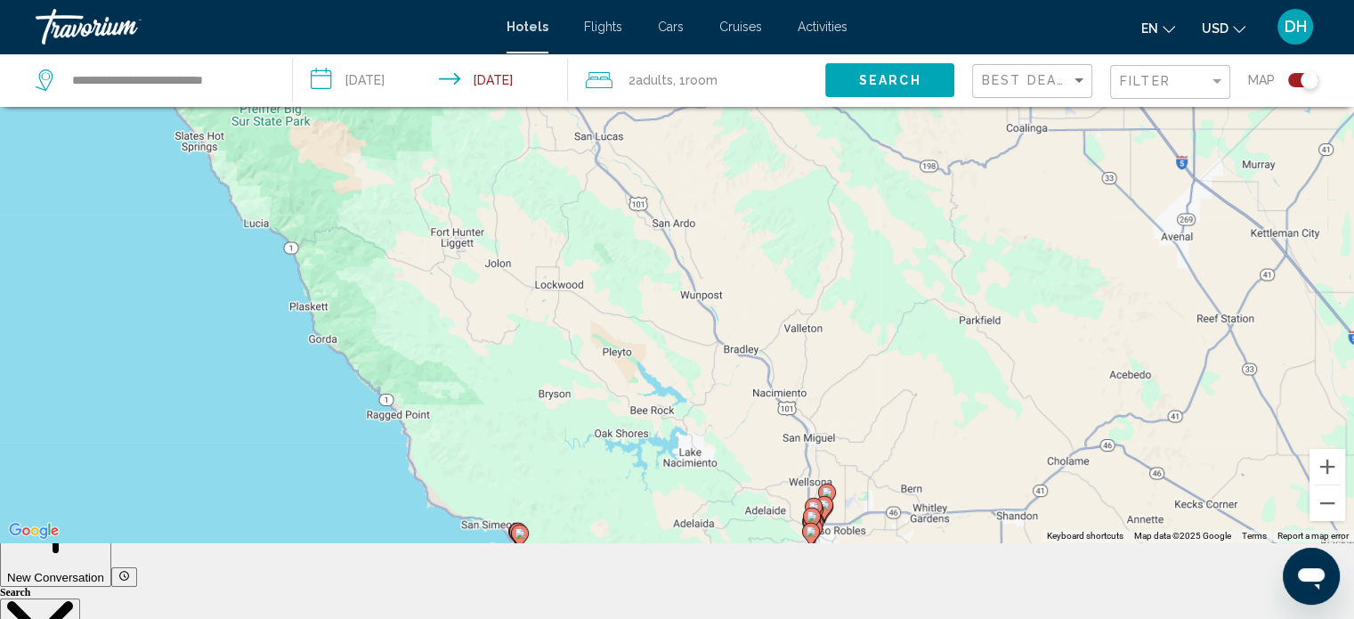
scroll to position [214, 0]
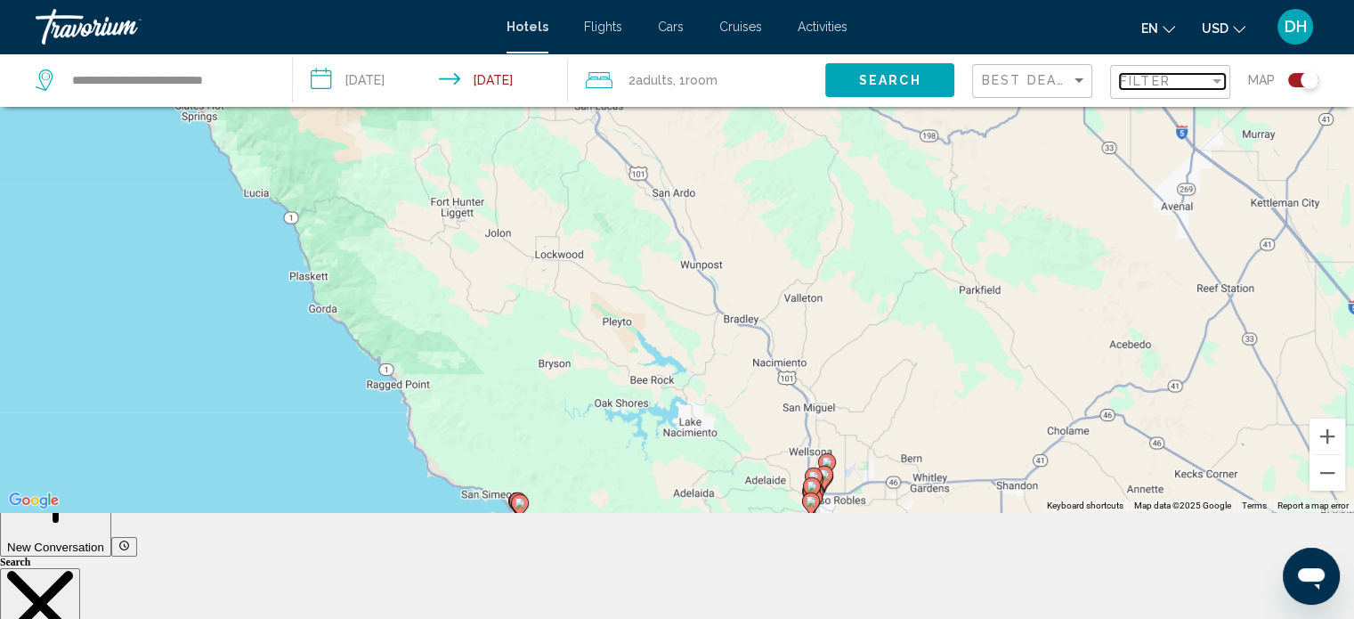
click at [1150, 85] on span "Filter" at bounding box center [1145, 81] width 51 height 14
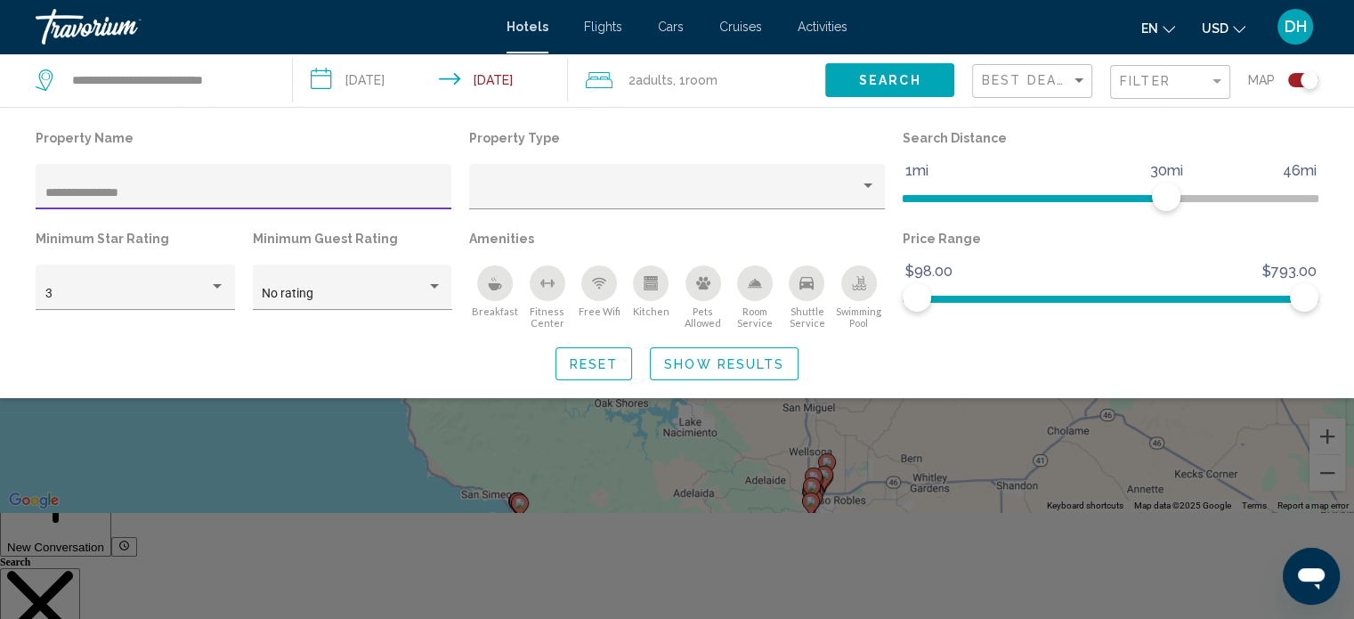
type input "**********"
click at [711, 369] on span "Show Results" at bounding box center [724, 364] width 120 height 14
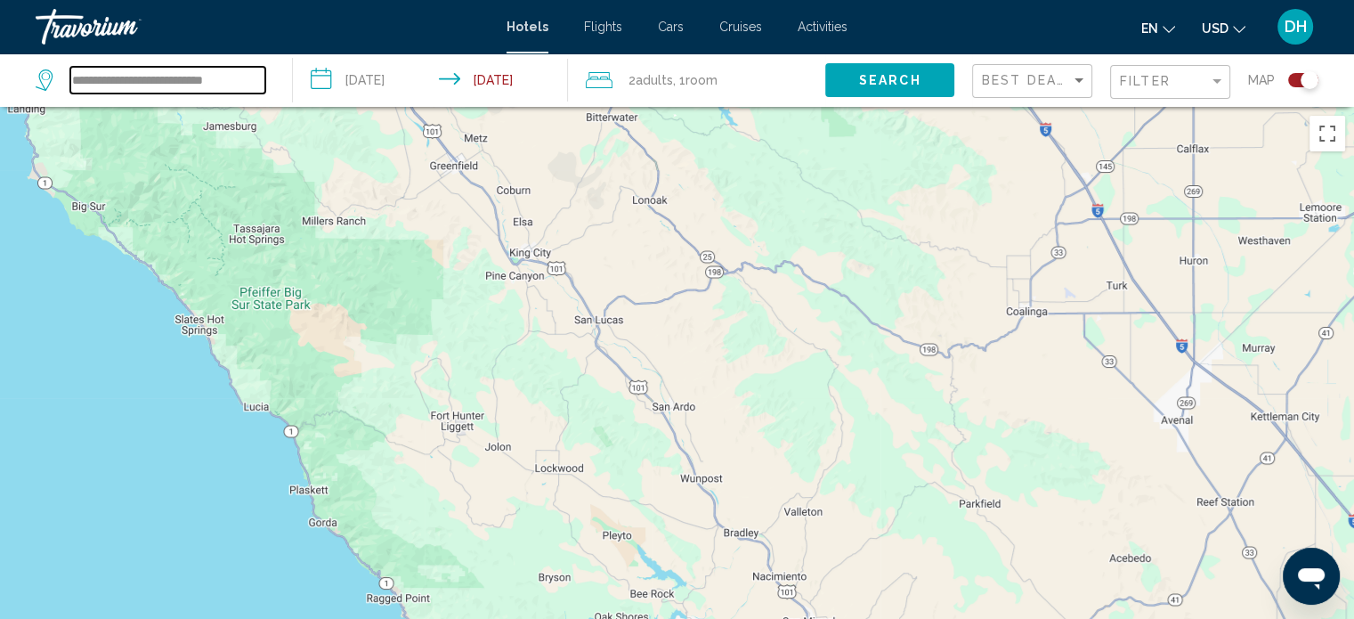
click at [235, 80] on input "**********" at bounding box center [167, 80] width 195 height 27
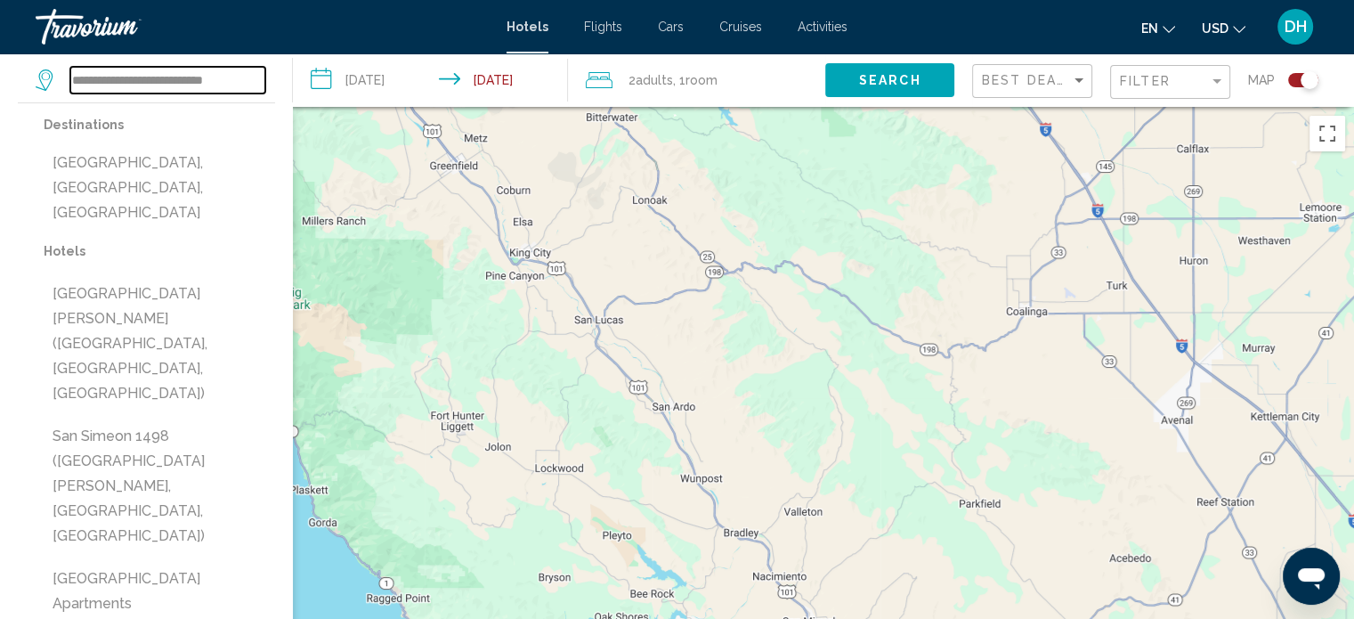
type textarea "*"
drag, startPoint x: 248, startPoint y: 77, endPoint x: 61, endPoint y: 80, distance: 187.9
click at [61, 80] on div "**********" at bounding box center [151, 80] width 230 height 27
click at [203, 81] on input "Search widget" at bounding box center [167, 80] width 195 height 27
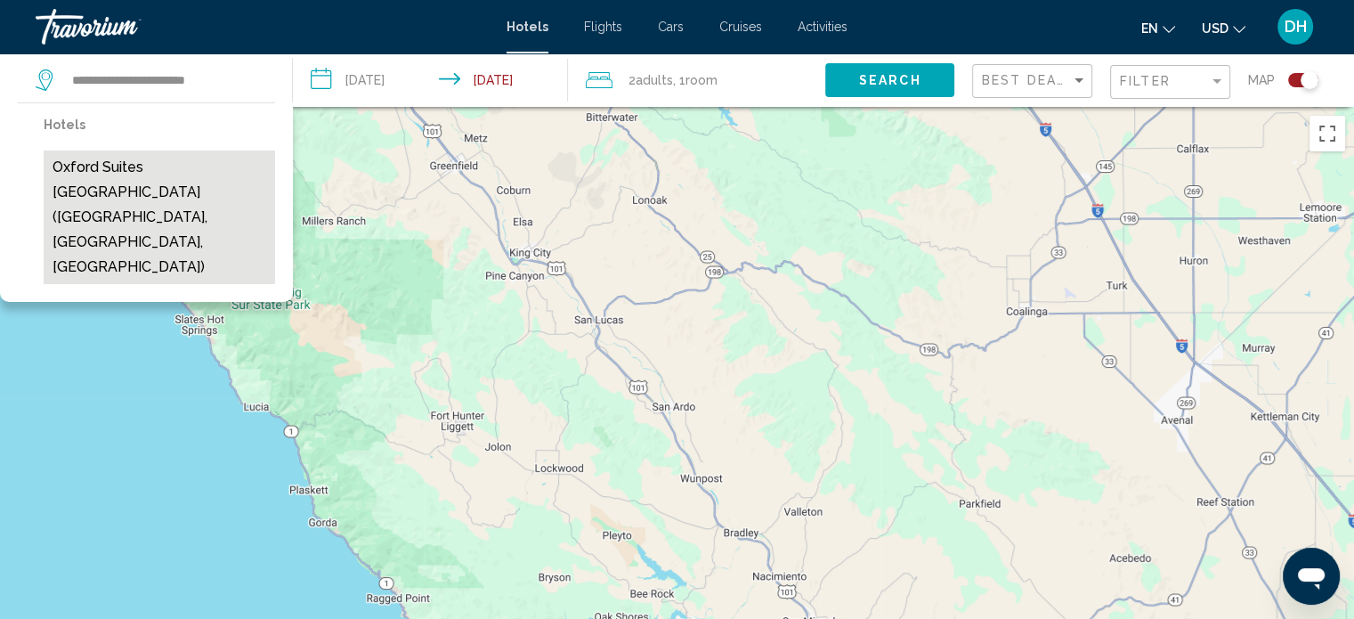
click at [176, 198] on button "Oxford Suites [GEOGRAPHIC_DATA] ([GEOGRAPHIC_DATA], [GEOGRAPHIC_DATA], [GEOGRAP…" at bounding box center [159, 217] width 231 height 134
type input "**********"
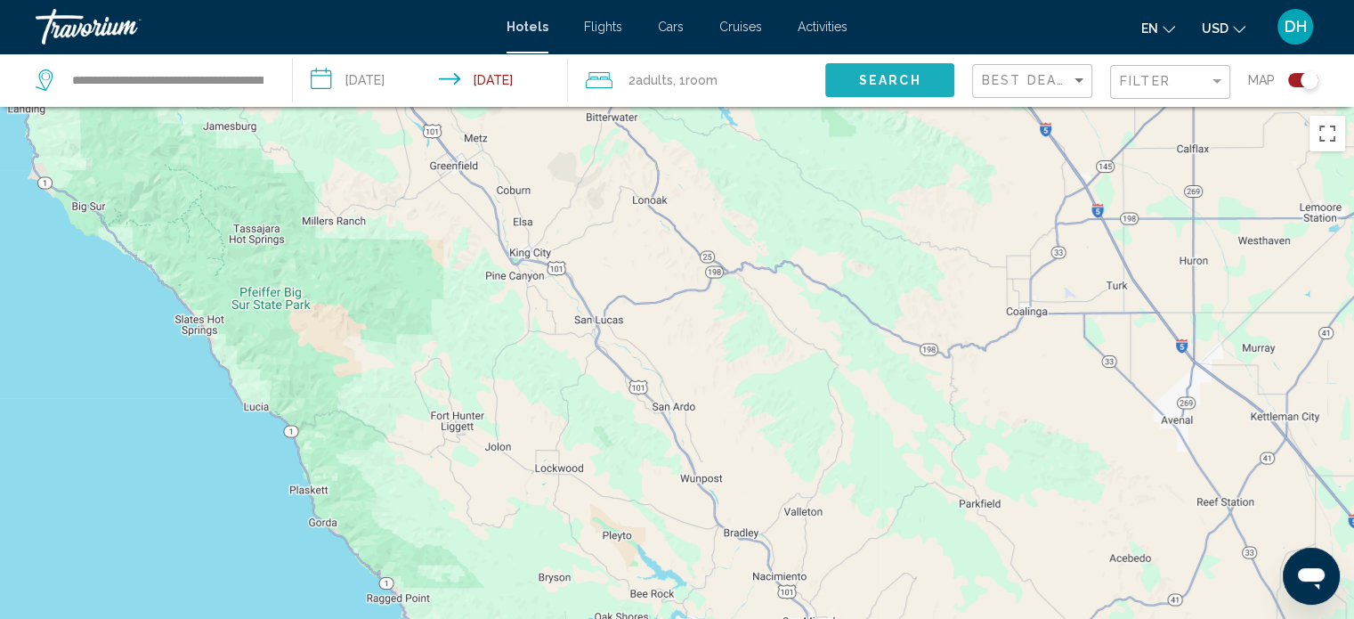
click at [855, 80] on button "Search" at bounding box center [889, 79] width 129 height 33
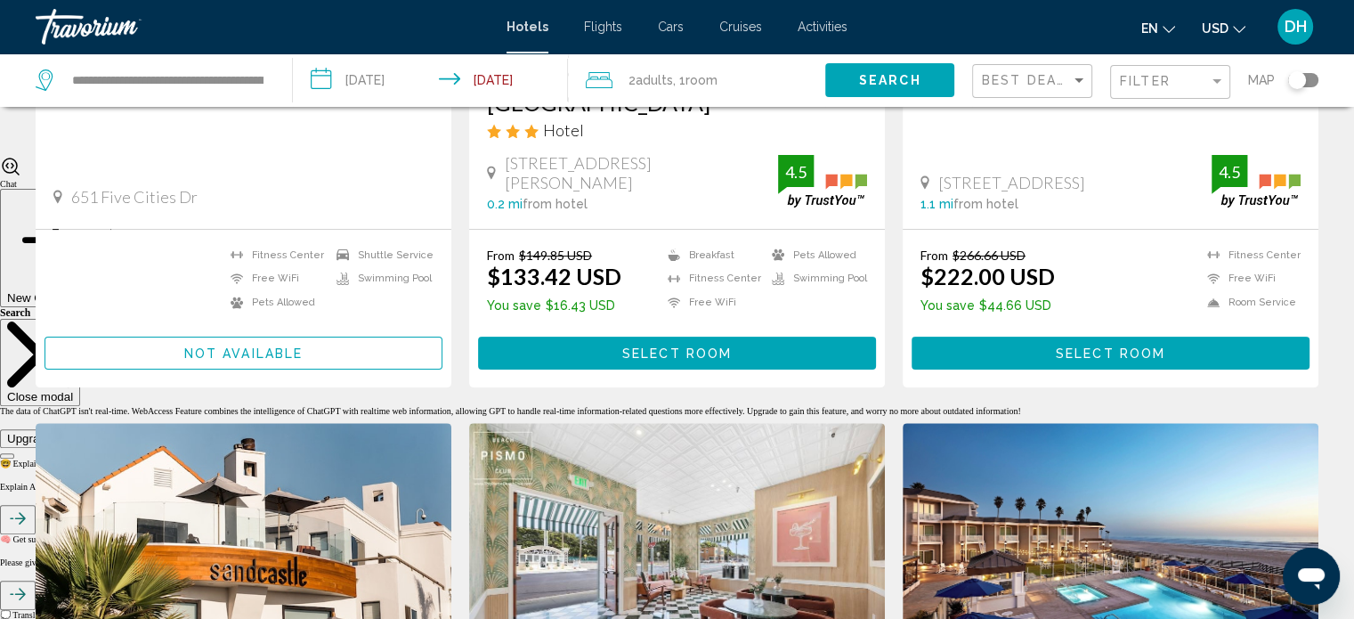
scroll to position [320, 0]
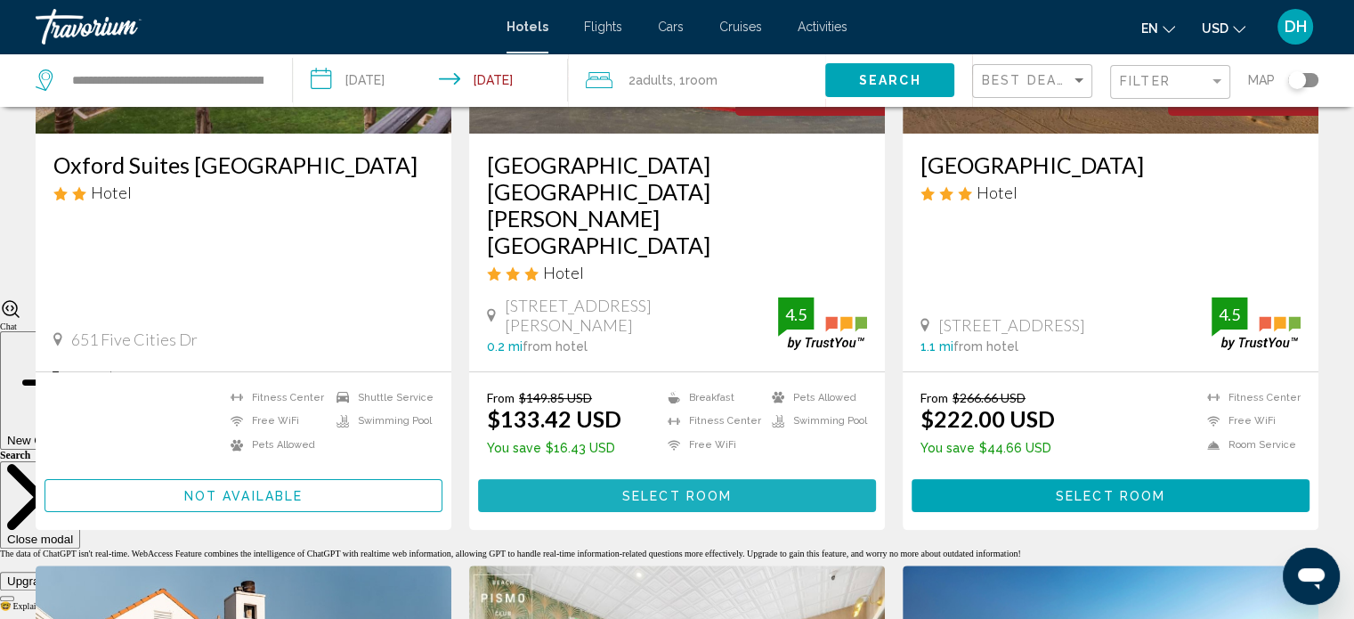
click at [727, 489] on span "Select Room" at bounding box center [676, 496] width 109 height 14
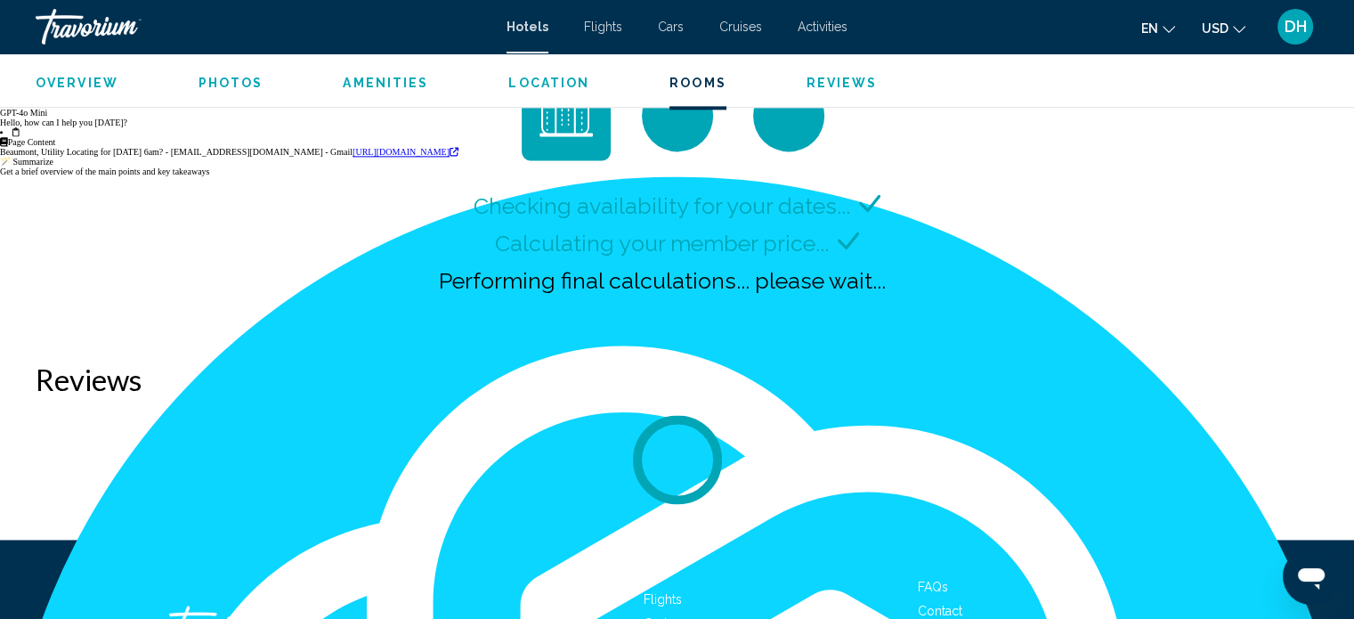
scroll to position [2432, 0]
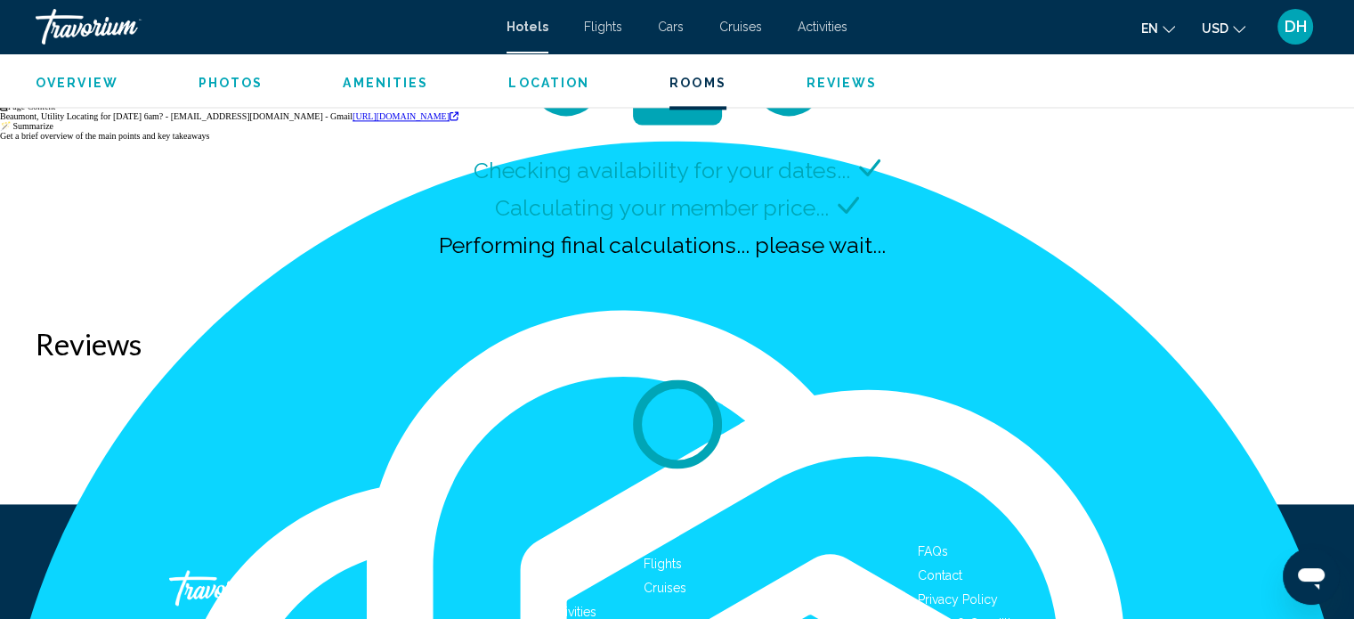
click at [687, 85] on span "Rooms" at bounding box center [697, 83] width 57 height 14
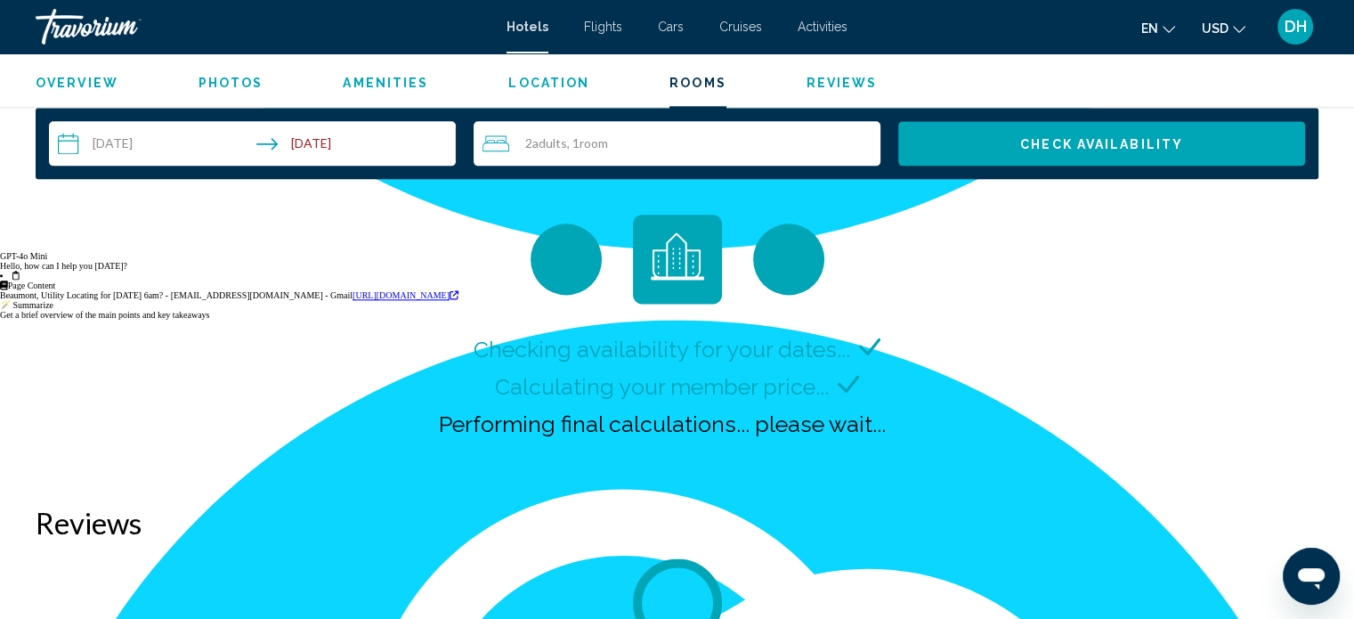
scroll to position [2186, 0]
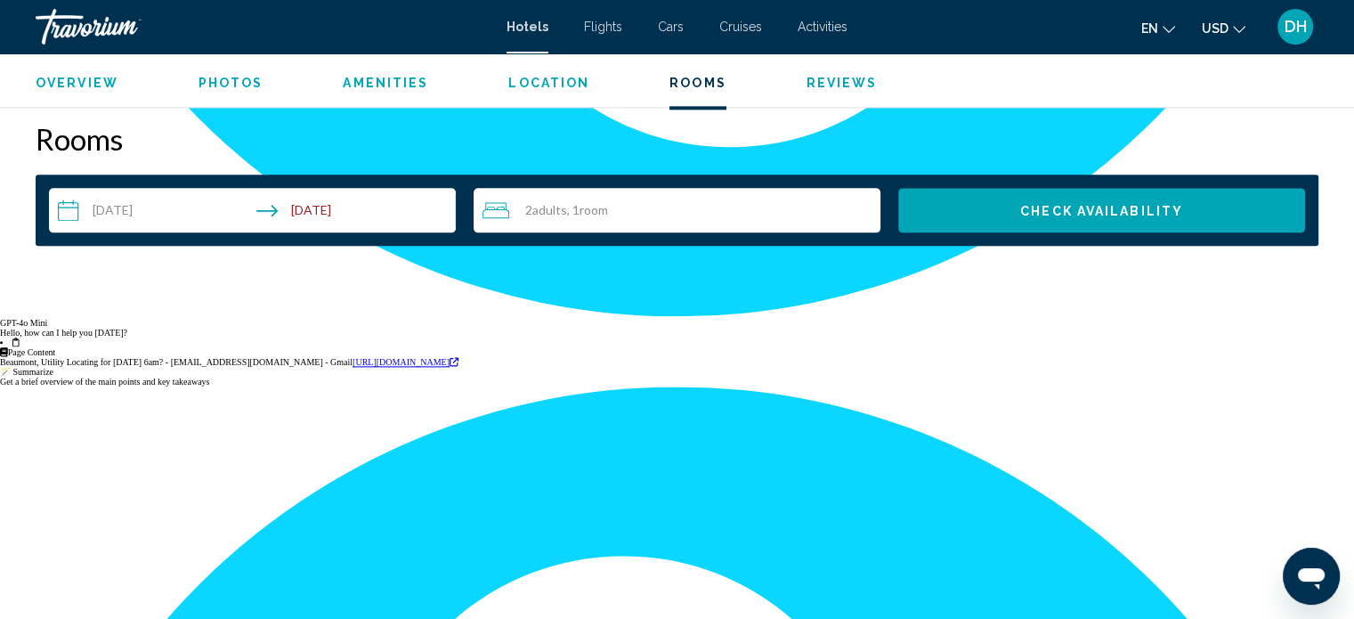
click at [750, 206] on div "2 Adult Adults , 1 Room rooms" at bounding box center [681, 209] width 398 height 21
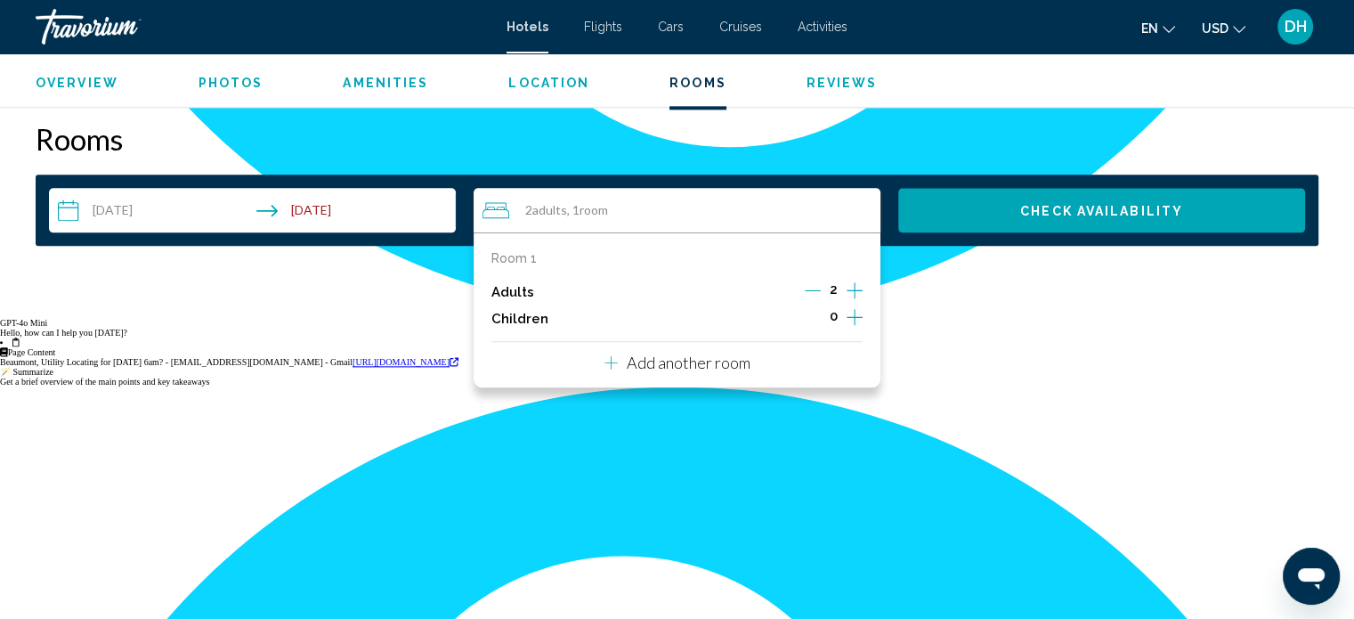
click at [851, 283] on icon "Increment adults" at bounding box center [855, 290] width 16 height 21
click at [855, 312] on icon "Increment children" at bounding box center [855, 316] width 16 height 21
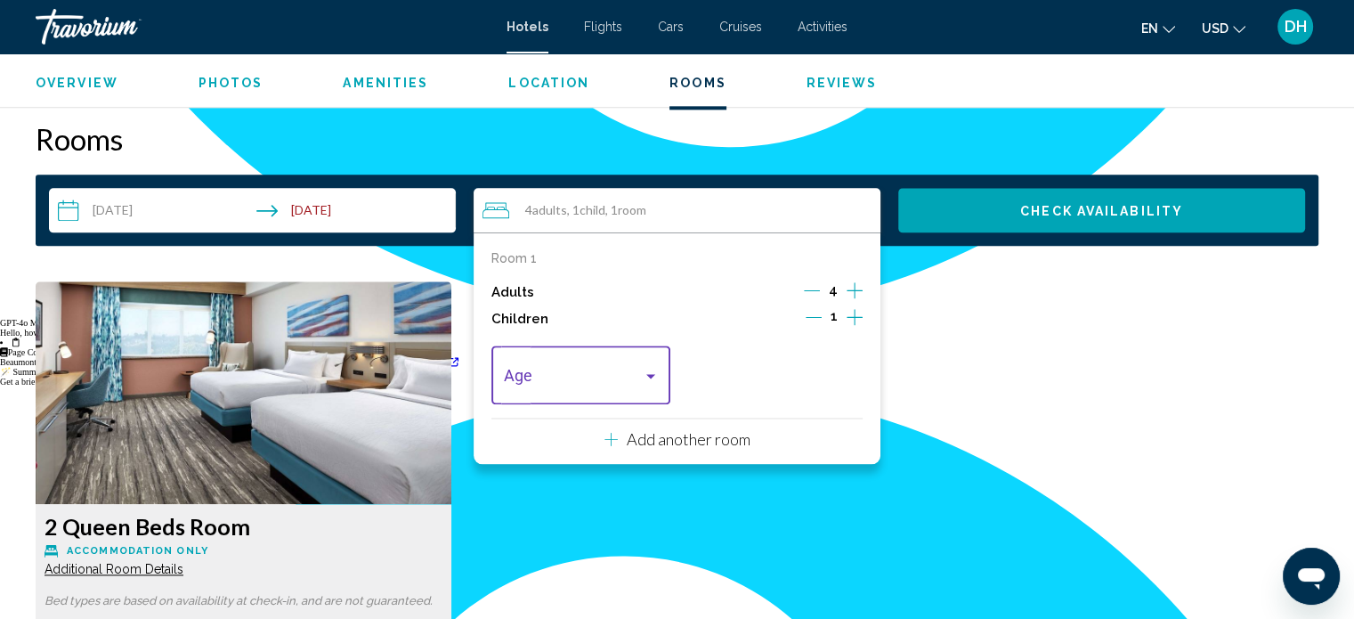
click at [610, 370] on span "Travelers: 4 adults, 1 child" at bounding box center [573, 379] width 139 height 18
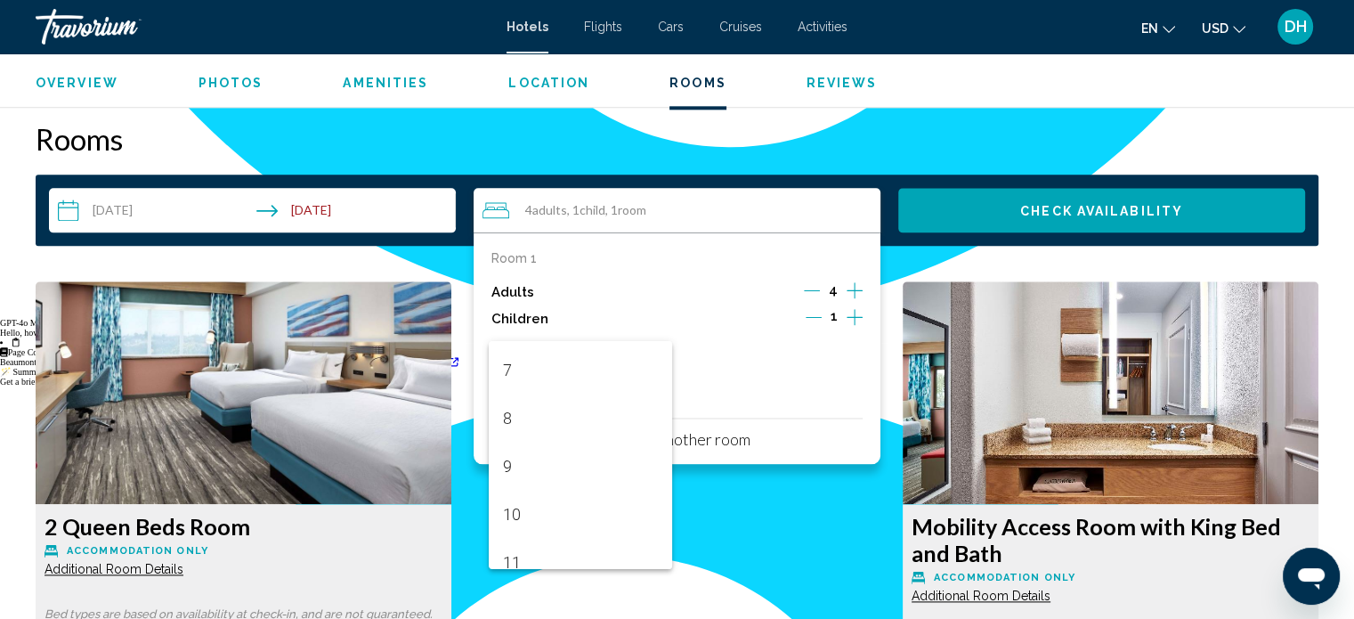
scroll to position [463, 0]
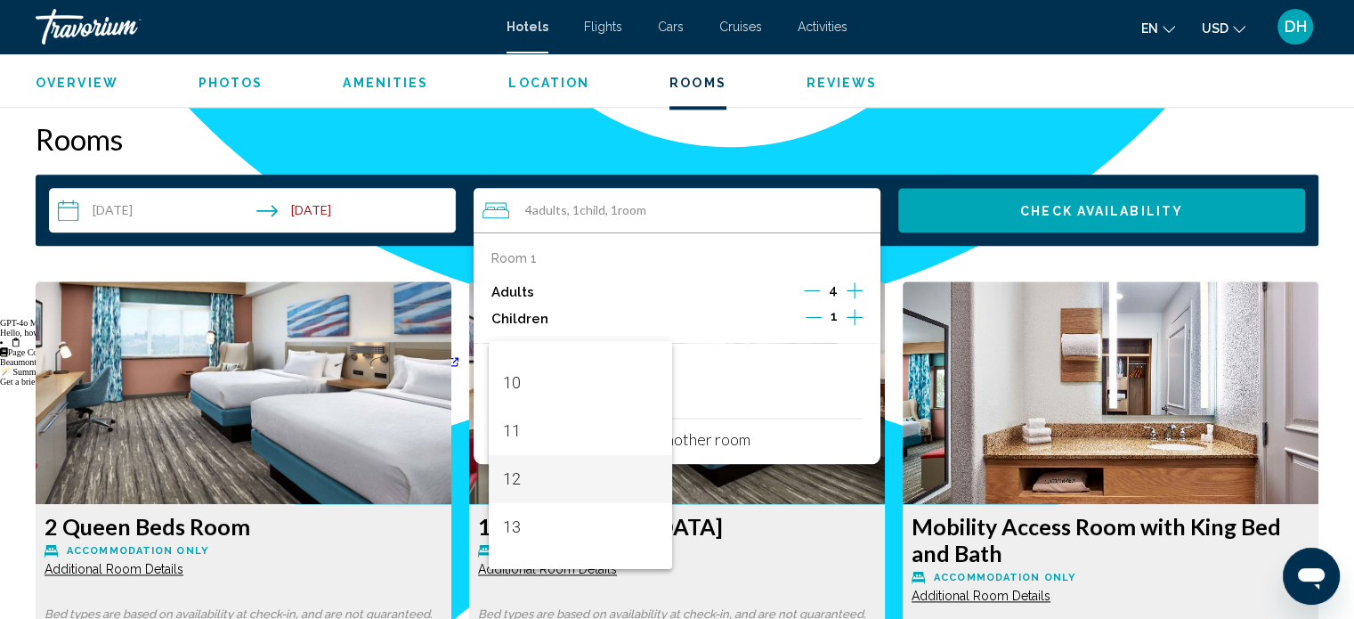
click at [534, 483] on span "12" at bounding box center [580, 479] width 155 height 48
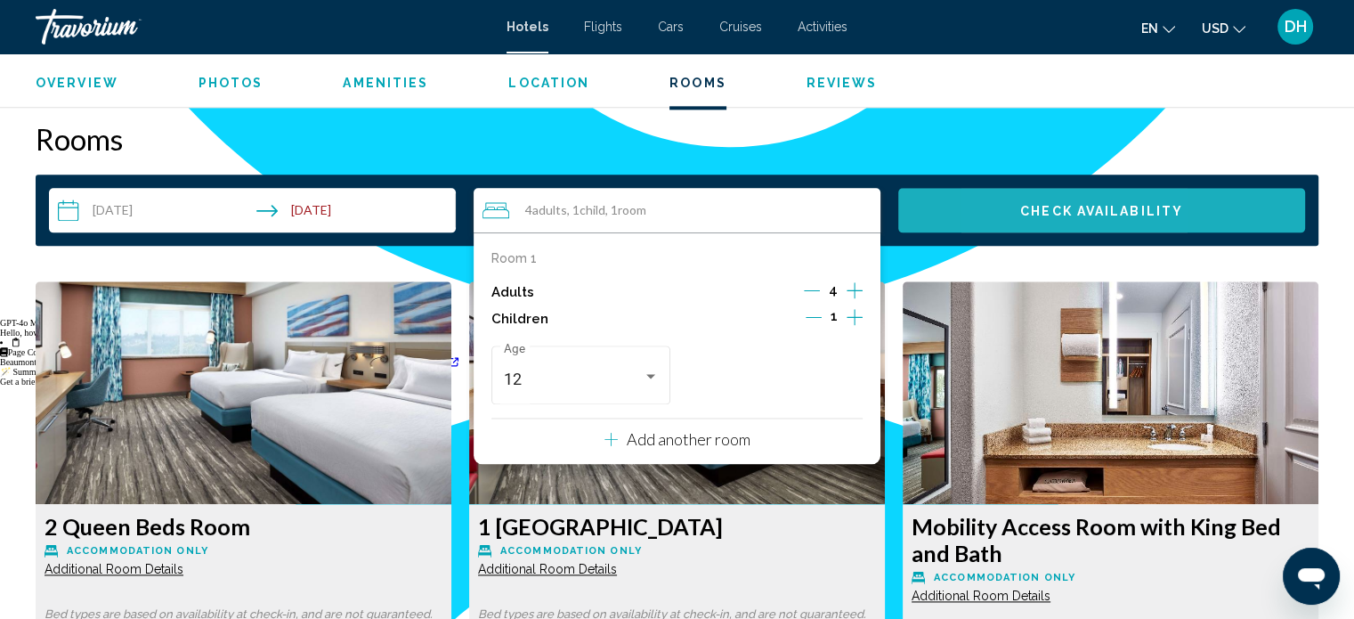
click at [1020, 191] on button "Check Availability" at bounding box center [1101, 210] width 407 height 45
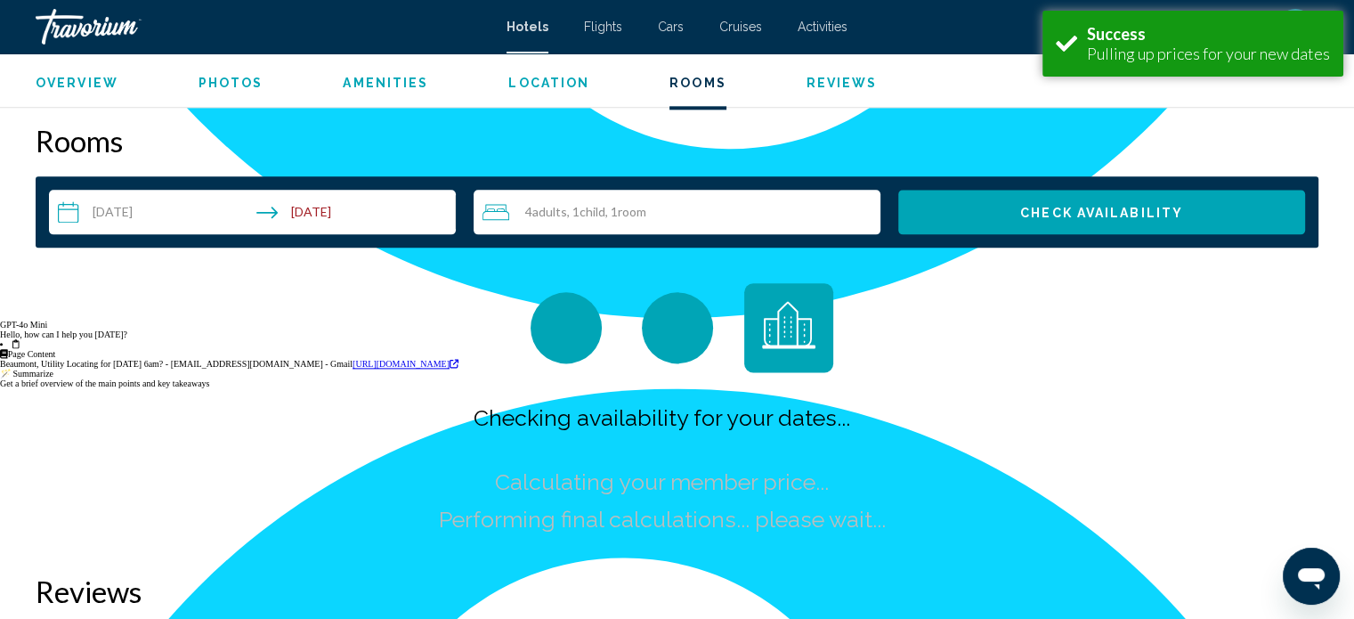
scroll to position [2185, 0]
